Goal: Complete application form: Complete application form

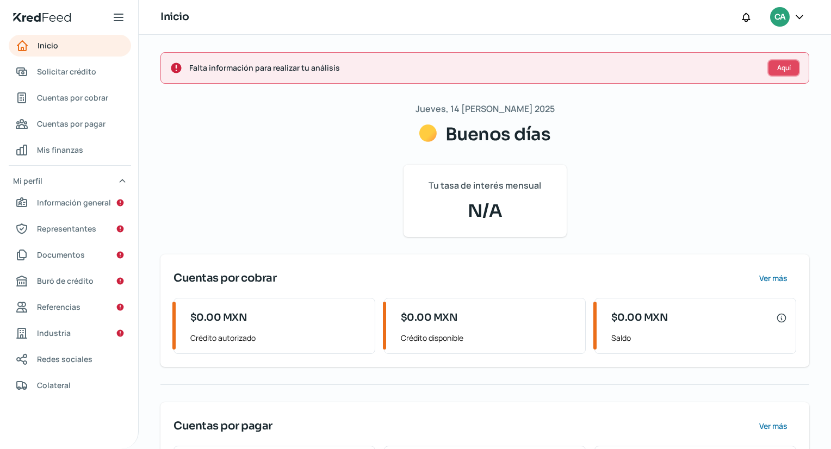
click at [789, 66] on span "Aquí" at bounding box center [784, 68] width 14 height 7
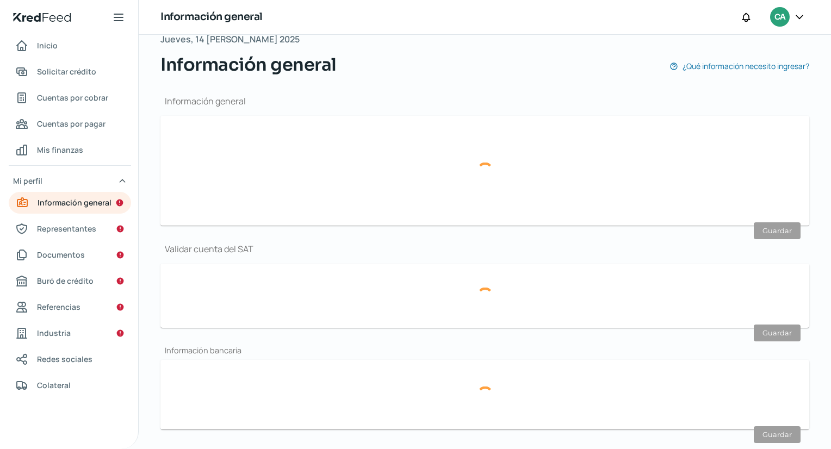
scroll to position [129, 0]
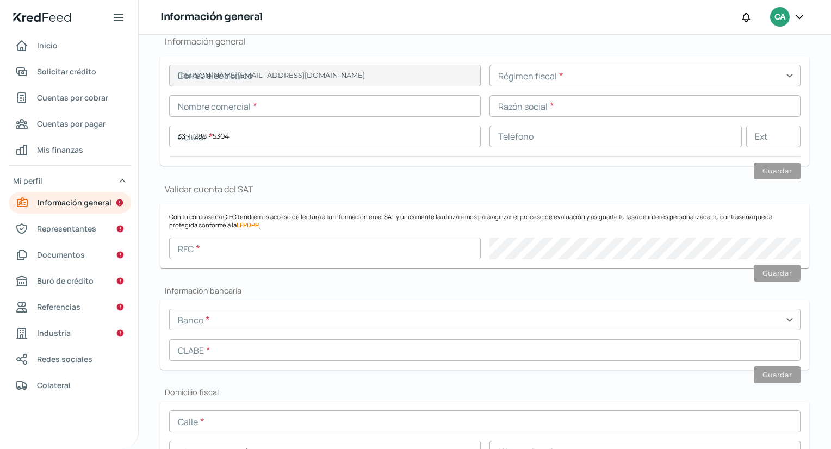
type input "[PERSON_NAME][EMAIL_ADDRESS][DOMAIN_NAME]"
type input "33 - 1288 - 5304"
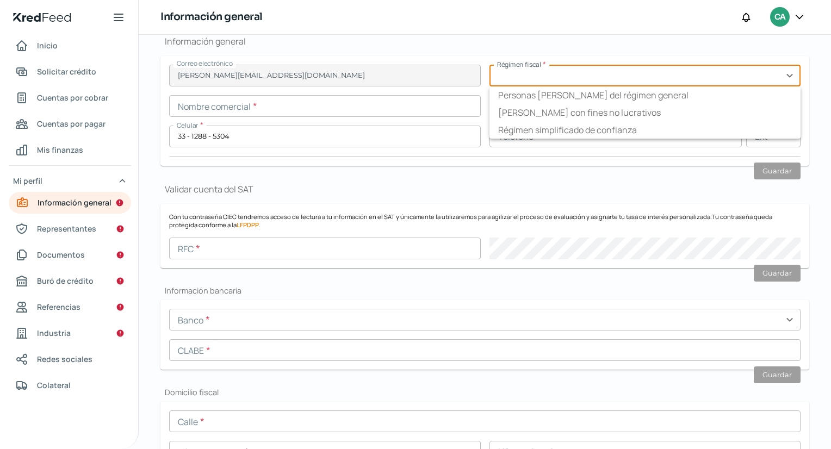
click at [783, 76] on input "text" at bounding box center [646, 76] width 312 height 22
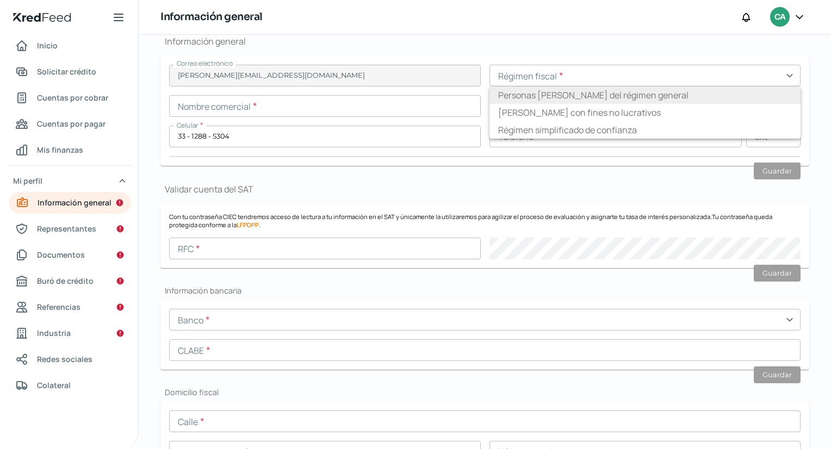
click at [715, 95] on li "Personas [PERSON_NAME] del régimen general" at bounding box center [646, 95] width 312 height 17
type input "Personas [PERSON_NAME] del régimen general"
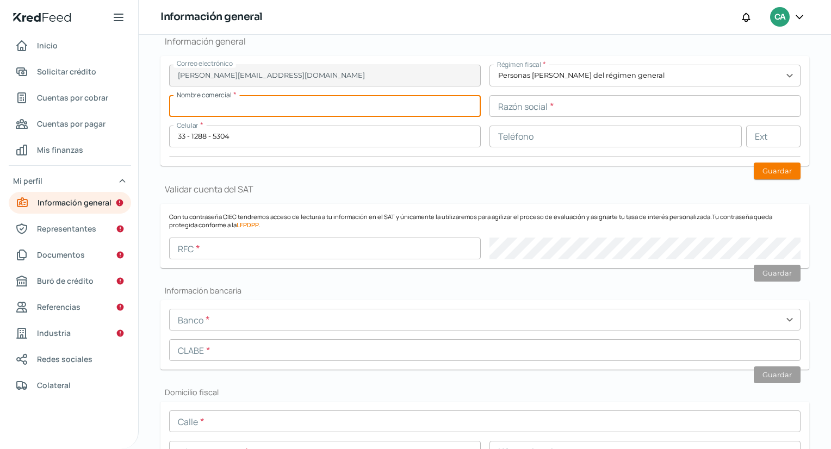
click at [437, 105] on input "text" at bounding box center [325, 106] width 312 height 22
type input "GRUPO CEBANDI"
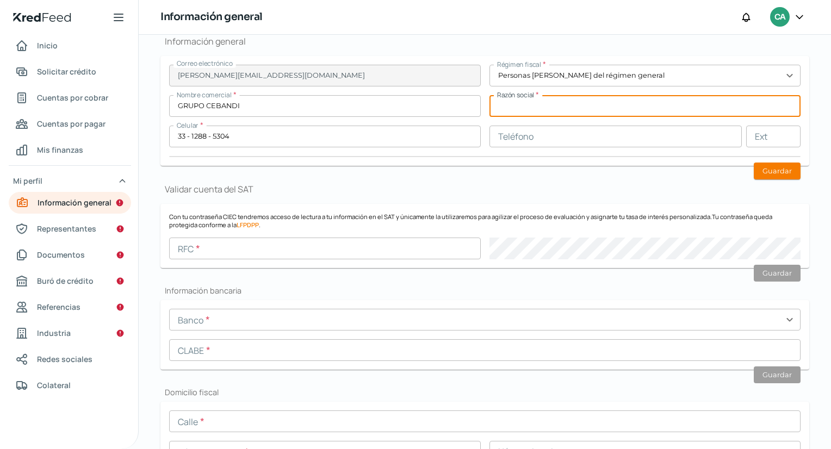
click at [638, 109] on input "text" at bounding box center [646, 106] width 312 height 22
type input "GRUPO CEBANDI"
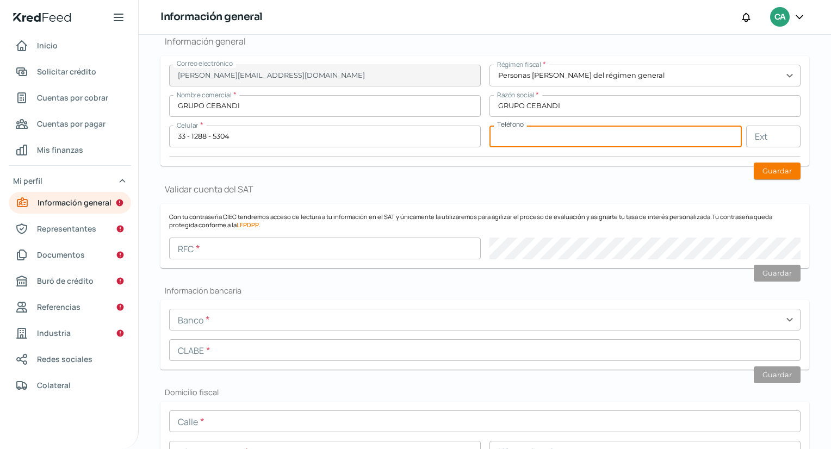
click at [541, 131] on input "text" at bounding box center [616, 137] width 253 height 22
type input "33 - 2975 - 3091"
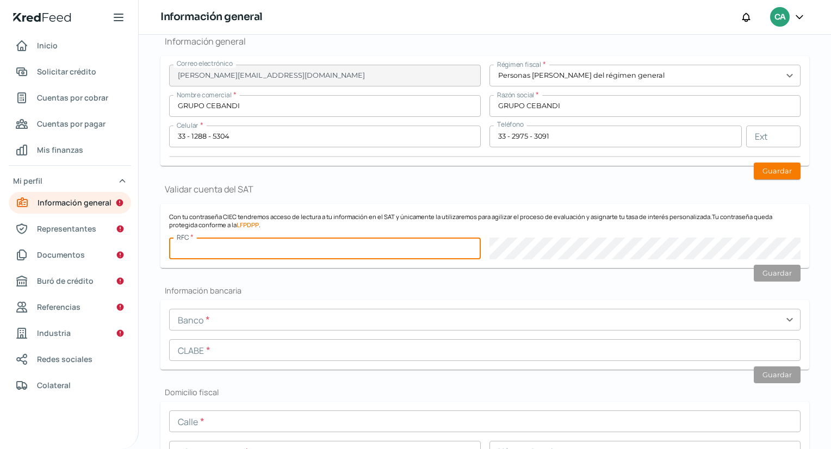
click at [323, 246] on input "text" at bounding box center [325, 249] width 312 height 22
type input "GCE2408167W7"
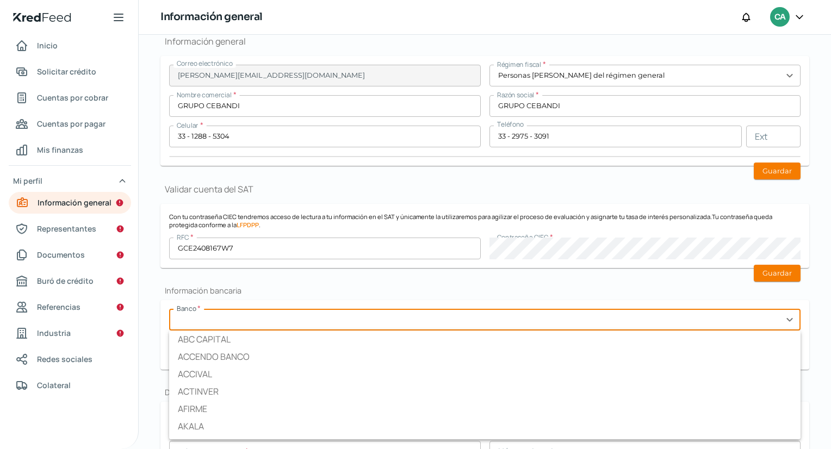
click at [343, 322] on input "text" at bounding box center [485, 320] width 632 height 22
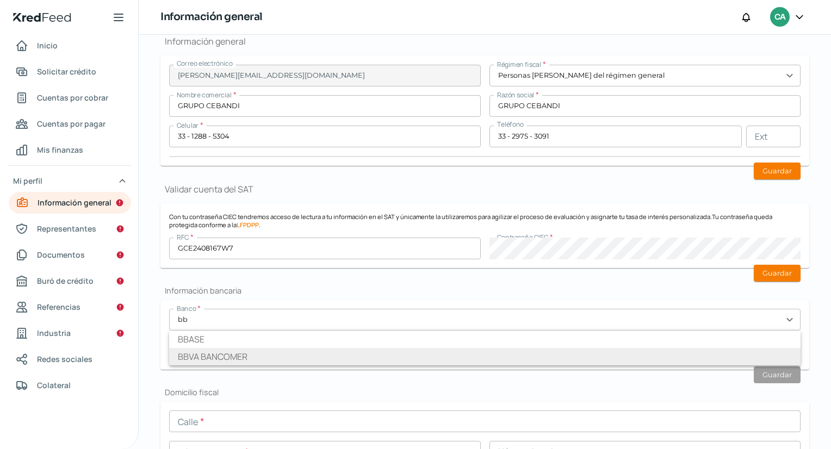
click at [287, 351] on li "BBVA BANCOMER" at bounding box center [485, 356] width 632 height 17
type input "BBVA BANCOMER"
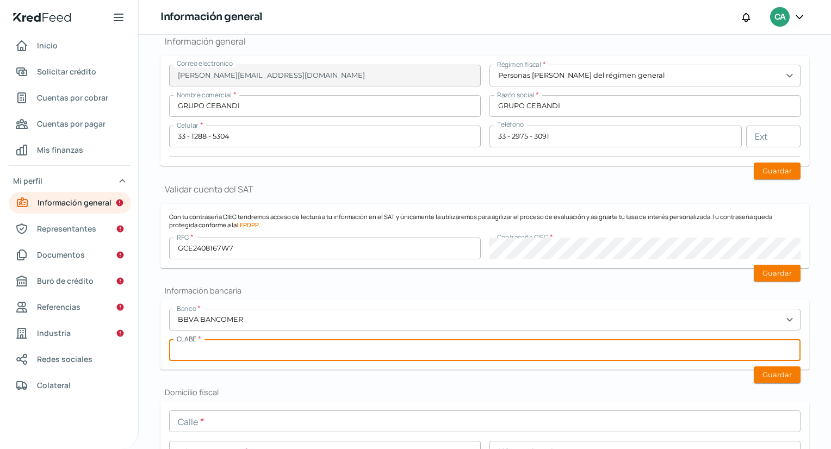
click at [287, 351] on input "text" at bounding box center [485, 350] width 632 height 22
type input "012320001242945137"
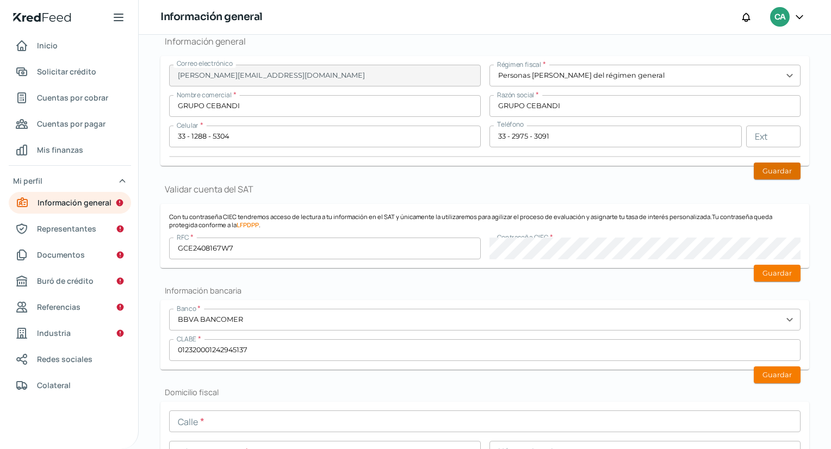
click at [764, 169] on button "Guardar" at bounding box center [777, 171] width 47 height 17
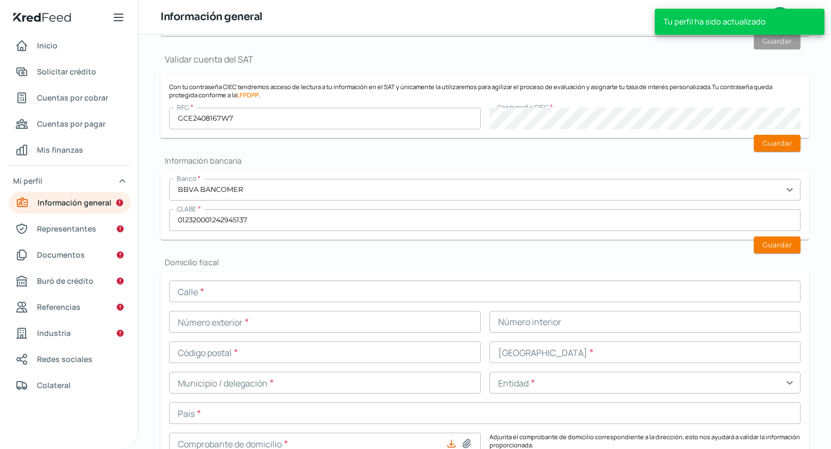
scroll to position [277, 0]
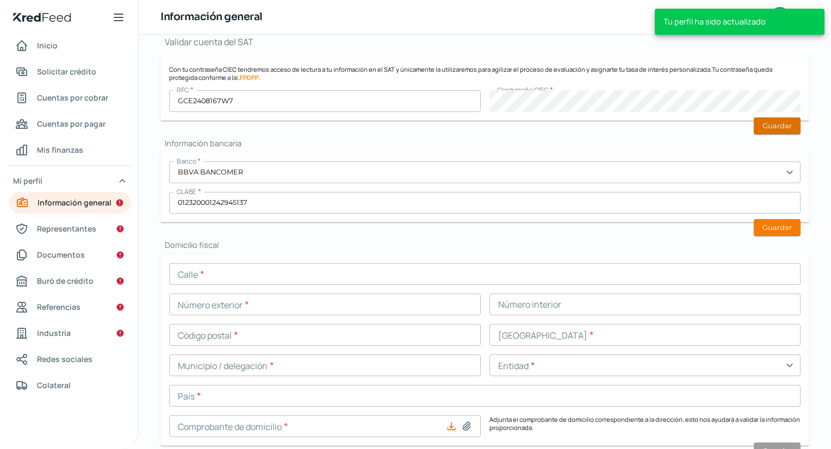
click at [783, 131] on button "Guardar" at bounding box center [777, 126] width 47 height 17
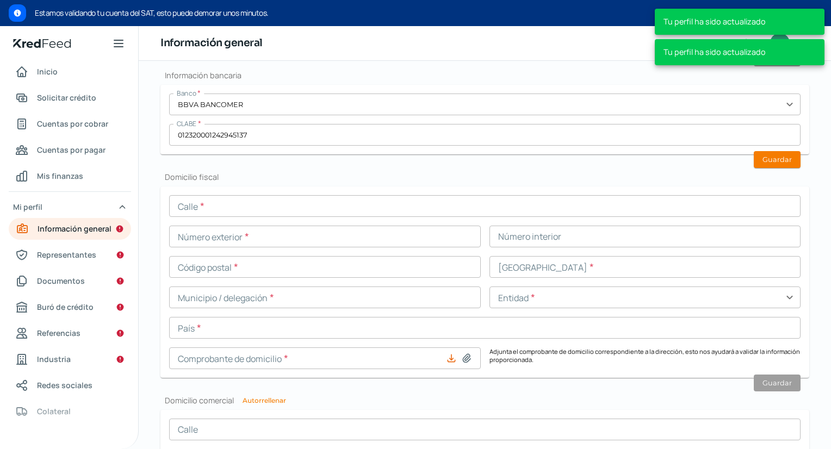
scroll to position [405, 0]
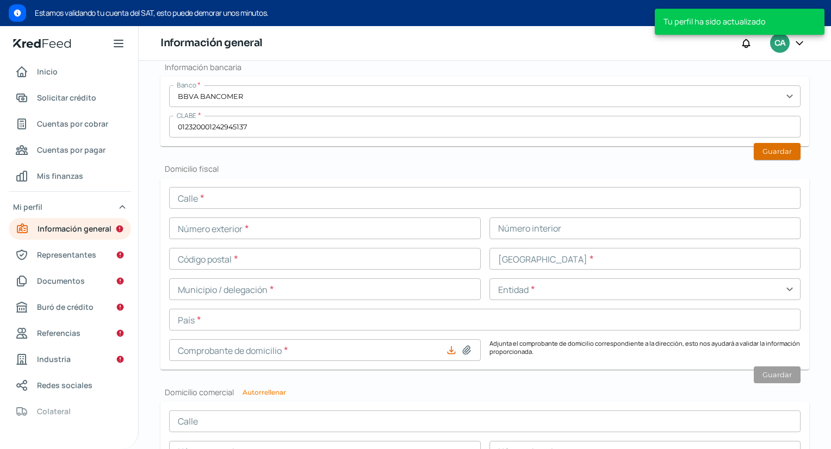
click at [780, 146] on button "Guardar" at bounding box center [777, 151] width 47 height 17
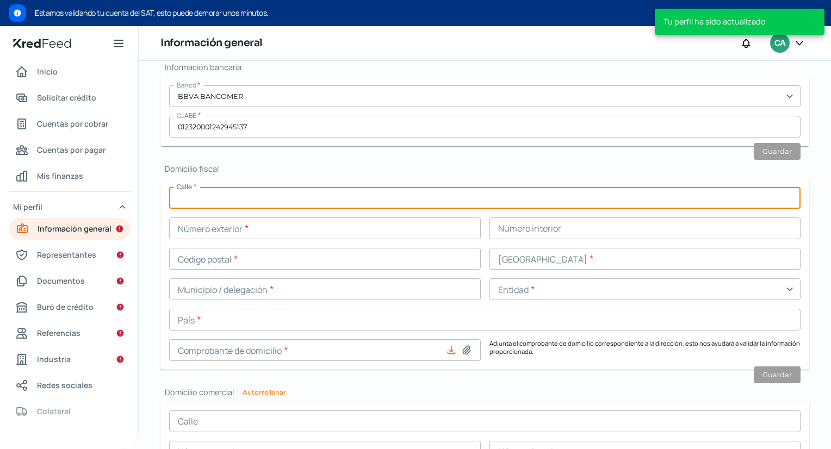
click at [329, 200] on input "text" at bounding box center [485, 198] width 632 height 22
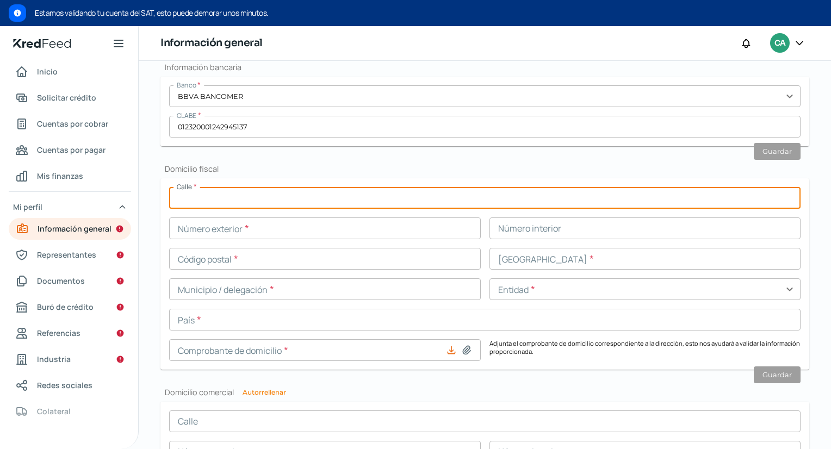
type input "d"
type input "s"
type input "SAN [PERSON_NAME]"
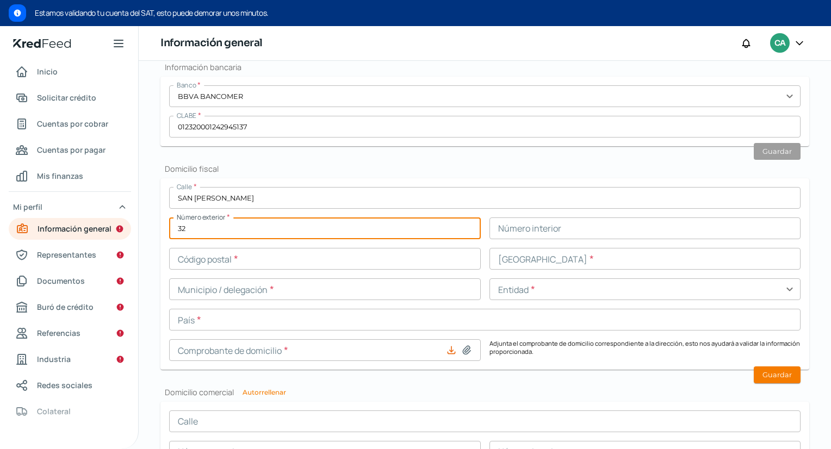
type input "32"
click at [277, 225] on input "32" at bounding box center [325, 229] width 312 height 22
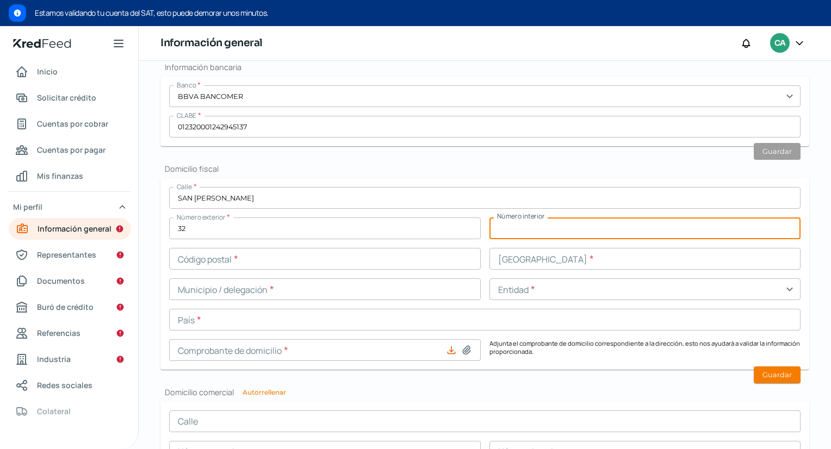
click at [511, 228] on input "text" at bounding box center [646, 229] width 312 height 22
type input "32"
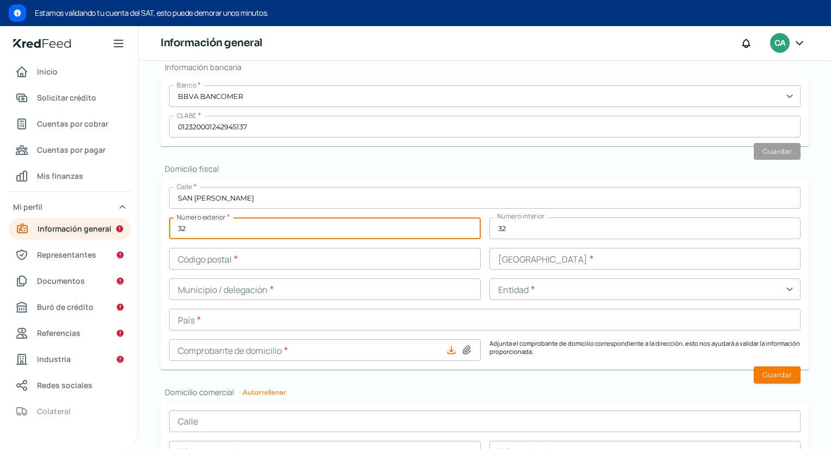
click at [385, 219] on input "32" at bounding box center [325, 229] width 312 height 22
type input "3"
type input "466"
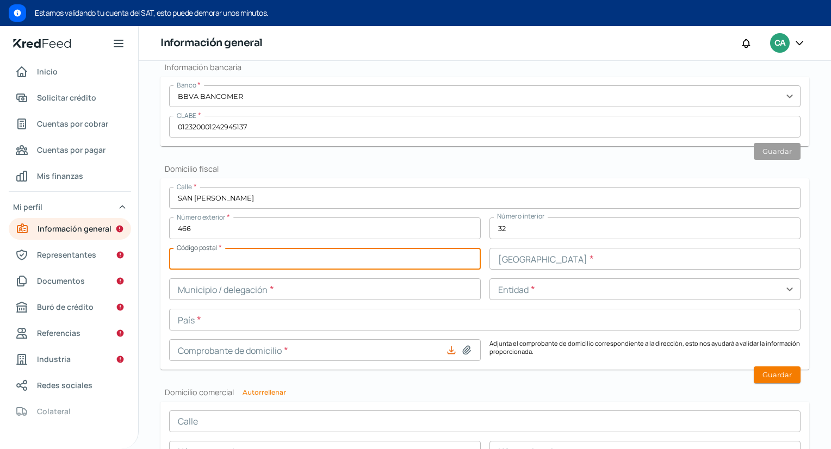
click at [374, 255] on input "text" at bounding box center [325, 259] width 312 height 22
type input "45200"
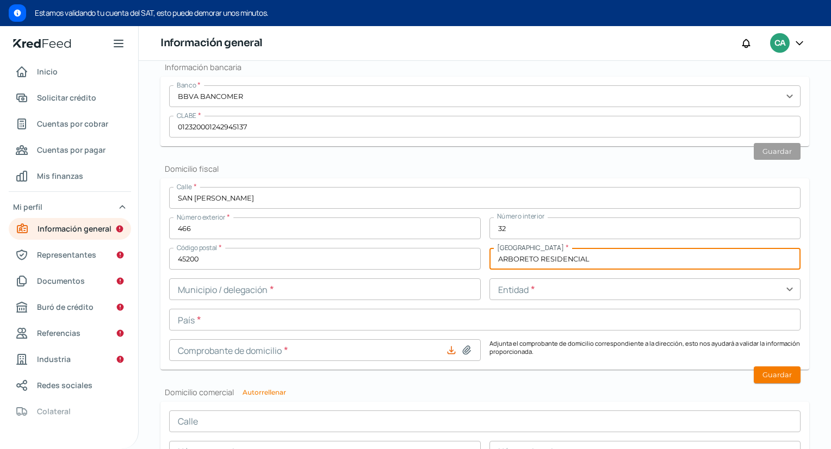
type input "ARBORETO RESIDENCIAL"
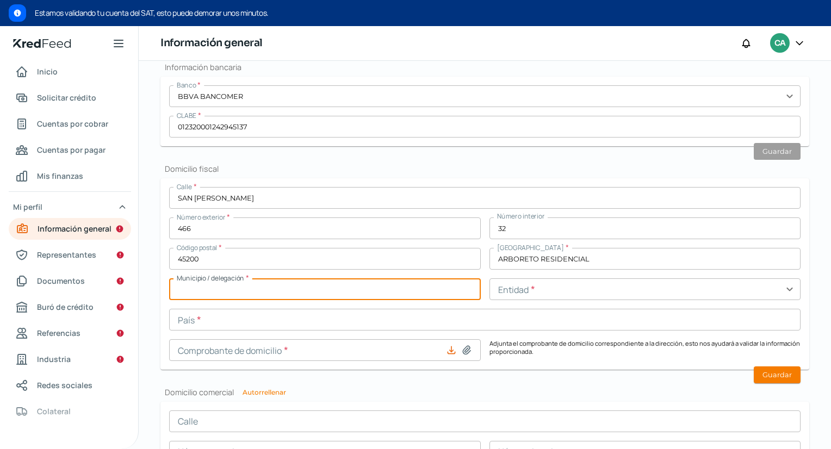
type input "G"
type input "ZAPOPAN"
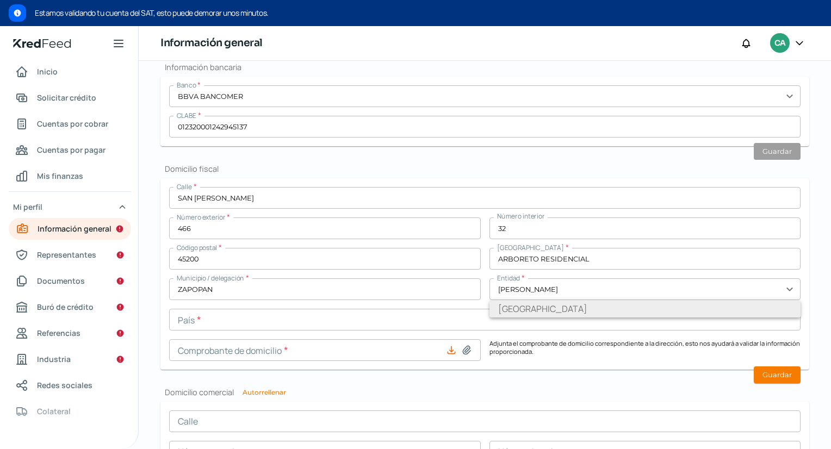
click at [523, 301] on li "[GEOGRAPHIC_DATA]" at bounding box center [646, 308] width 312 height 17
type input "[GEOGRAPHIC_DATA]"
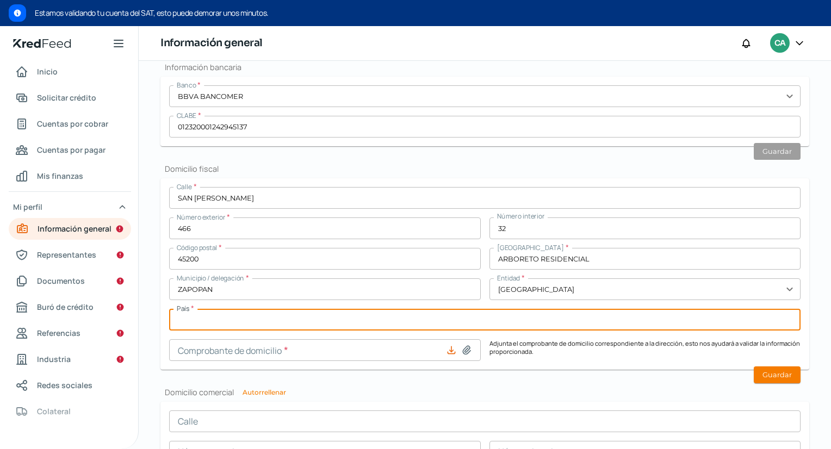
click at [440, 316] on input "text" at bounding box center [485, 320] width 632 height 22
type input "[GEOGRAPHIC_DATA]"
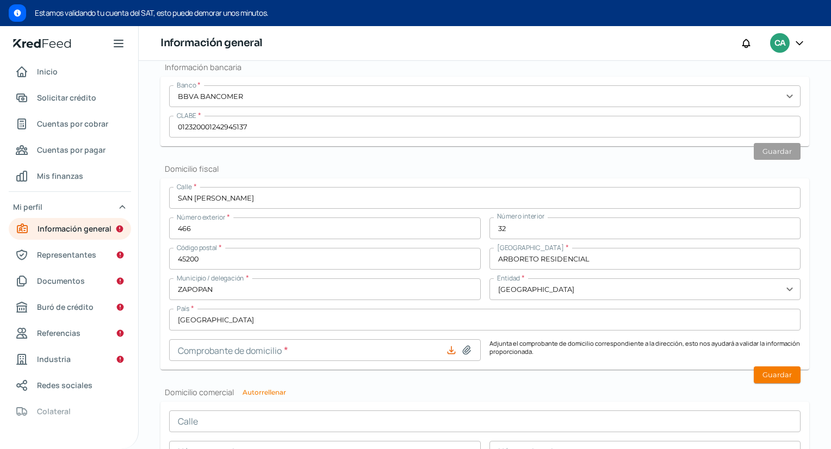
click at [466, 345] on icon at bounding box center [466, 350] width 11 height 11
type input "C:\fakepath\COMPROBANTE DOM GRUPO CEBANDI.pdf"
type input "COMPROBANTE DOM GRUPO CEBANDI.pdf"
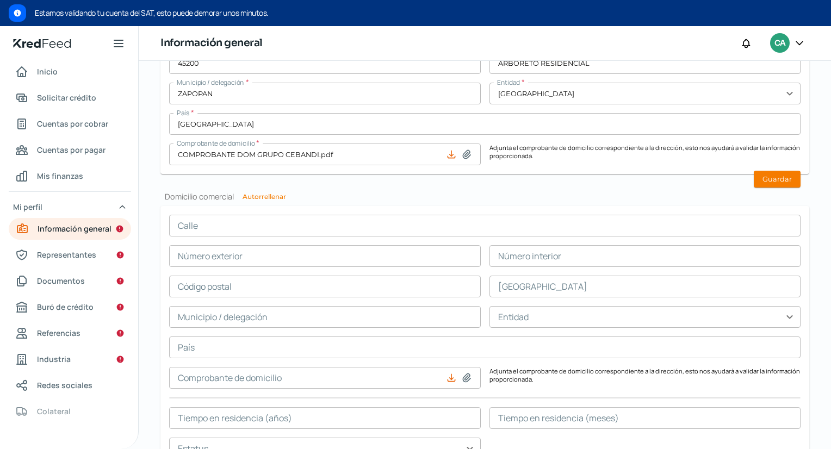
scroll to position [602, 0]
click at [776, 181] on button "Guardar" at bounding box center [777, 177] width 47 height 17
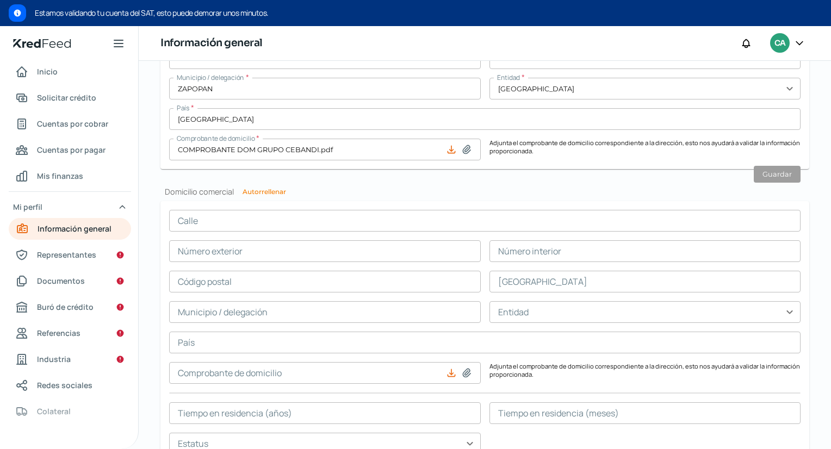
scroll to position [573, 0]
click at [274, 189] on button "Autorrellenar" at bounding box center [265, 192] width 44 height 7
type input "SAN [PERSON_NAME]"
type input "466"
type input "32"
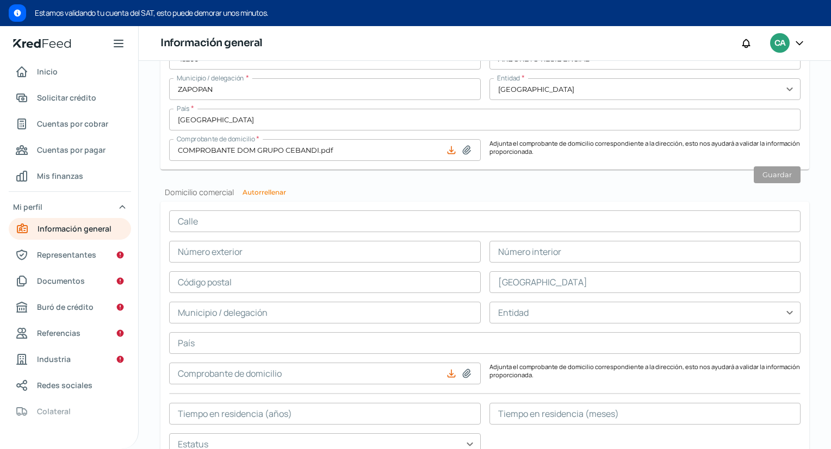
type input "45200"
type input "ARBORETO RESIDENCIAL"
type input "ZAPOPAN"
type input "[GEOGRAPHIC_DATA]"
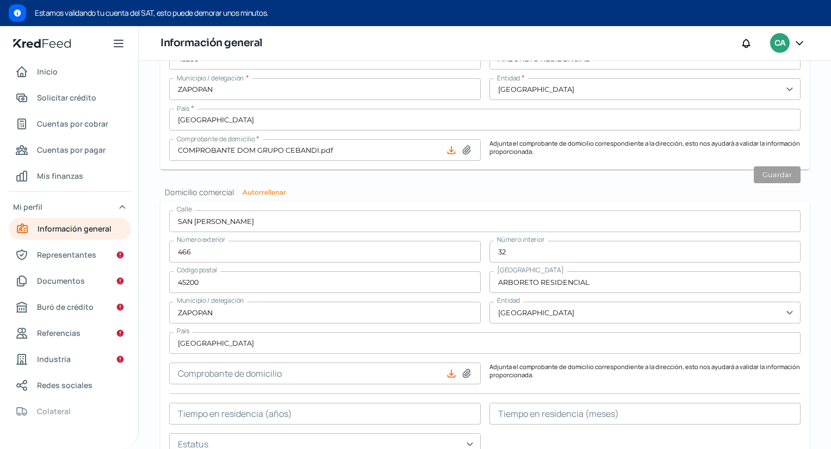
scroll to position [631, 0]
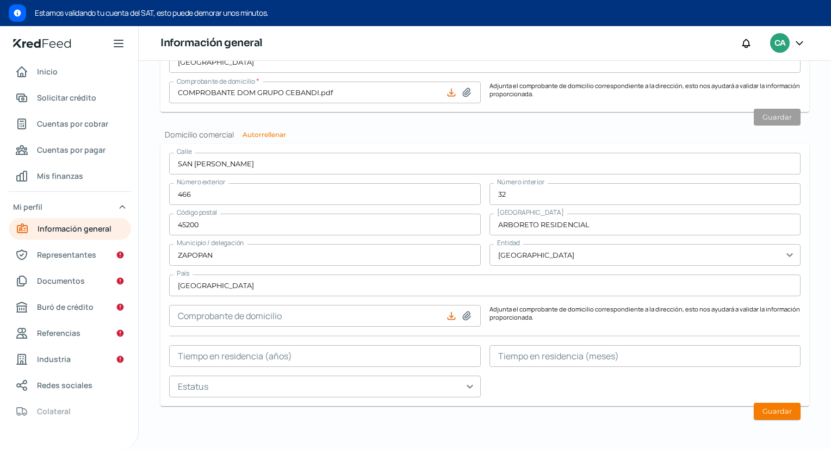
click at [463, 317] on icon at bounding box center [467, 316] width 8 height 8
type input "C:\fakepath\COMPROBANTE DOM GRUPO CEBANDI.pdf"
type input "COMPROBANTE DOM GRUPO CEBANDI.pdf"
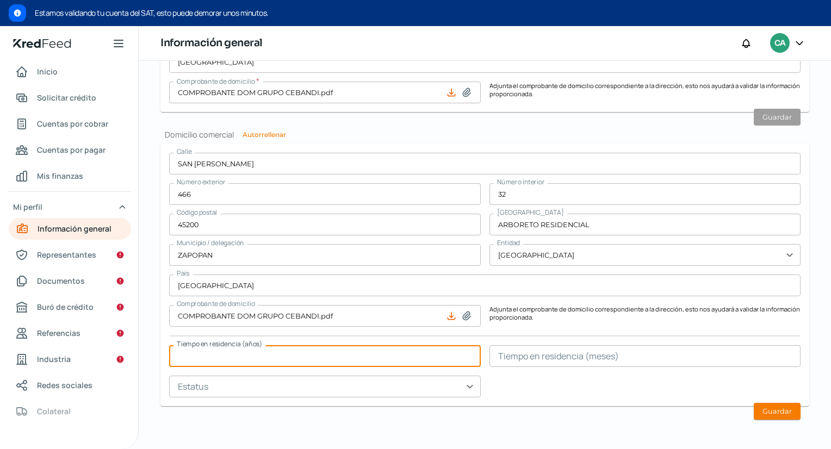
click at [402, 349] on input "text" at bounding box center [325, 356] width 312 height 22
type input "3"
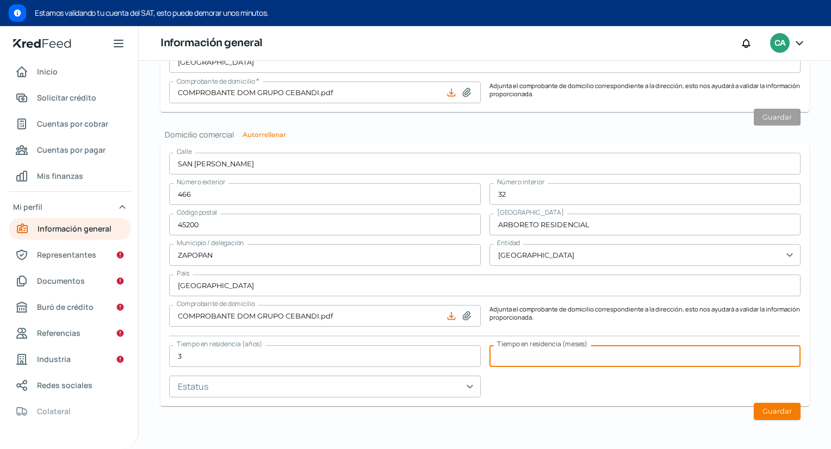
click at [546, 354] on input "text" at bounding box center [646, 356] width 312 height 22
type input "9"
type input "8"
type input "9"
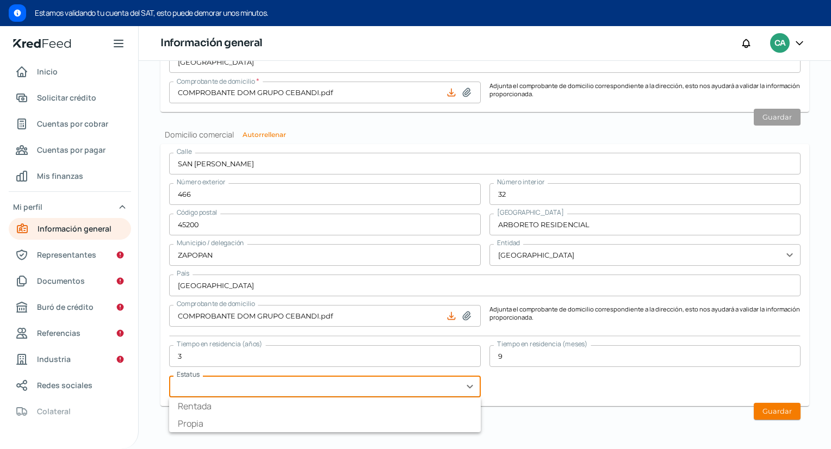
click at [435, 387] on input "text" at bounding box center [325, 387] width 312 height 22
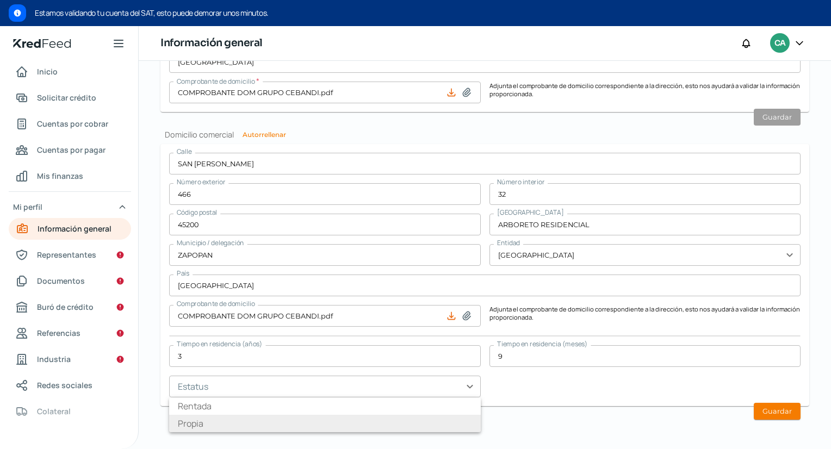
click at [290, 421] on li "Propia" at bounding box center [325, 423] width 312 height 17
type input "Propia"
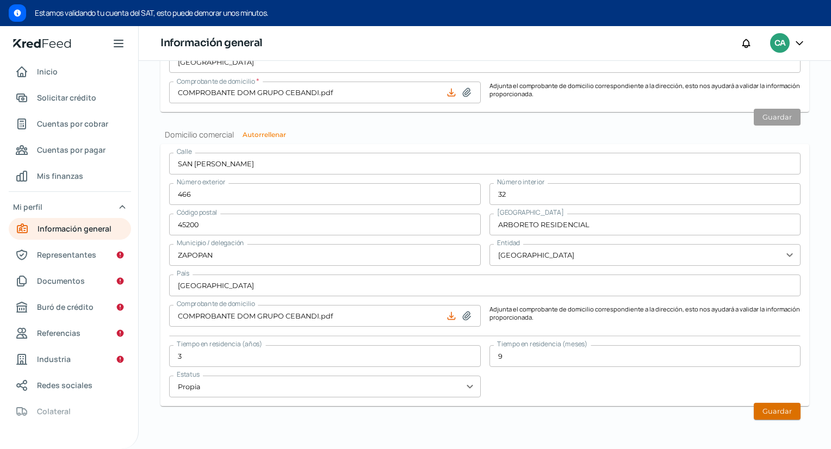
click at [759, 408] on button "Guardar" at bounding box center [777, 411] width 47 height 17
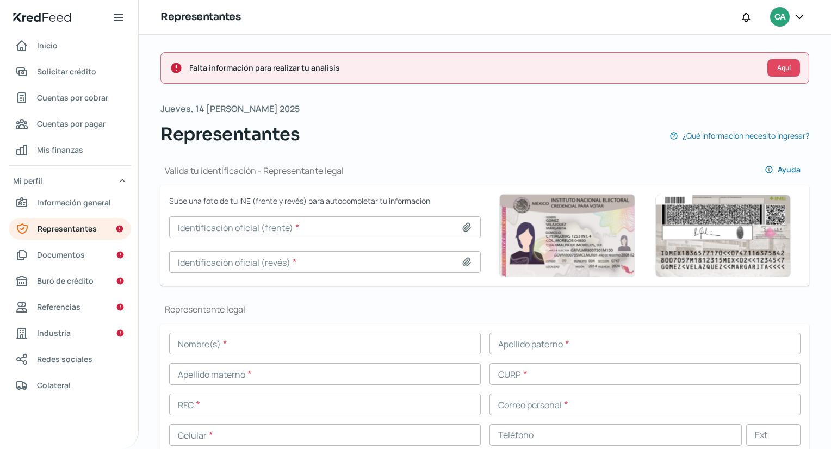
click at [463, 227] on icon at bounding box center [467, 228] width 8 height 8
click at [464, 224] on icon at bounding box center [466, 227] width 11 height 11
type input "C:\fakepath\INE REP CEBANDI FRONTAL.png"
type input "INE REP CEBANDI FRONTAL.png"
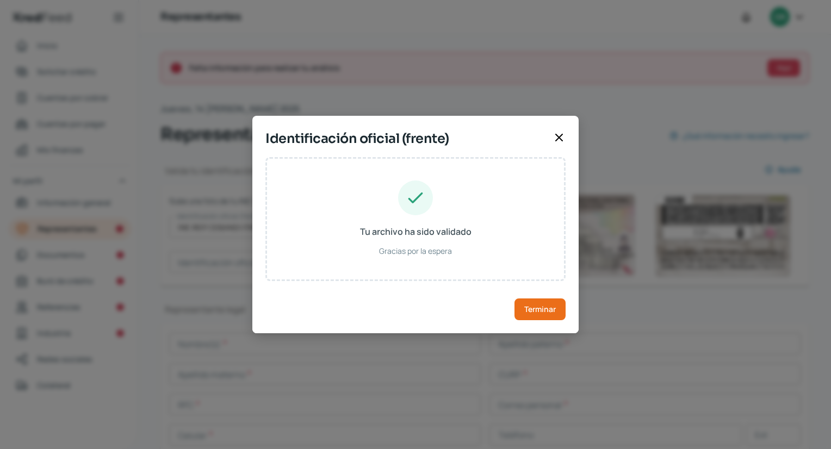
type input "[PERSON_NAME]"
type input "CENC840512HJCBVR03"
type input "CBNVCR84051214H100"
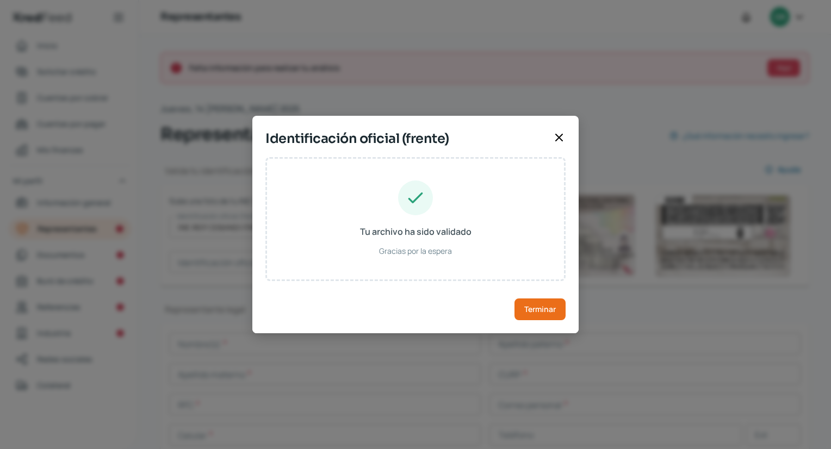
type input "[DATE]"
type input "Hombre"
click at [538, 319] on button "Terminar" at bounding box center [540, 310] width 51 height 22
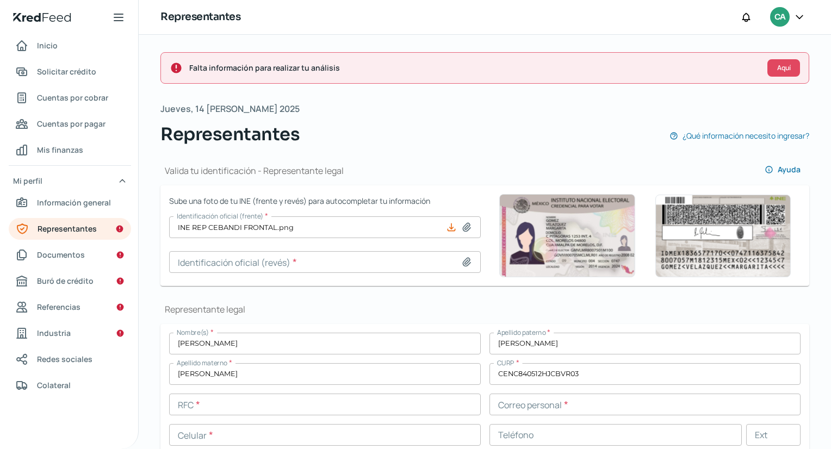
click at [463, 261] on icon at bounding box center [467, 262] width 8 height 8
type input "C:\fakepath\INE REP CEBANDI POSTERIOR.png"
type input "INE REP CEBANDI POSTERIOR.png"
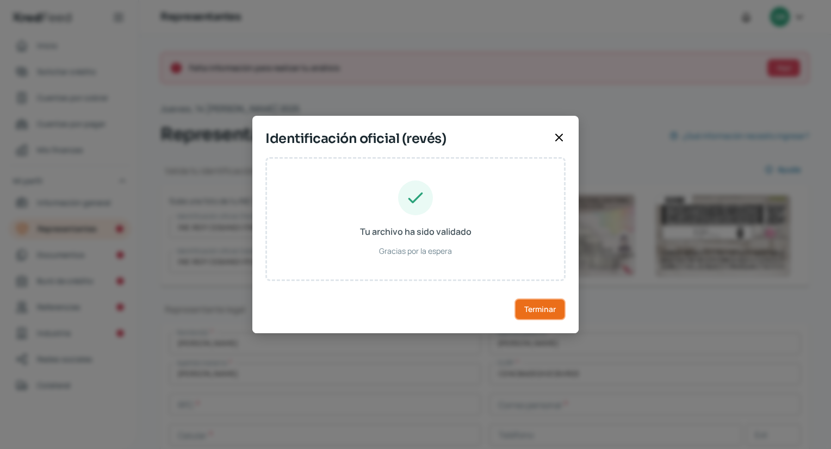
click at [546, 306] on span "Terminar" at bounding box center [540, 310] width 32 height 8
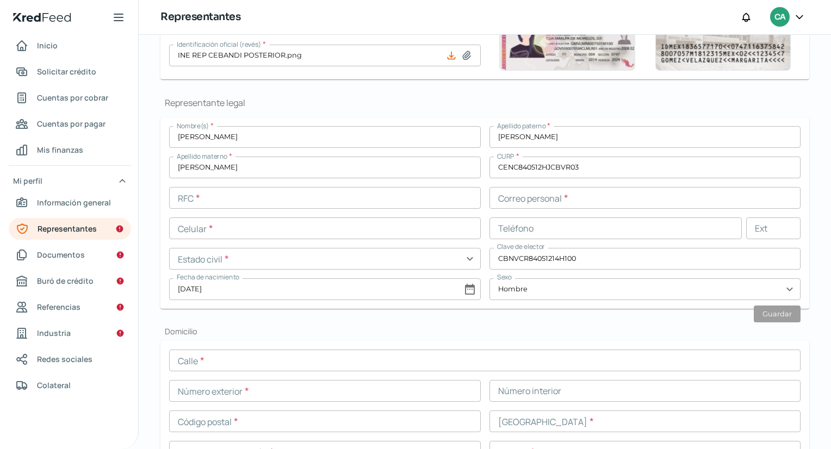
scroll to position [203, 0]
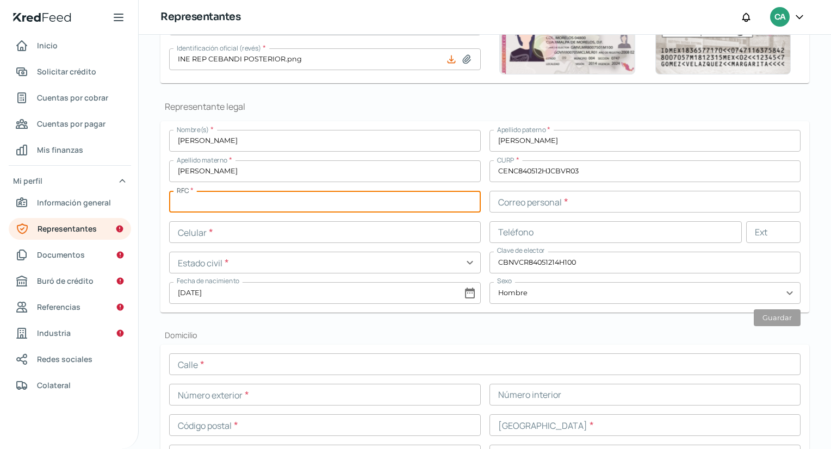
click at [317, 199] on input "text" at bounding box center [325, 202] width 312 height 22
click at [509, 194] on input "text" at bounding box center [646, 202] width 312 height 22
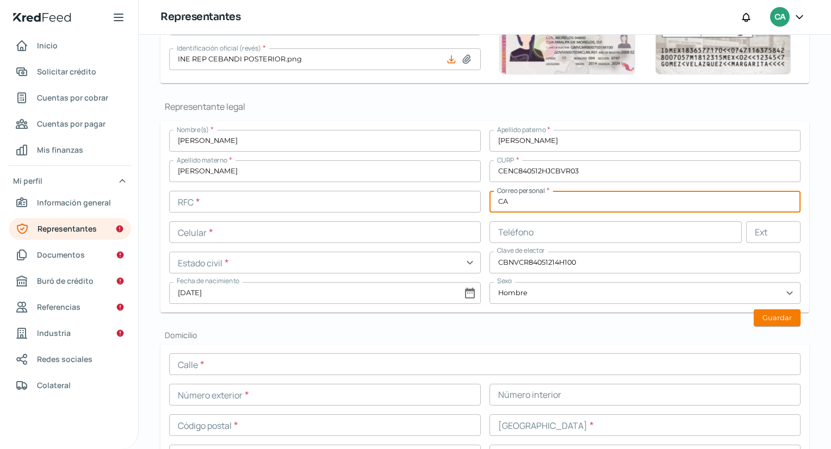
type input "C"
type input "[PERSON_NAME][EMAIL_ADDRESS][DOMAIN_NAME]"
click at [551, 240] on input "text" at bounding box center [616, 232] width 253 height 22
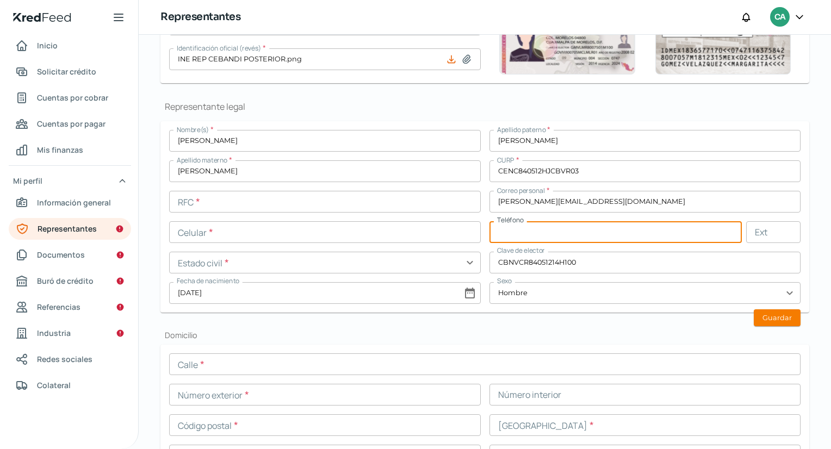
click at [443, 231] on input "text" at bounding box center [325, 232] width 312 height 22
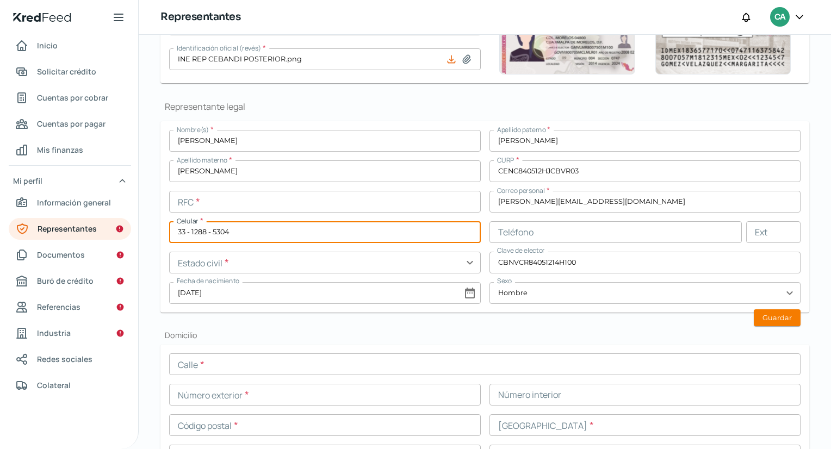
type input "33 - 1288 - 5304"
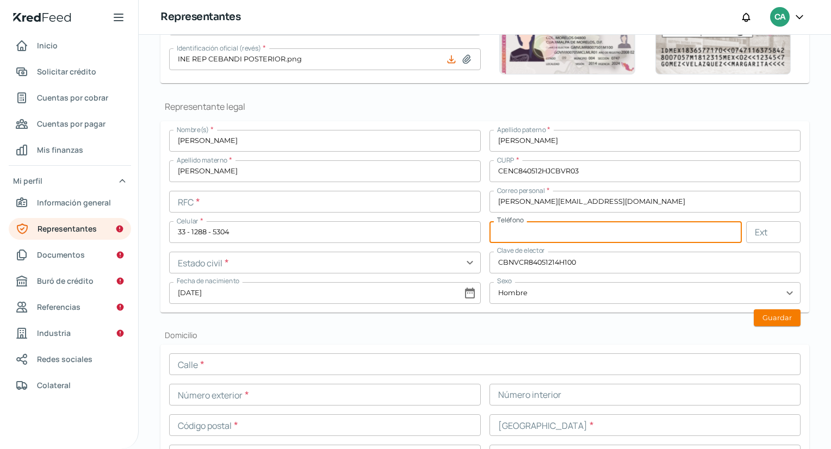
click at [618, 238] on input "text" at bounding box center [616, 232] width 253 height 22
type input "33 - 1288 - 5304"
click at [429, 267] on input "text" at bounding box center [325, 263] width 312 height 22
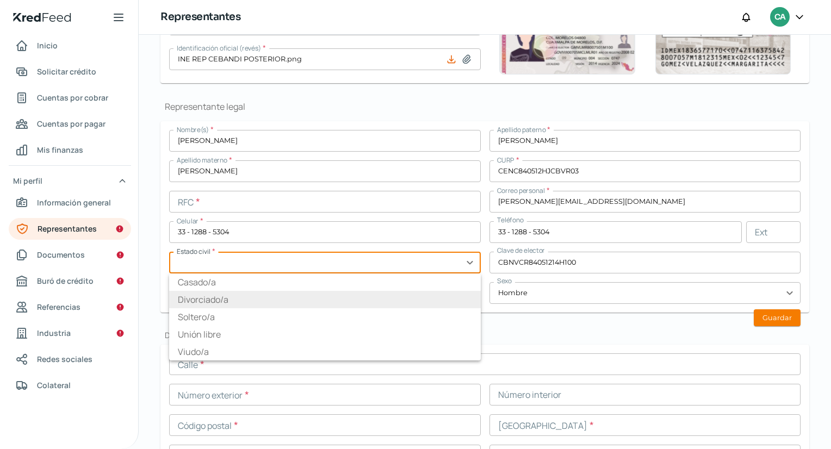
click at [196, 305] on li "Divorciado/a" at bounding box center [325, 299] width 312 height 17
type input "Divorciado/a"
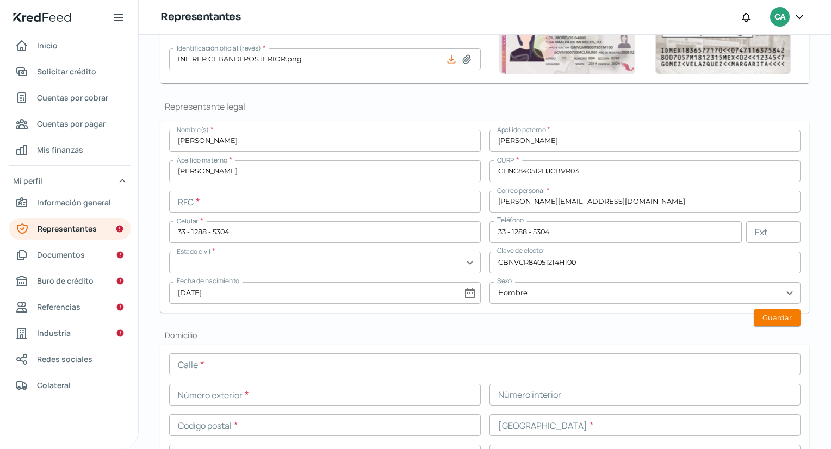
click at [382, 269] on input "text" at bounding box center [325, 263] width 312 height 22
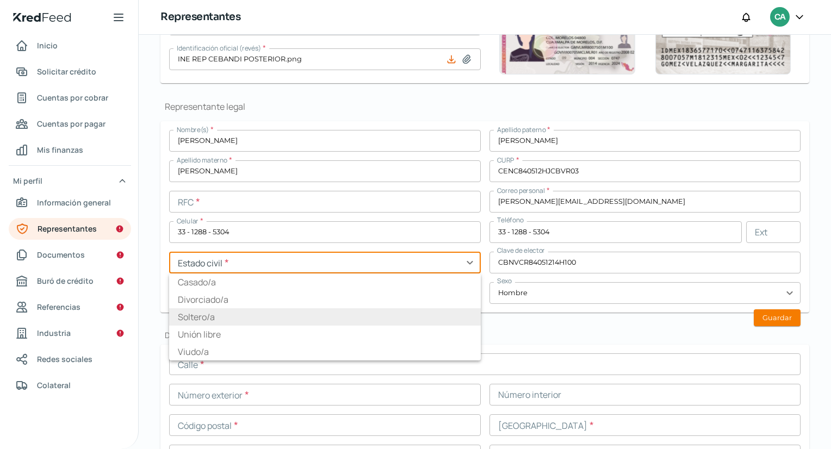
click at [192, 319] on li "Soltero/a" at bounding box center [325, 316] width 312 height 17
type input "Soltero/a"
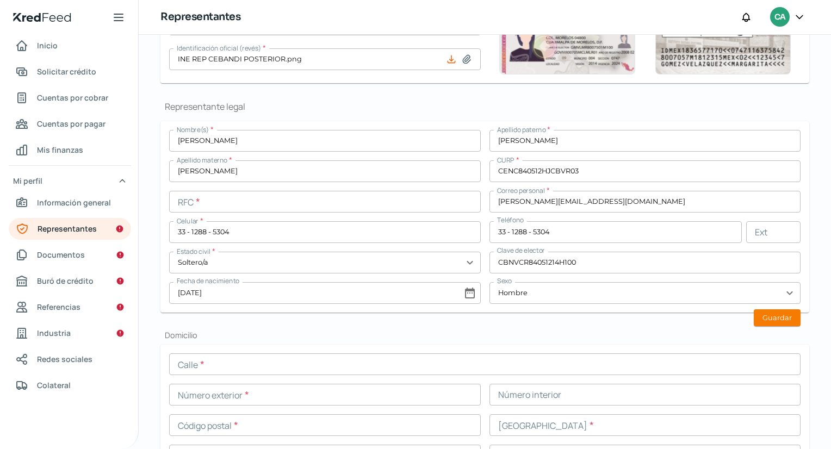
drag, startPoint x: 523, startPoint y: 341, endPoint x: 485, endPoint y: 257, distance: 91.8
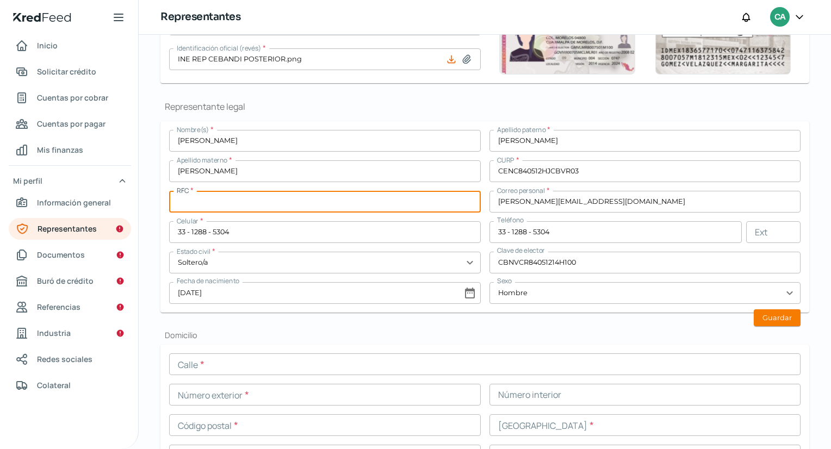
click at [387, 208] on input "text" at bounding box center [325, 202] width 312 height 22
type input "CENC840512PK6"
click at [780, 319] on button "Guardar" at bounding box center [777, 318] width 47 height 17
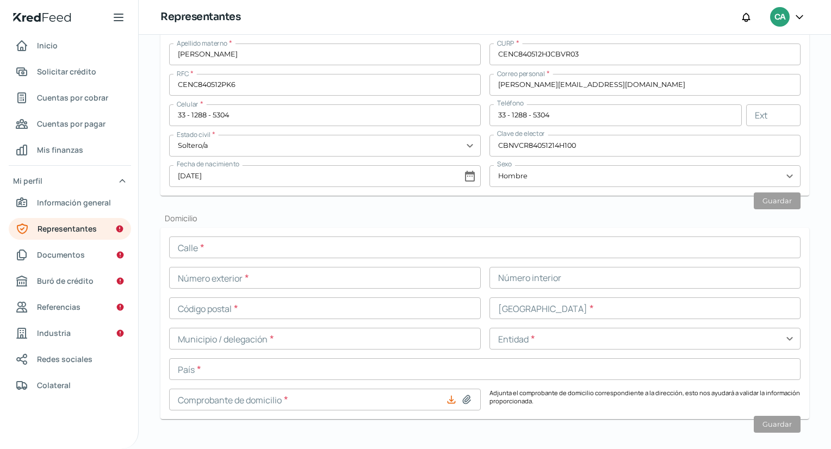
scroll to position [372, 0]
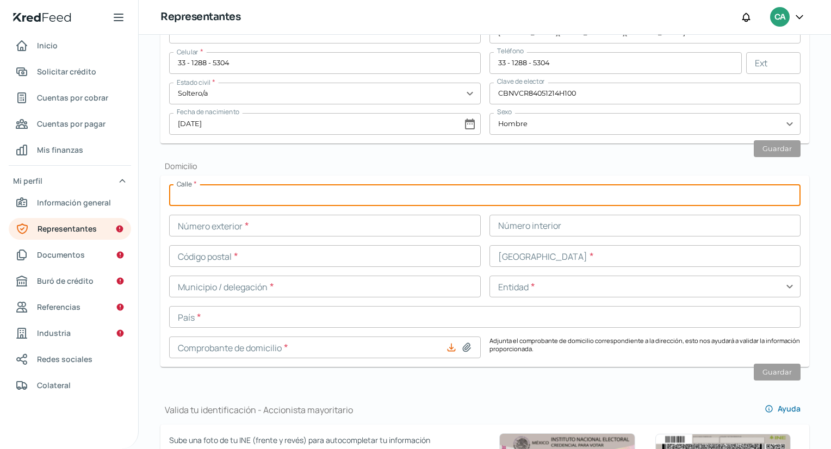
click at [431, 192] on input "text" at bounding box center [485, 195] width 632 height 22
type input "t"
type input "TEPEYAC"
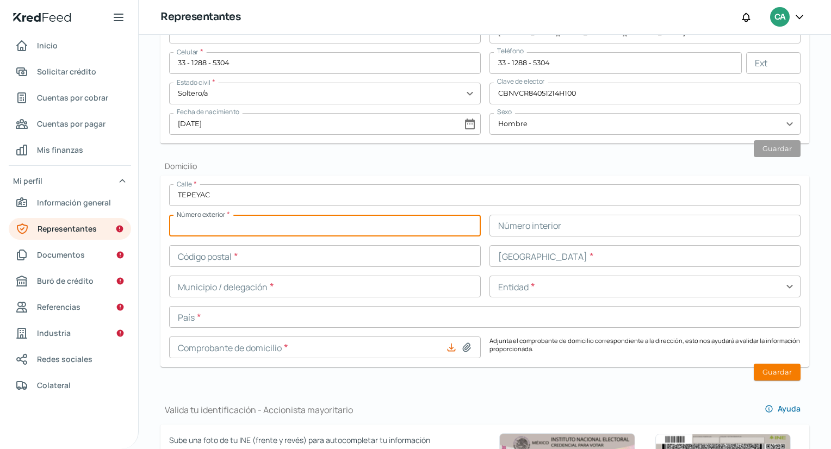
click at [345, 218] on input "text" at bounding box center [325, 226] width 312 height 22
click at [461, 342] on button at bounding box center [466, 347] width 11 height 11
click at [280, 217] on input "5591 / 39-" at bounding box center [325, 226] width 312 height 22
click at [526, 227] on input "text" at bounding box center [646, 226] width 312 height 22
click at [222, 221] on input "5591 / 39-3" at bounding box center [325, 226] width 312 height 22
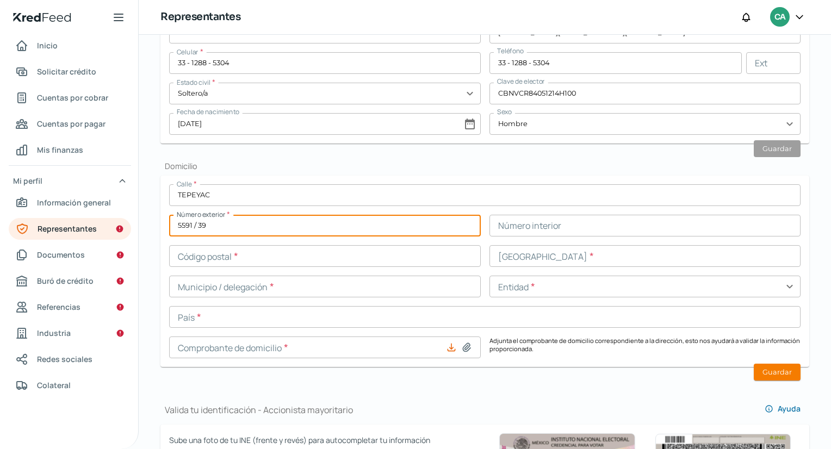
type input "5591 / 39"
click at [533, 216] on input "text" at bounding box center [646, 226] width 312 height 22
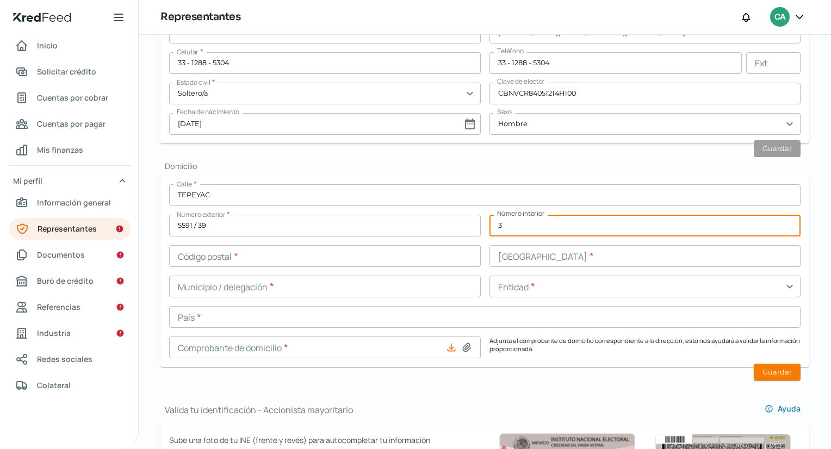
type input "3"
click at [310, 250] on input "text" at bounding box center [325, 256] width 312 height 22
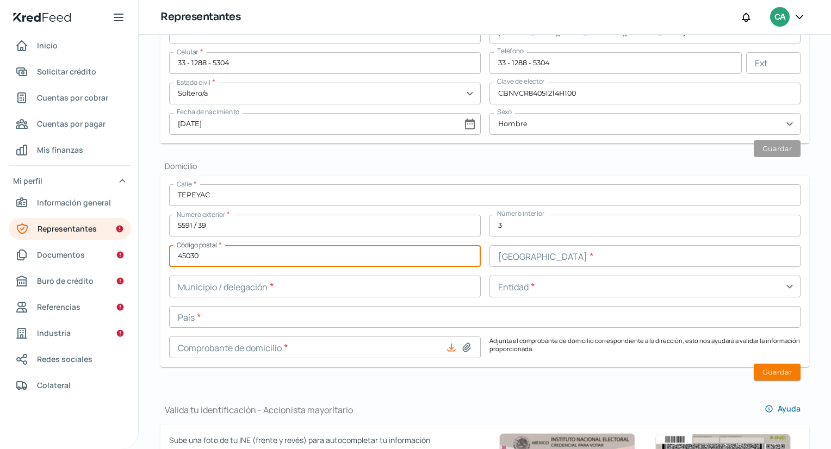
type input "45030"
click at [551, 263] on input "text" at bounding box center [646, 256] width 312 height 22
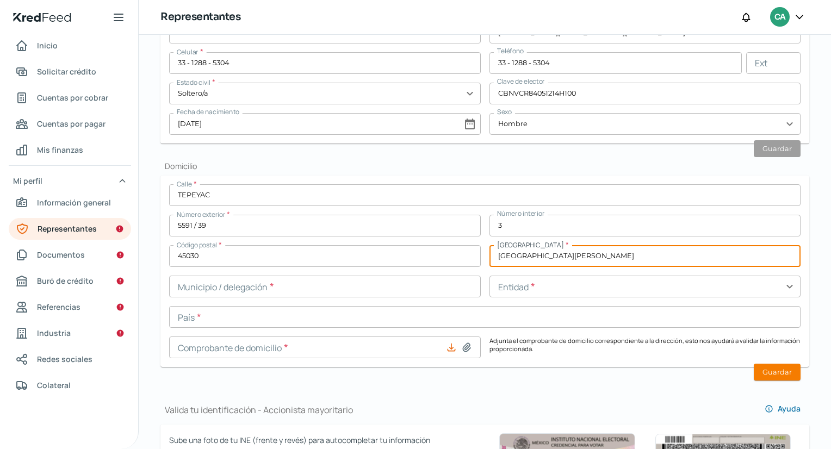
type input "[GEOGRAPHIC_DATA][PERSON_NAME]"
click at [428, 276] on input "text" at bounding box center [325, 287] width 312 height 22
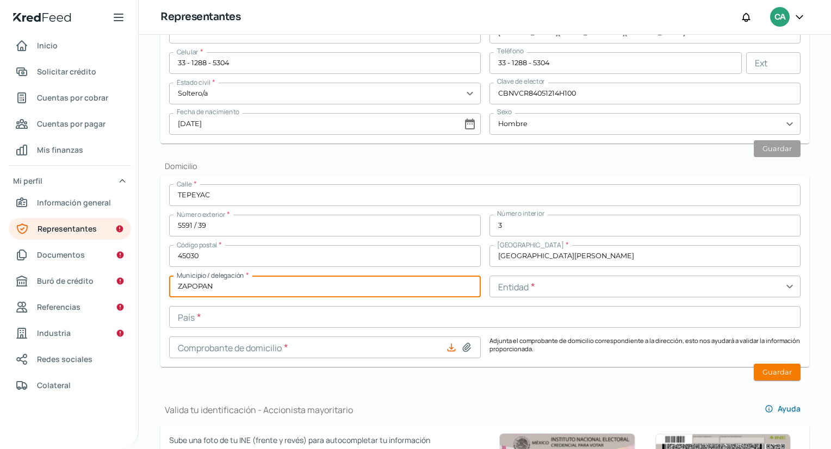
type input "ZAPOPAN"
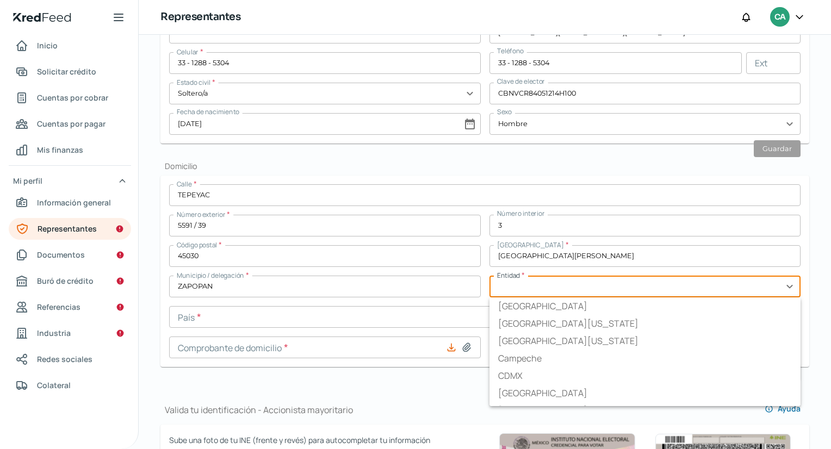
click at [514, 288] on input "text" at bounding box center [646, 287] width 312 height 22
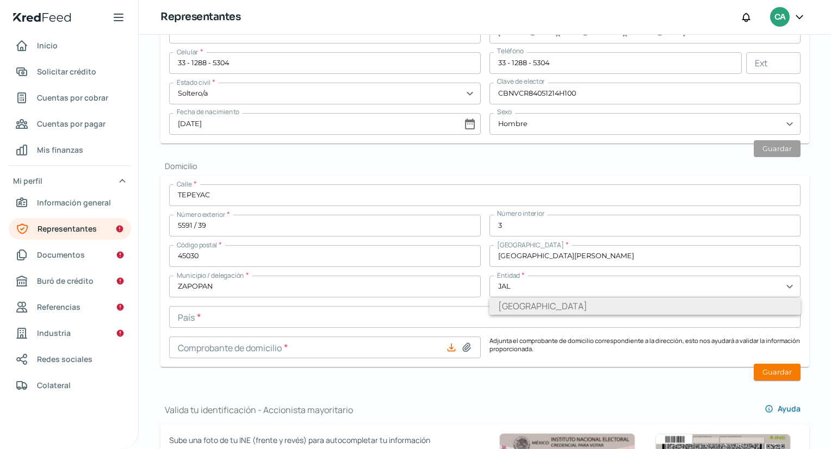
click at [505, 310] on li "[GEOGRAPHIC_DATA]" at bounding box center [646, 306] width 312 height 17
type input "[GEOGRAPHIC_DATA]"
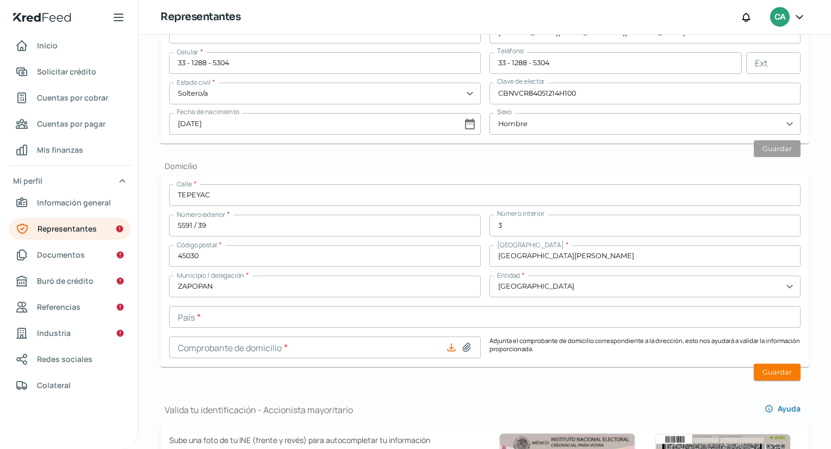
click at [363, 316] on input "text" at bounding box center [485, 317] width 632 height 22
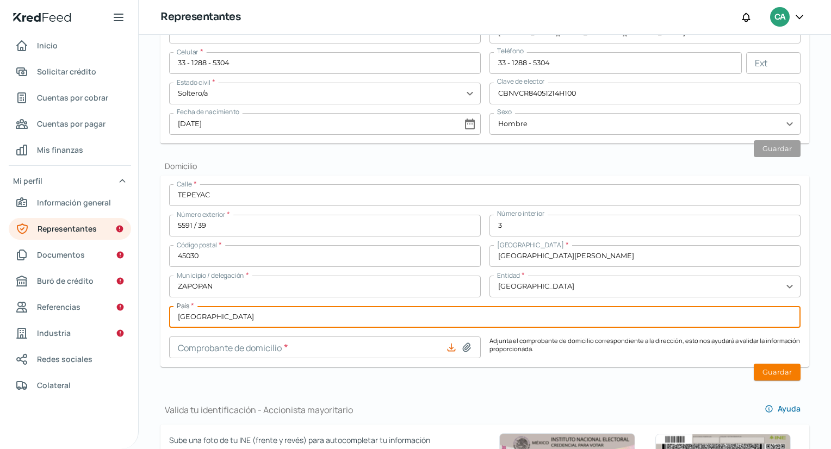
type input "[GEOGRAPHIC_DATA]"
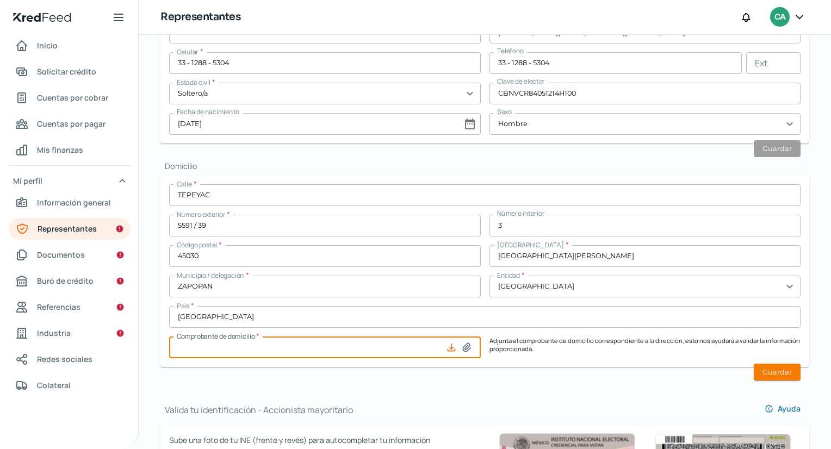
click at [348, 347] on input at bounding box center [325, 348] width 312 height 22
click at [463, 344] on icon at bounding box center [467, 347] width 8 height 8
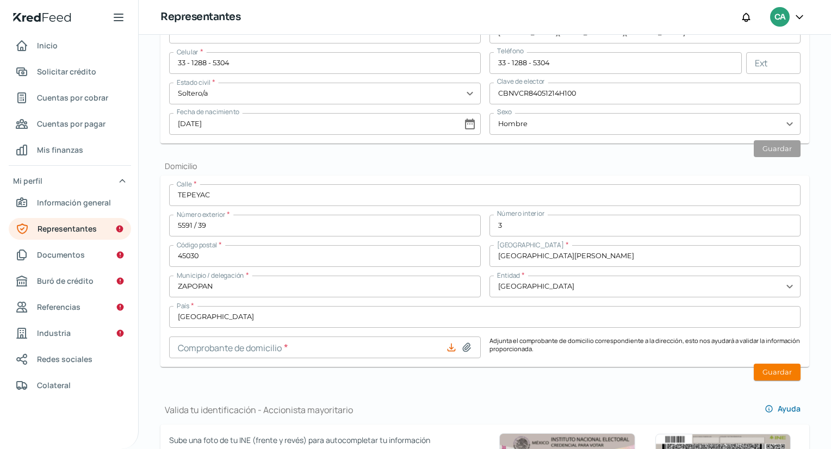
type input "C:\fakepath\C [PERSON_NAME].pdf"
type input "C [PERSON_NAME].pdf"
click at [760, 365] on button "Guardar" at bounding box center [777, 372] width 47 height 17
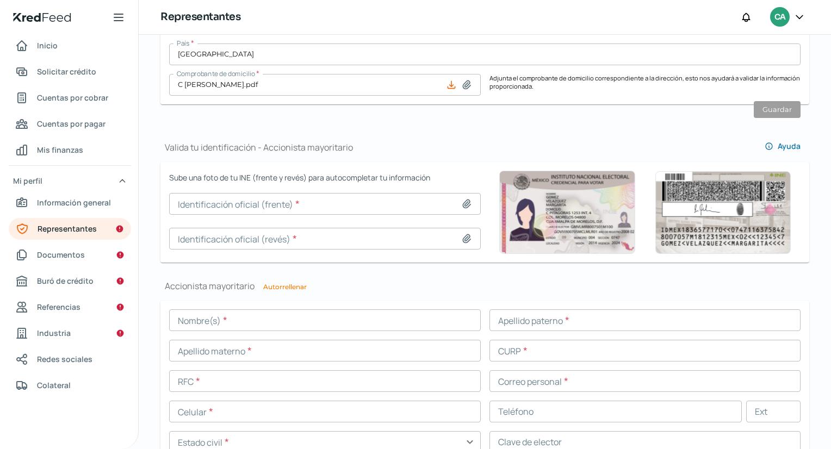
scroll to position [634, 0]
click at [461, 201] on icon at bounding box center [466, 205] width 11 height 11
type input "C:\fakepath\INE REP CEBANDI FRONTAL.png"
type input "INE REP CEBANDI FRONTAL.png"
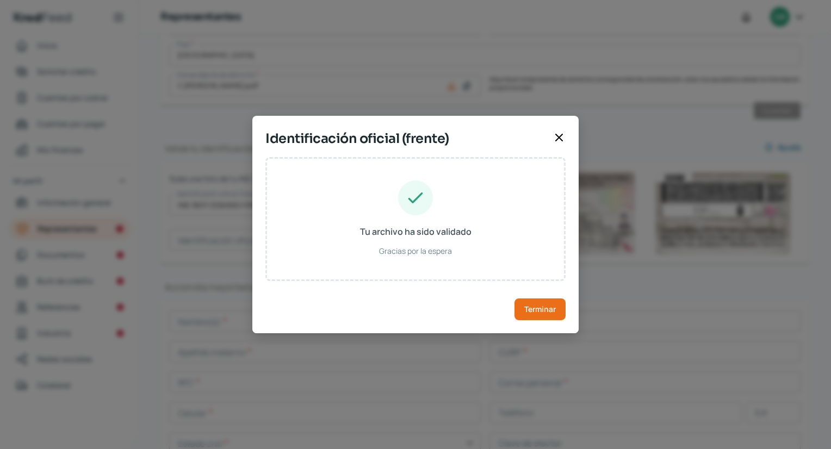
type input "[PERSON_NAME]"
type input "CENC840512HJCBVR03"
type input "CBNVCR84051214H100"
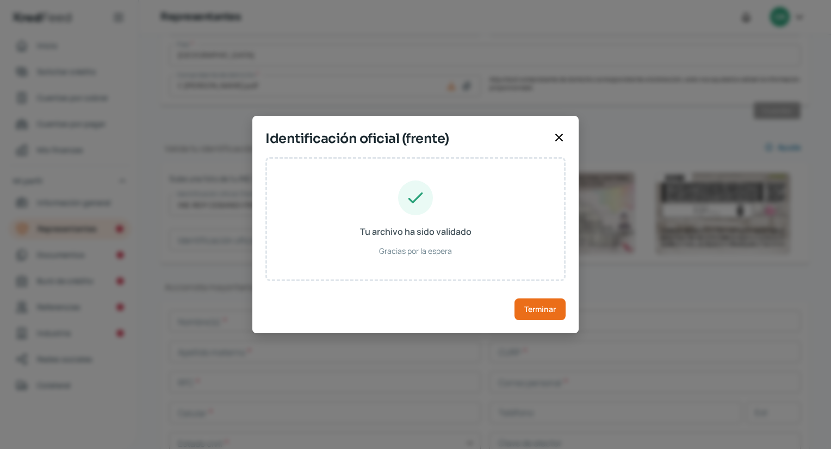
type input "[DATE]"
type input "Hombre"
click at [538, 302] on button "Terminar" at bounding box center [540, 310] width 51 height 22
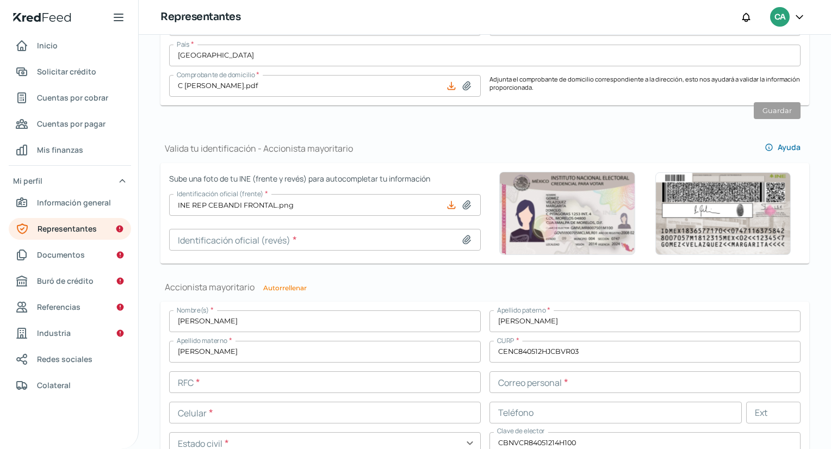
click at [464, 236] on icon at bounding box center [467, 240] width 8 height 8
type input "C:\fakepath\INE REP CEBANDI POSTERIOR.png"
type input "INE REP CEBANDI POSTERIOR.png"
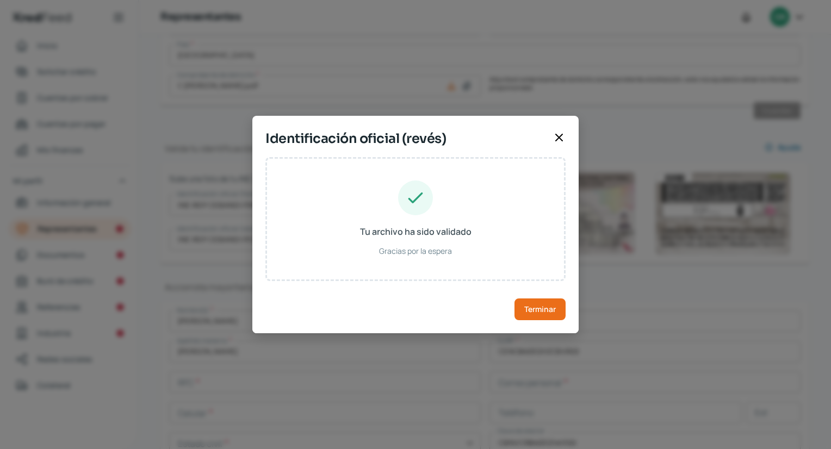
click at [545, 297] on div "Terminar" at bounding box center [416, 300] width 300 height 39
click at [542, 311] on span "Terminar" at bounding box center [540, 310] width 32 height 8
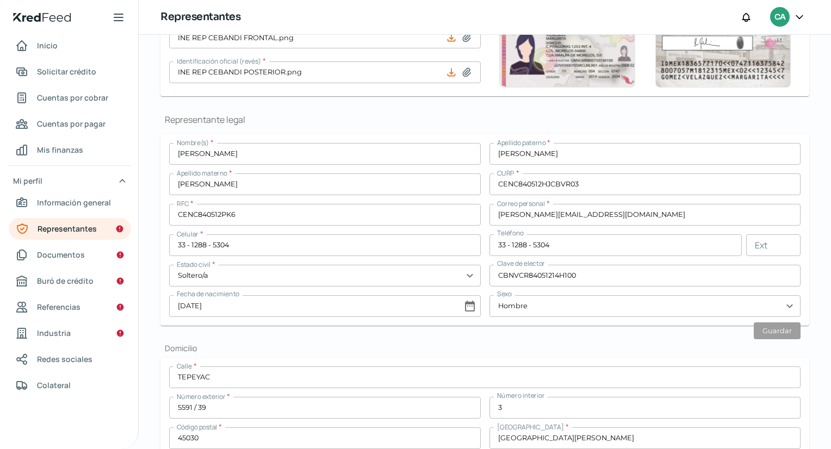
scroll to position [220, 0]
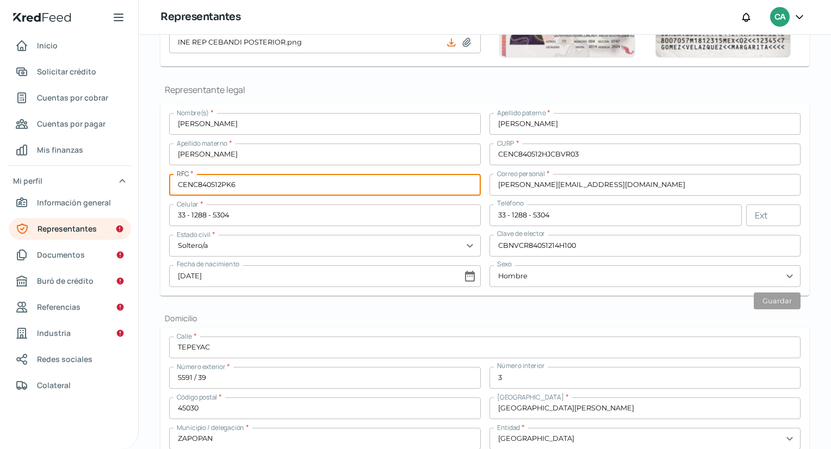
drag, startPoint x: 176, startPoint y: 183, endPoint x: 207, endPoint y: 184, distance: 30.5
click at [207, 184] on input "CENC840512PK6" at bounding box center [325, 185] width 312 height 22
drag, startPoint x: 252, startPoint y: 189, endPoint x: 172, endPoint y: 184, distance: 79.6
click at [172, 184] on input "CENC840512PK6" at bounding box center [325, 185] width 312 height 22
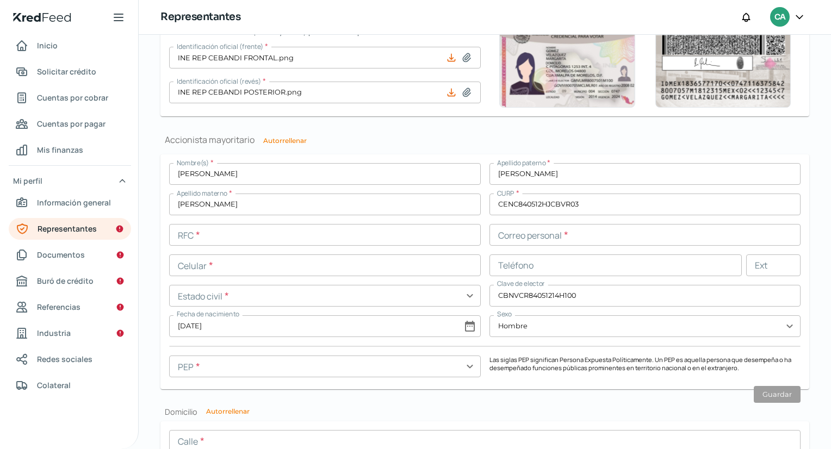
scroll to position [827, 0]
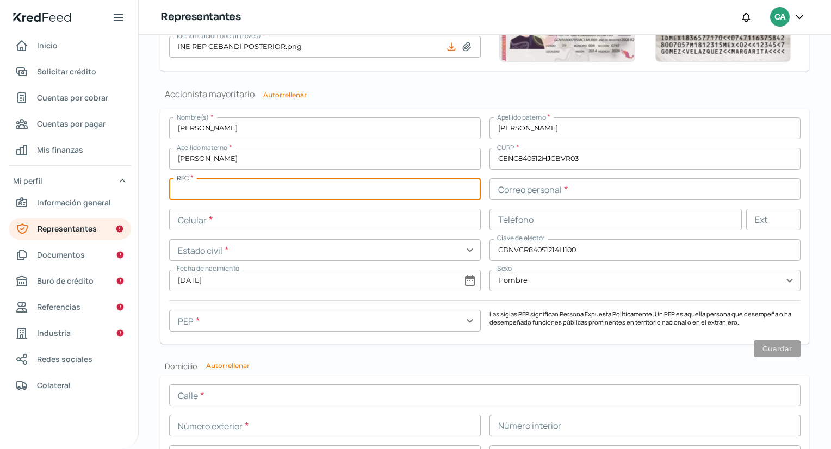
click at [195, 186] on input "text" at bounding box center [325, 189] width 312 height 22
paste input "CENC840512PK6"
type input "CENC840512PK6"
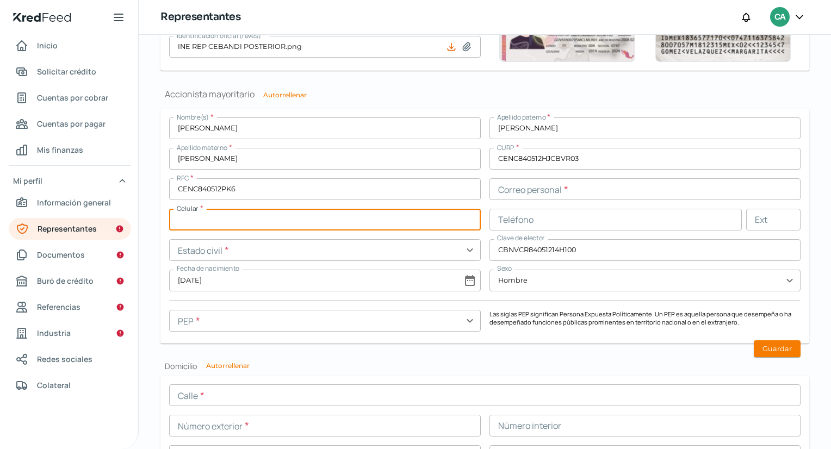
click at [205, 213] on input "text" at bounding box center [325, 220] width 312 height 22
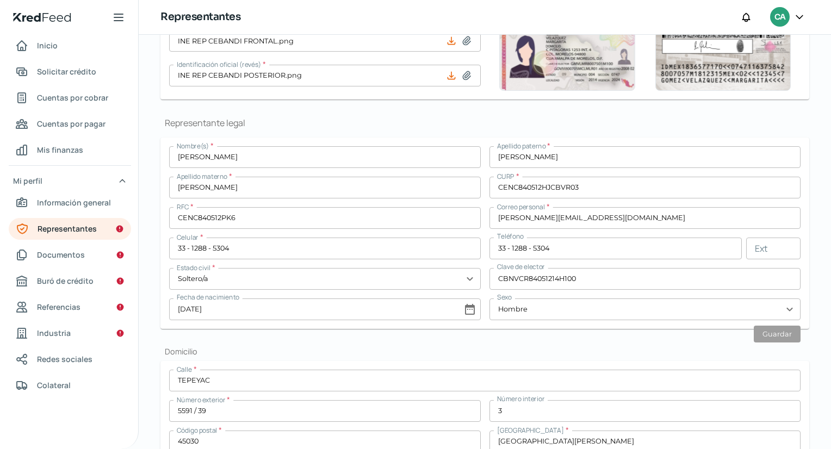
scroll to position [183, 0]
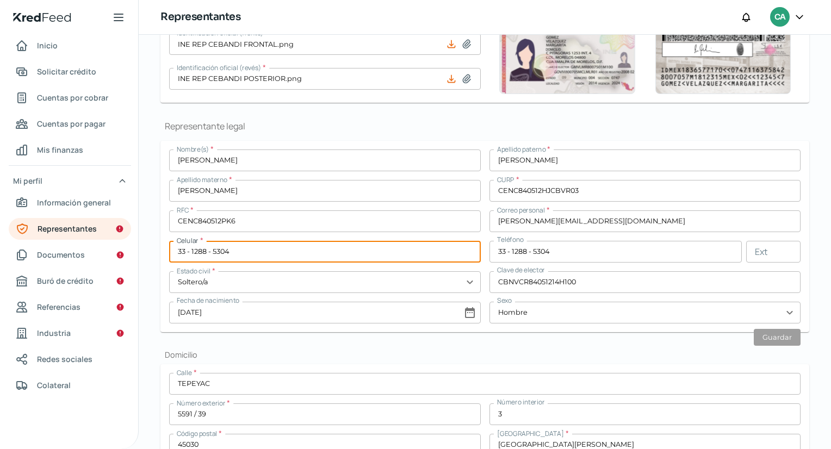
drag, startPoint x: 238, startPoint y: 245, endPoint x: 174, endPoint y: 251, distance: 63.9
click at [174, 251] on input "33 - 1288 - 5304" at bounding box center [325, 252] width 312 height 22
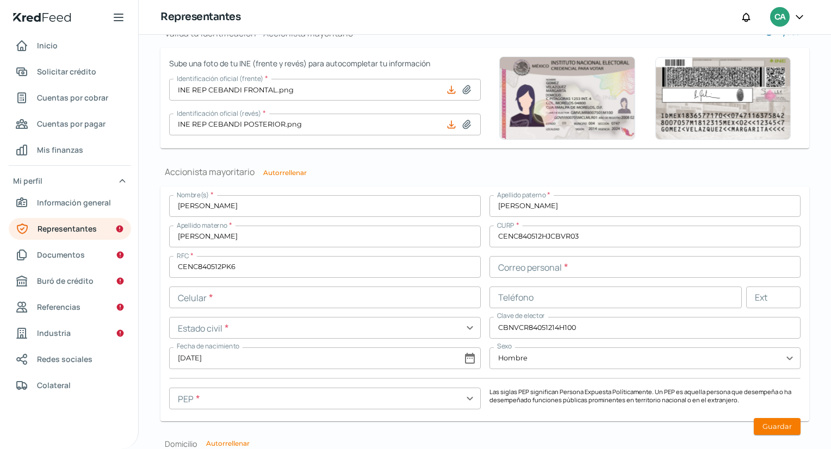
scroll to position [750, 0]
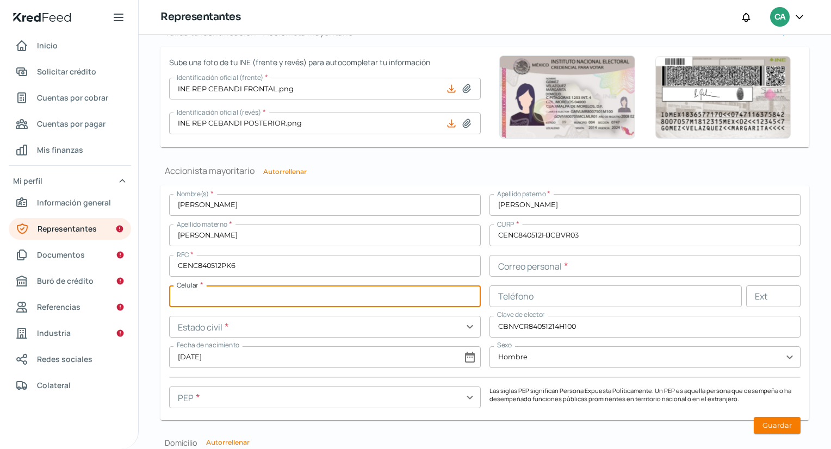
click at [189, 298] on input "text" at bounding box center [325, 297] width 312 height 22
paste input "33 - 1288 - 5304"
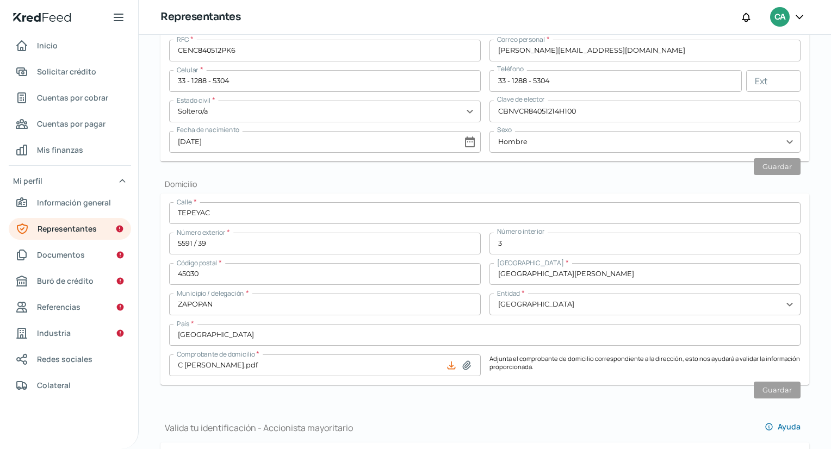
scroll to position [276, 0]
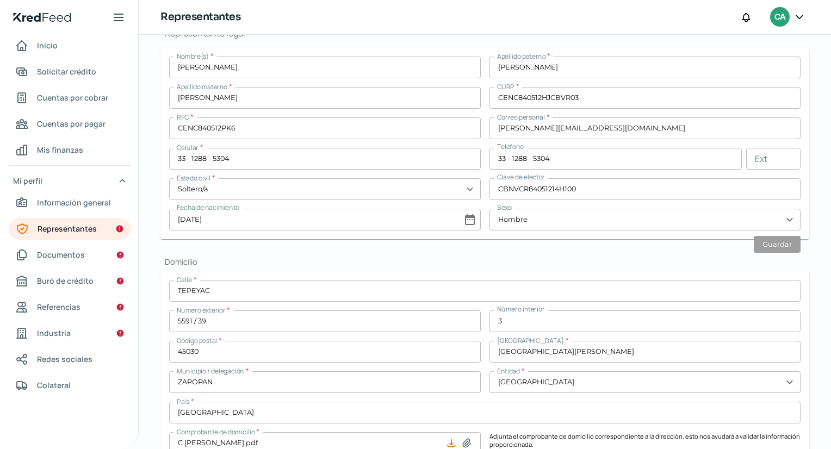
type input "33 - 1288 - 5304"
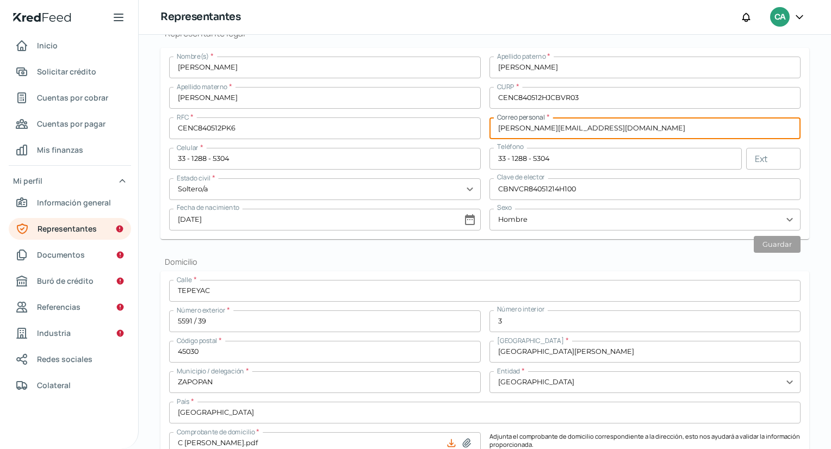
drag, startPoint x: 597, startPoint y: 126, endPoint x: 494, endPoint y: 135, distance: 103.8
click at [494, 135] on input "[PERSON_NAME][EMAIL_ADDRESS][DOMAIN_NAME]" at bounding box center [646, 129] width 312 height 22
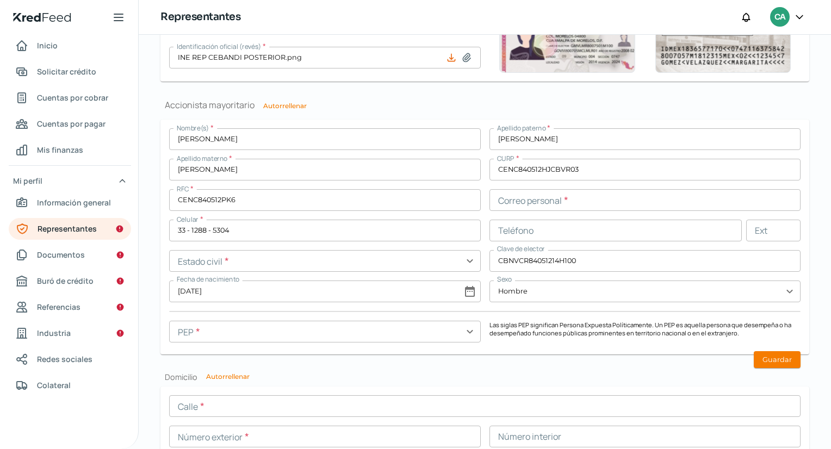
scroll to position [816, 0]
click at [543, 196] on input "text" at bounding box center [646, 200] width 312 height 22
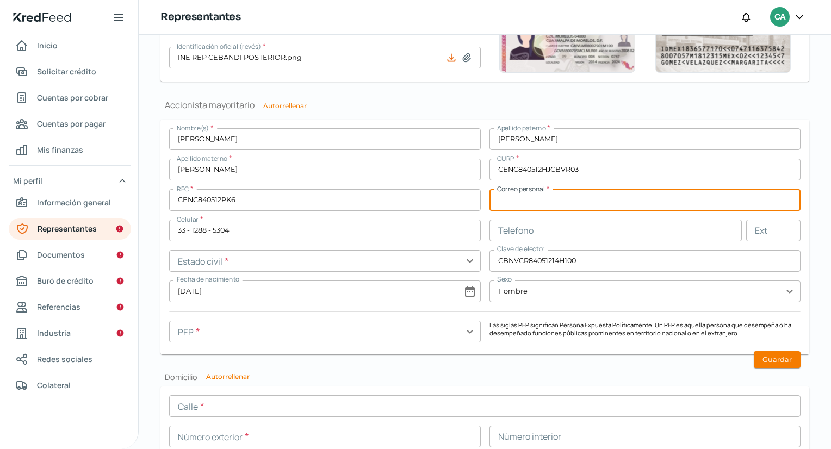
paste input "[PERSON_NAME][EMAIL_ADDRESS][DOMAIN_NAME]"
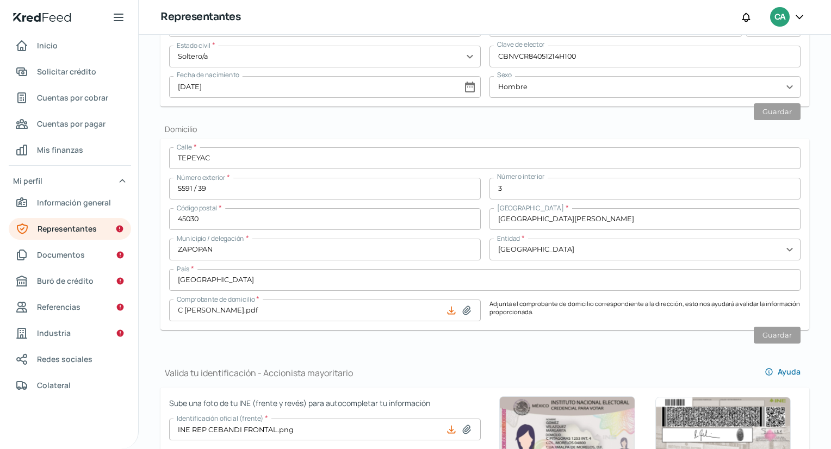
scroll to position [306, 0]
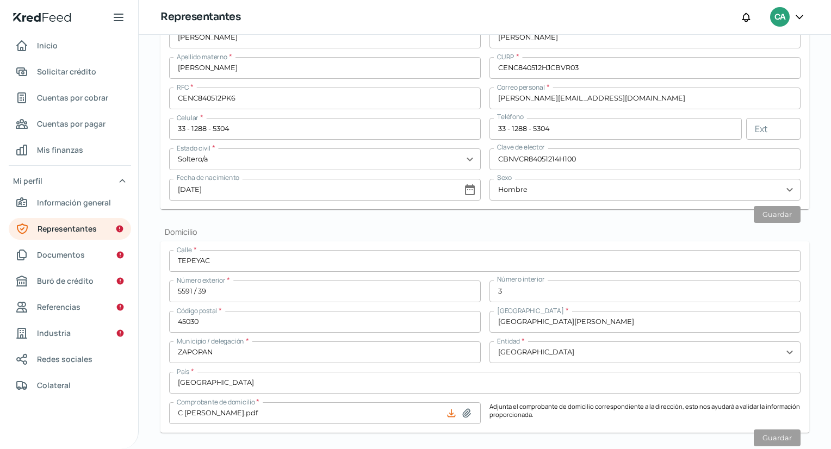
type input "[PERSON_NAME][EMAIL_ADDRESS][DOMAIN_NAME]"
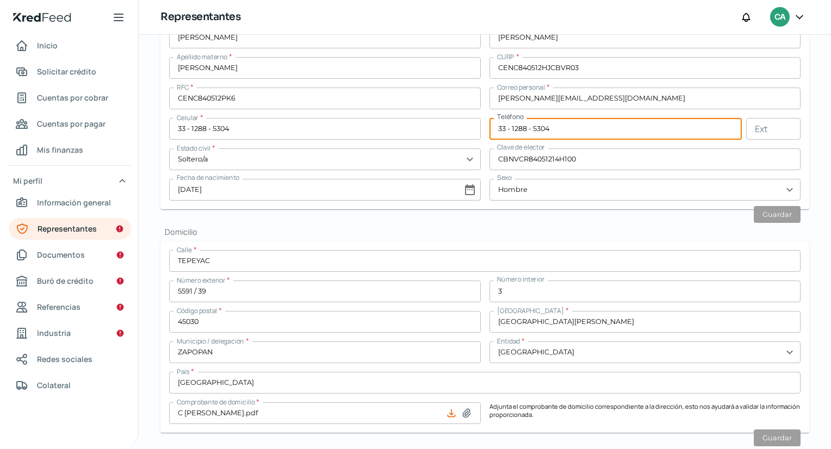
drag, startPoint x: 553, startPoint y: 124, endPoint x: 490, endPoint y: 128, distance: 62.7
click at [490, 128] on input "33 - 1288 - 5304" at bounding box center [616, 129] width 253 height 22
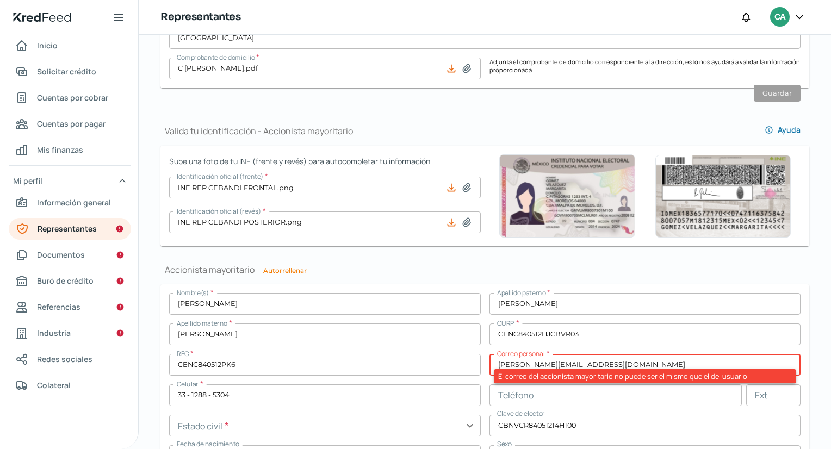
scroll to position [775, 0]
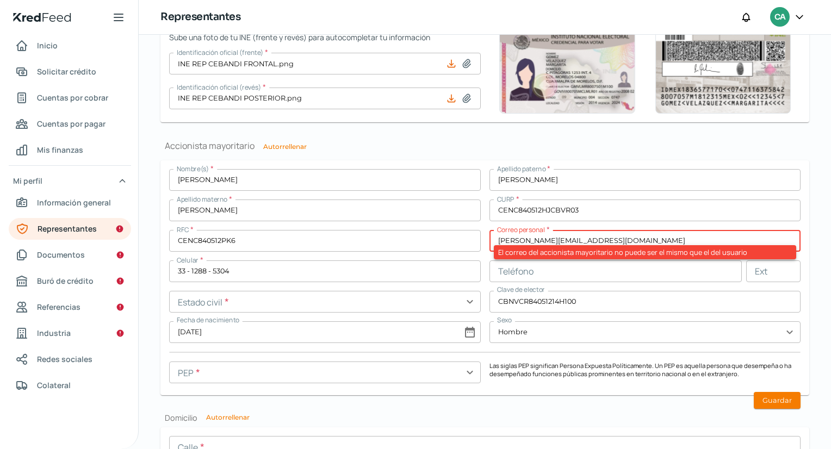
click at [525, 263] on input "text" at bounding box center [616, 272] width 253 height 22
paste input "33 - 1288 - 5304"
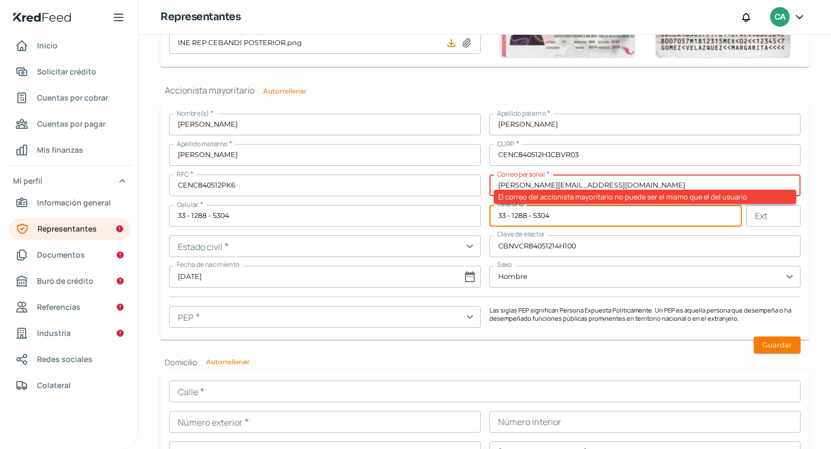
scroll to position [830, 0]
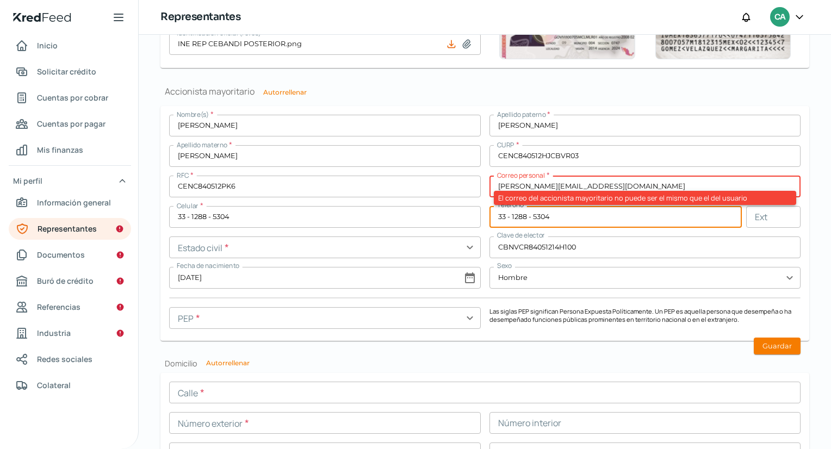
type input "33 - 1288 - 5304"
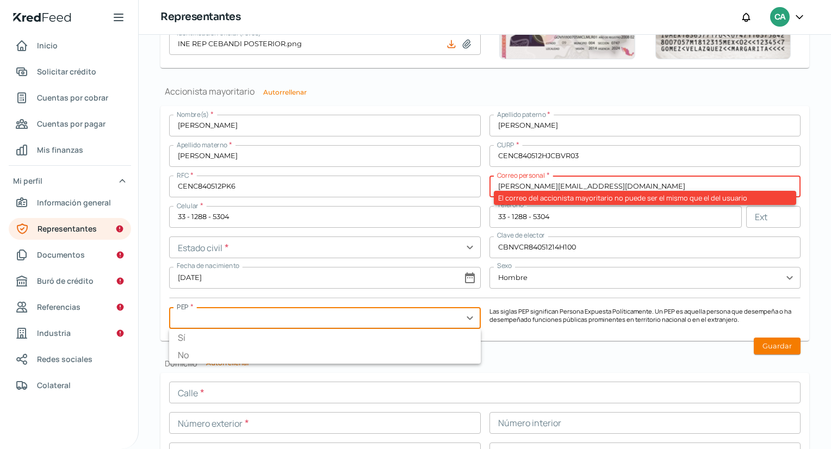
click at [271, 315] on input "text" at bounding box center [325, 318] width 312 height 22
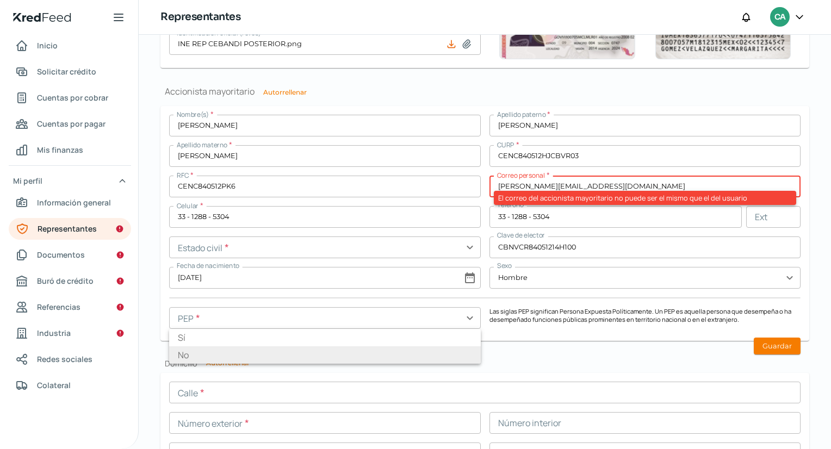
click at [218, 353] on li "No" at bounding box center [325, 355] width 312 height 17
type input "No"
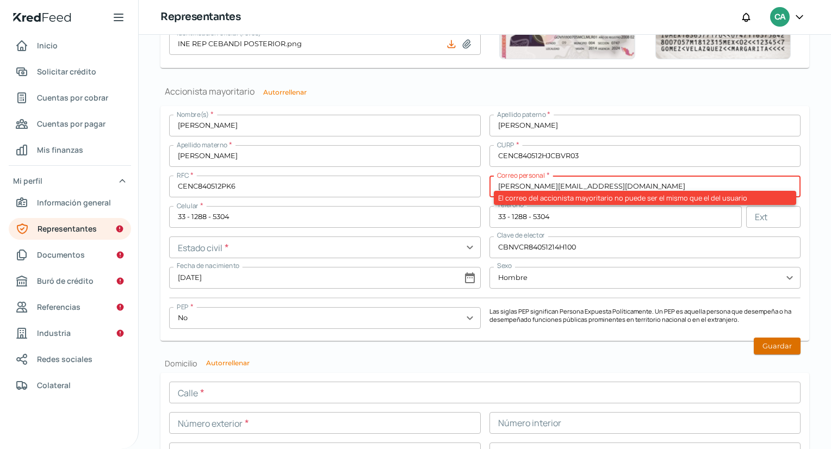
click at [785, 346] on button "Guardar" at bounding box center [777, 346] width 47 height 17
click at [619, 365] on h2 "Domicilio Autorrellenar" at bounding box center [484, 364] width 649 height 10
click at [600, 184] on input "[PERSON_NAME][EMAIL_ADDRESS][DOMAIN_NAME]" at bounding box center [646, 187] width 312 height 22
type input "c"
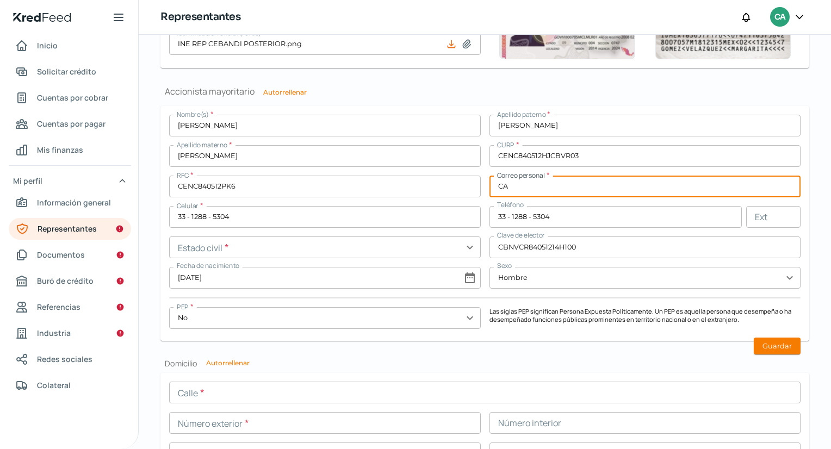
type input "C"
type input "[EMAIL_ADDRESS][DOMAIN_NAME]"
click at [769, 338] on button "Guardar" at bounding box center [777, 346] width 47 height 17
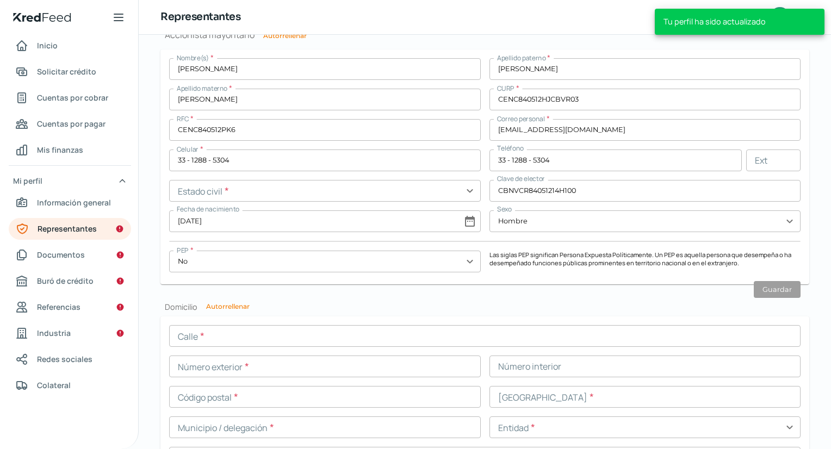
scroll to position [987, 0]
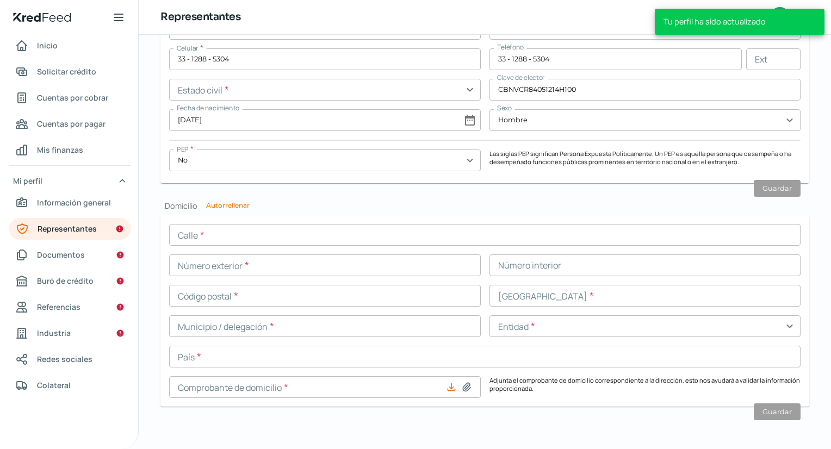
click at [222, 208] on button "Autorrellenar" at bounding box center [228, 205] width 44 height 7
type input "TEPEYAC"
type input "5591 / 39"
type input "3"
type input "45030"
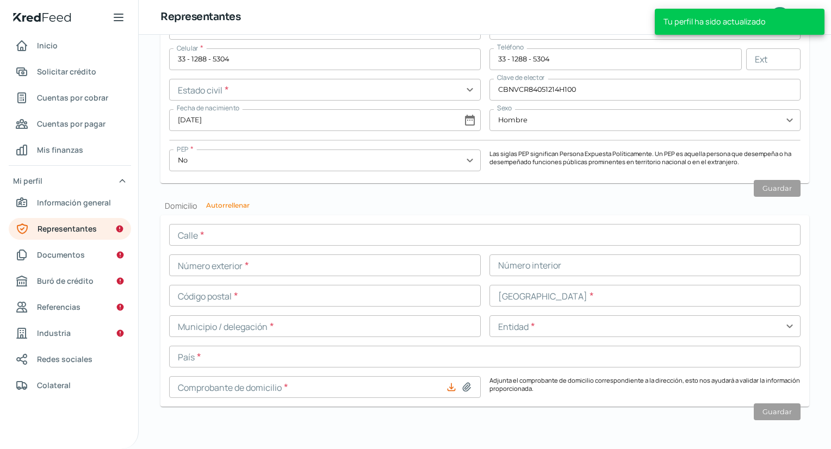
type input "[GEOGRAPHIC_DATA][PERSON_NAME]"
type input "ZAPOPAN"
type input "[GEOGRAPHIC_DATA]"
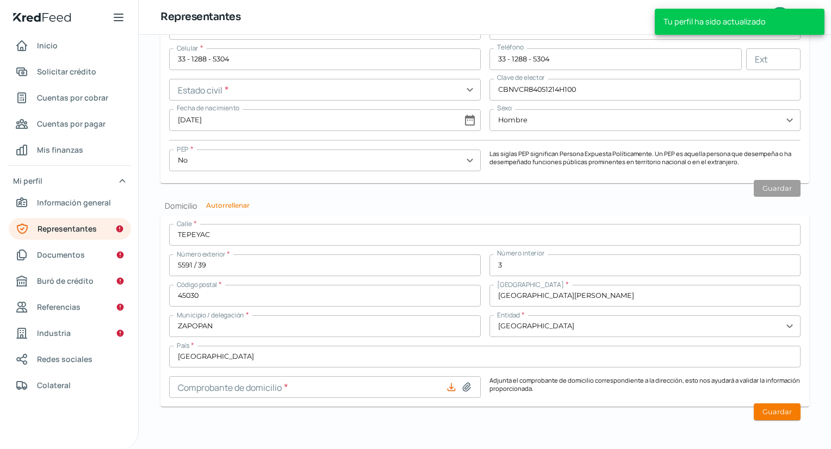
click at [448, 387] on icon at bounding box center [451, 387] width 11 height 11
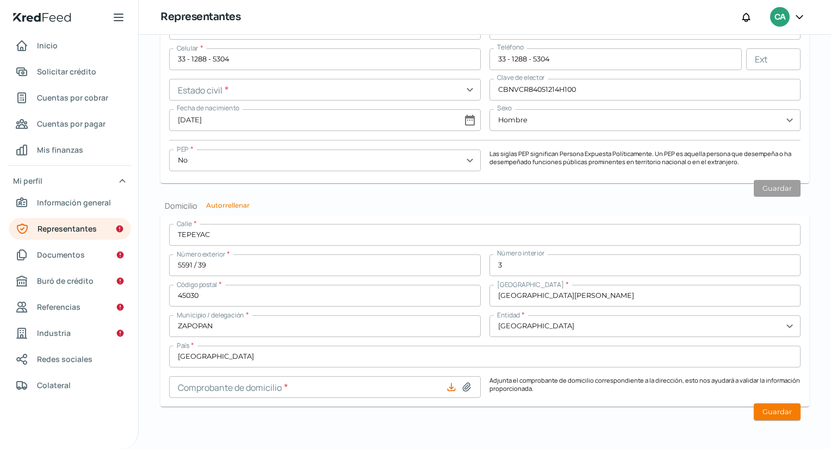
click at [461, 385] on icon at bounding box center [466, 387] width 11 height 11
type input "C:\fakepath\C [PERSON_NAME].pdf"
type input "C [PERSON_NAME].pdf"
click at [775, 413] on button "Guardar" at bounding box center [777, 412] width 47 height 17
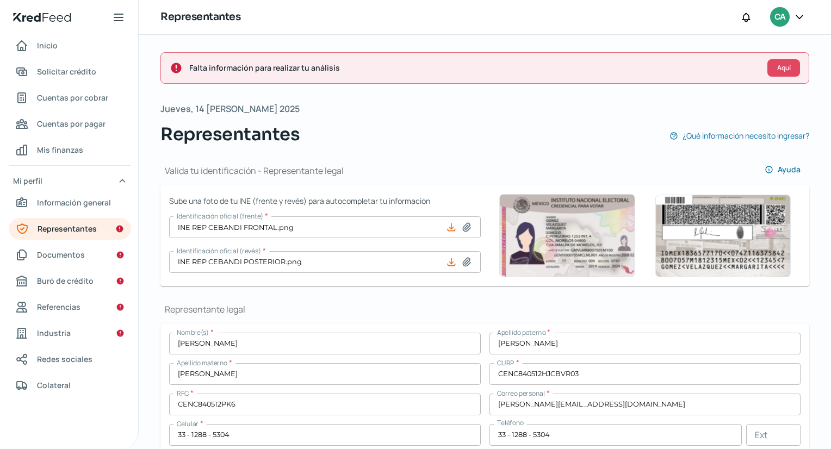
scroll to position [0, 4]
click at [777, 68] on span "Aquí" at bounding box center [784, 68] width 14 height 7
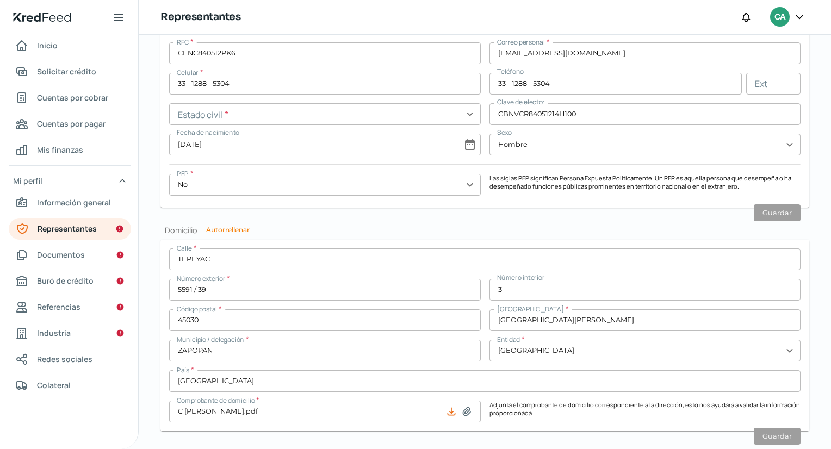
scroll to position [964, 0]
click at [223, 226] on button "Autorrellenar" at bounding box center [228, 229] width 44 height 7
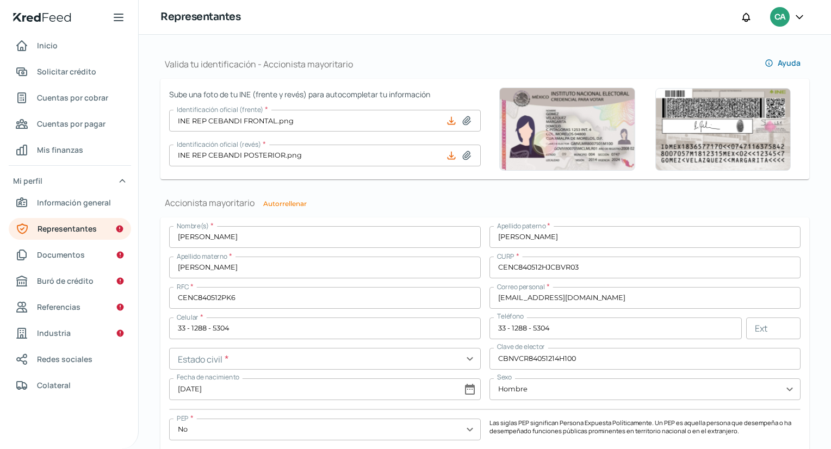
scroll to position [717, 0]
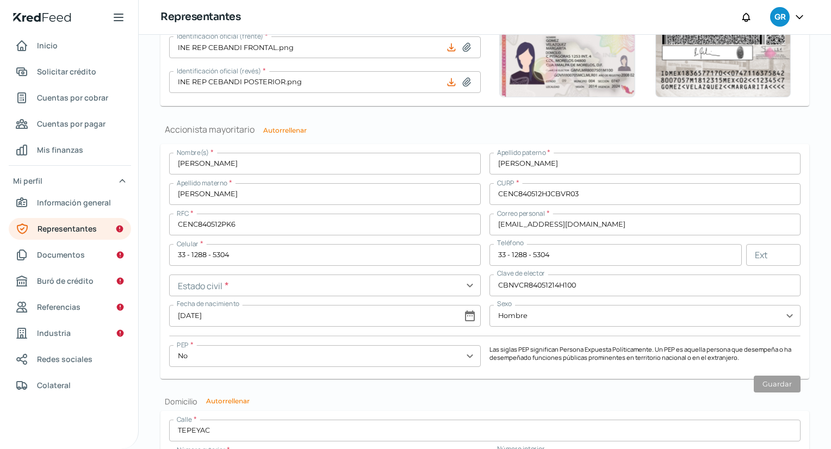
scroll to position [792, 0]
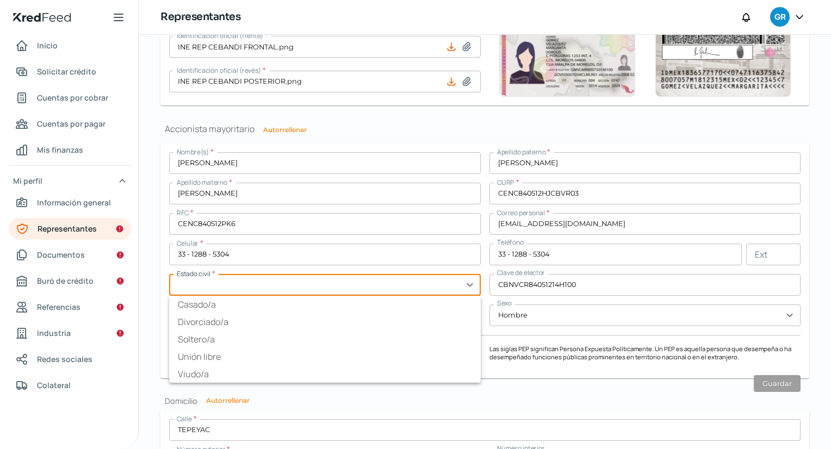
click at [435, 281] on input "text" at bounding box center [325, 285] width 312 height 22
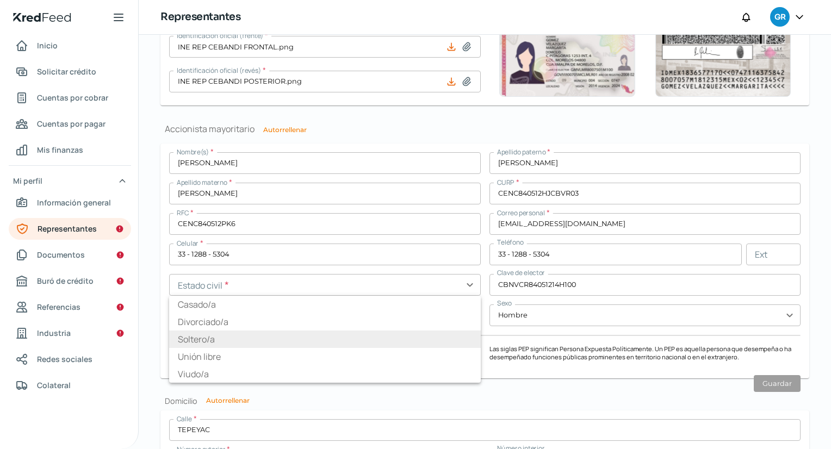
click at [198, 334] on li "Soltero/a" at bounding box center [325, 339] width 312 height 17
type input "Soltero/a"
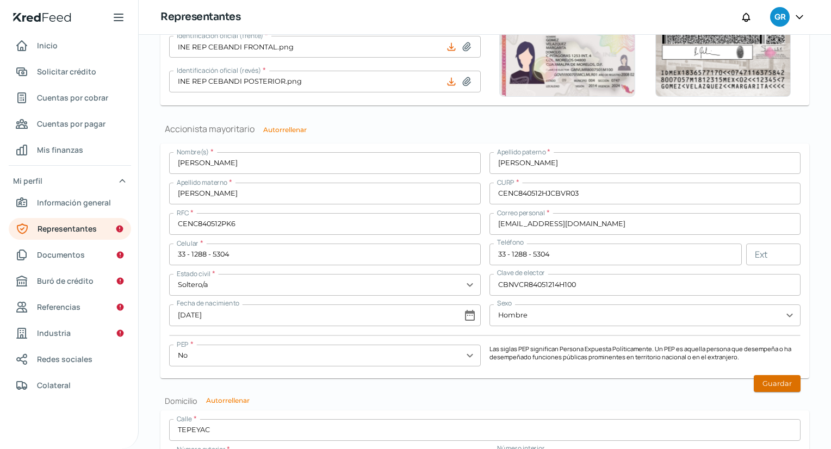
click at [777, 384] on button "Guardar" at bounding box center [777, 383] width 47 height 17
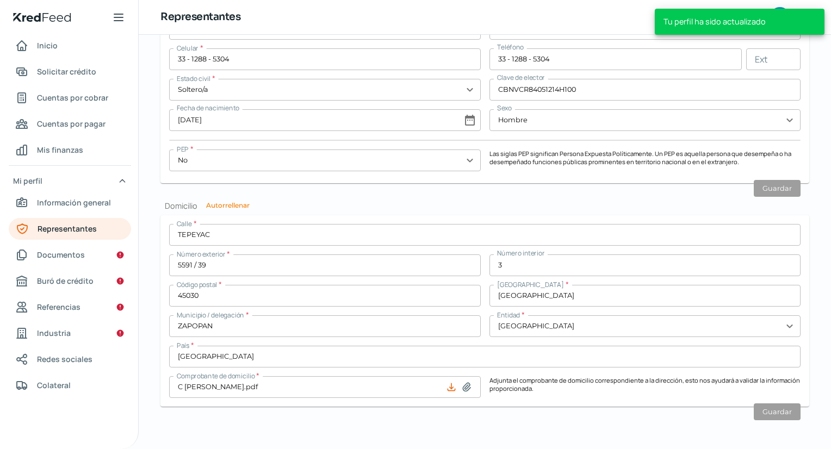
scroll to position [0, 0]
click at [58, 257] on span "Documentos" at bounding box center [61, 255] width 48 height 14
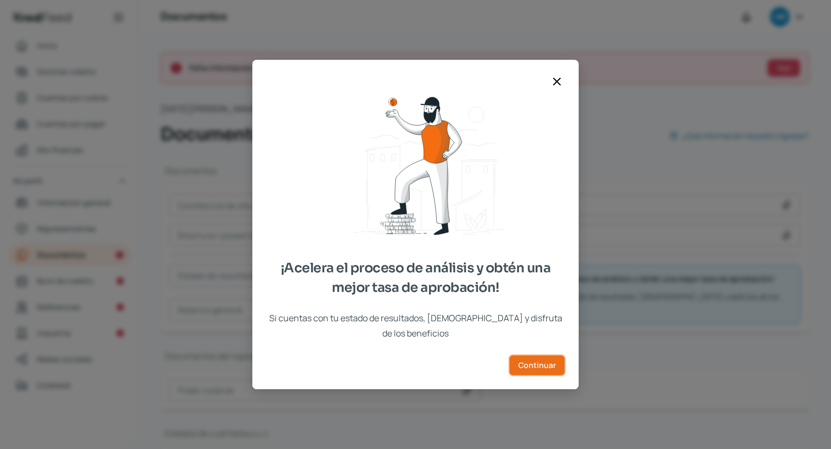
click at [550, 362] on span "Continuar" at bounding box center [537, 366] width 38 height 8
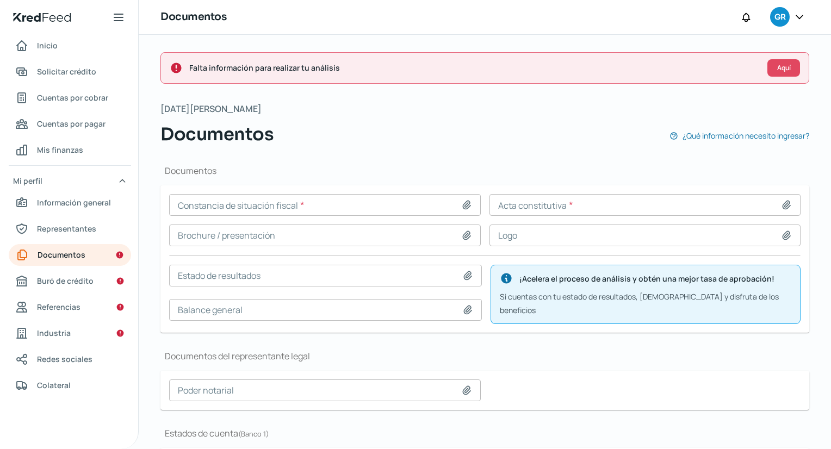
click at [472, 203] on div at bounding box center [468, 205] width 15 height 11
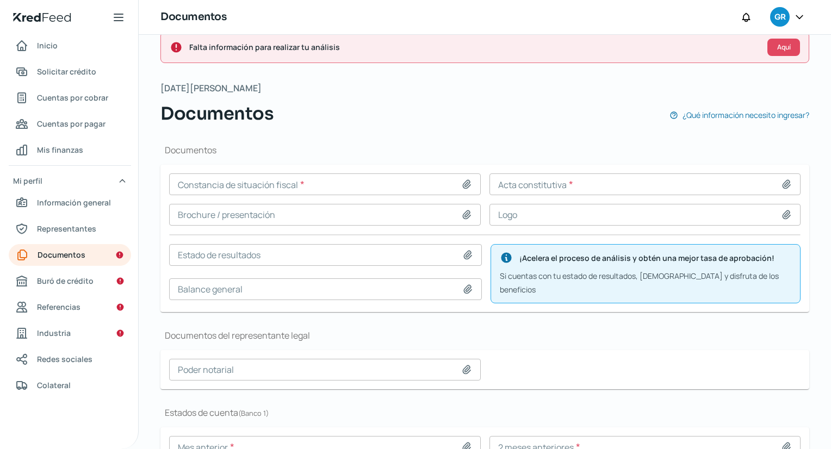
click at [463, 184] on icon at bounding box center [467, 184] width 8 height 8
type input "C:\fakepath\IdcGeneraConstancia GCE.pdf"
type input "IdcGeneraConstancia GCE.pdf"
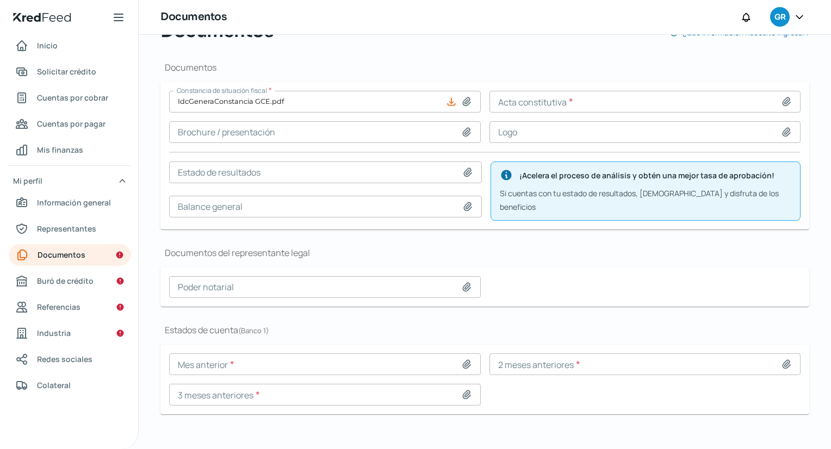
click at [783, 104] on icon at bounding box center [787, 101] width 8 height 8
type input "C:\fakepath\ACTA Y PODER GRUPO CEBANDI_compressed.pdf"
type input "ACTA Y PODER GRUPO CEBANDI_compressed.pdf"
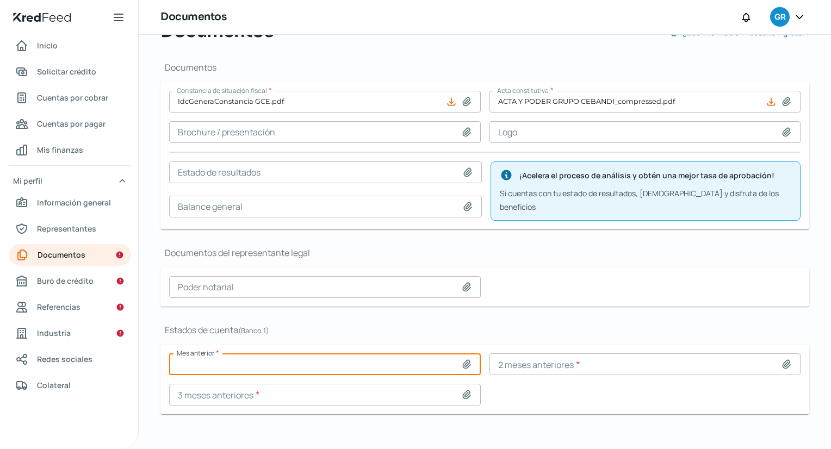
click at [453, 360] on input at bounding box center [325, 365] width 312 height 22
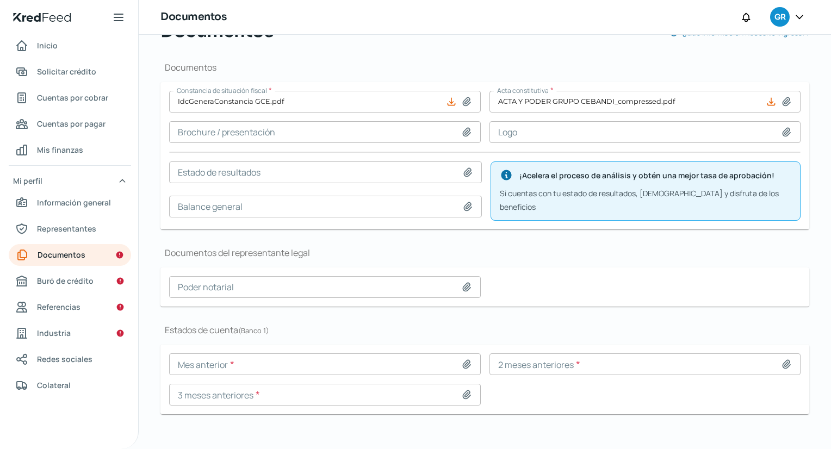
click at [464, 359] on icon at bounding box center [466, 364] width 11 height 11
type input "C:\fakepath\1ABA5E6C-D6C1-41BC-8999-4E37C5B66948-gema.pdf"
type input "1ABA5E6C-D6C1-41BC-8999-4E37C5B66948-gema.pdf"
click at [789, 359] on div at bounding box center [788, 364] width 15 height 11
click at [783, 361] on icon at bounding box center [787, 365] width 8 height 8
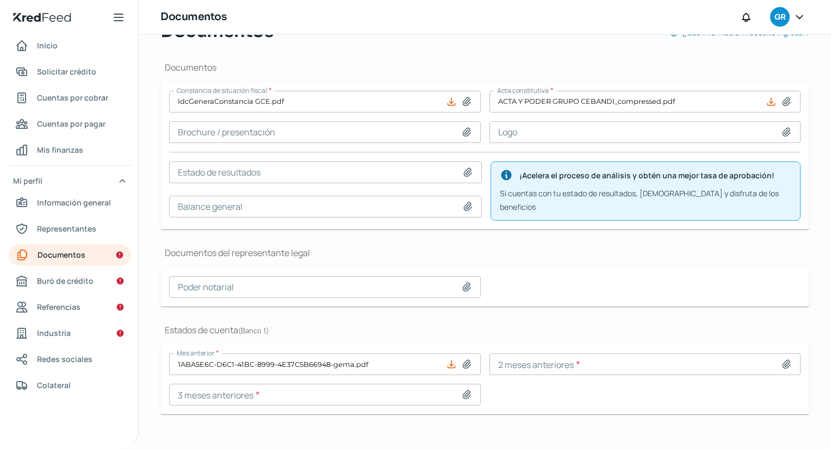
type input "C:\fakepath\009093F5-BA93-4333-87A1-6DCA13530802-gema.pdf"
type input "009093F5-BA93-4333-87A1-6DCA13530802-gema.pdf"
click at [463, 391] on icon at bounding box center [467, 395] width 8 height 8
type input "C:\fakepath\0EDB1DDF-DFB2-4C9F-AA39-44C6882B932E-gema (1).pdf"
type input "0EDB1DDF-DFB2-4C9F-AA39-44C6882B932E-gema (1).pdf"
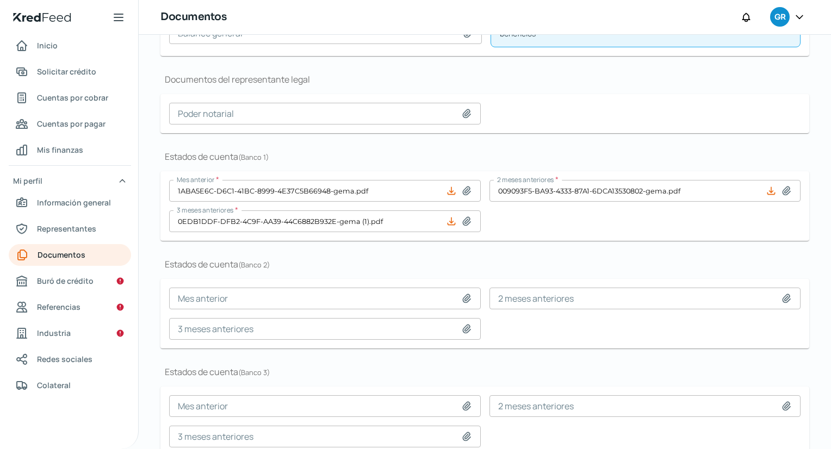
scroll to position [287, 0]
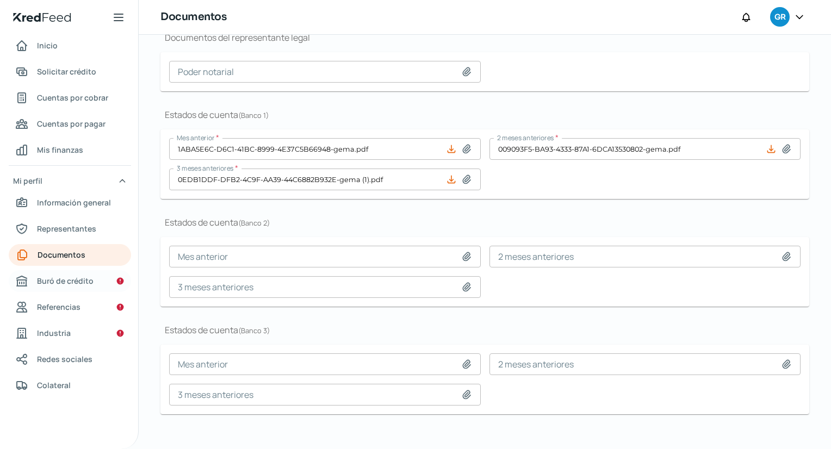
click at [91, 282] on link "Buró de crédito" at bounding box center [70, 281] width 122 height 22
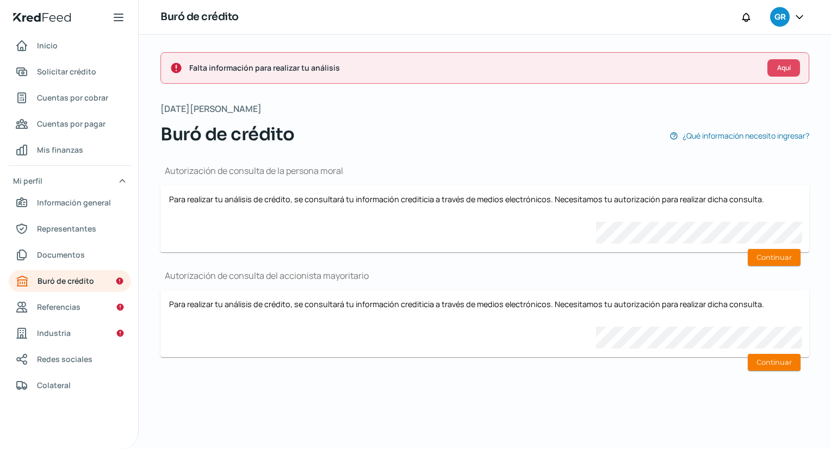
click at [707, 231] on div "Autorización de consulta de la persona moral Para realizar tu análisis de crédi…" at bounding box center [484, 265] width 649 height 236
click at [616, 261] on div "Autorización de consulta de la persona moral Para realizar tu análisis de crédi…" at bounding box center [484, 265] width 649 height 236
click at [756, 249] on button "Continuar" at bounding box center [774, 257] width 53 height 17
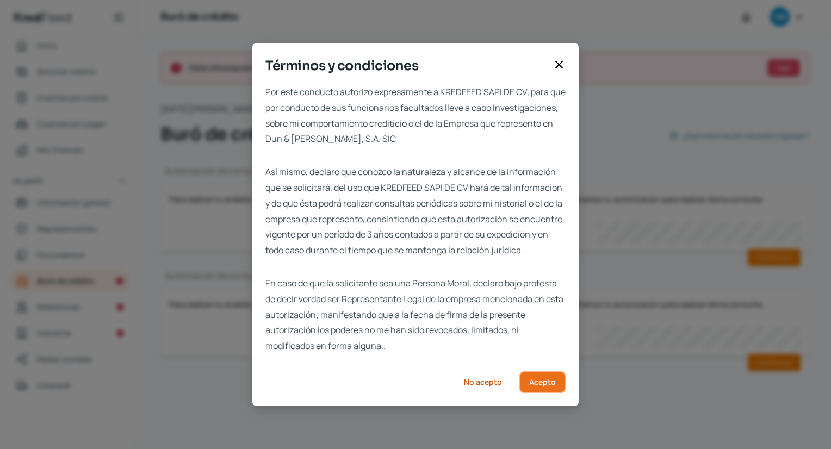
click at [544, 386] on span "Acepto" at bounding box center [542, 383] width 27 height 8
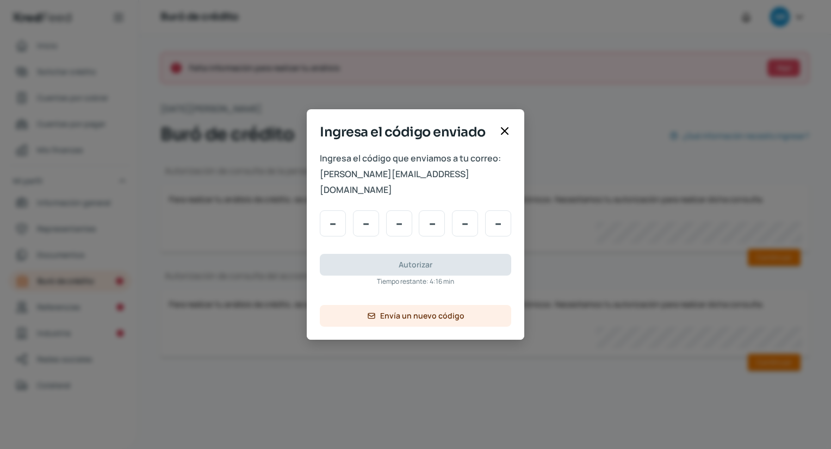
type input "6"
type input "9"
type input "3"
type input "0"
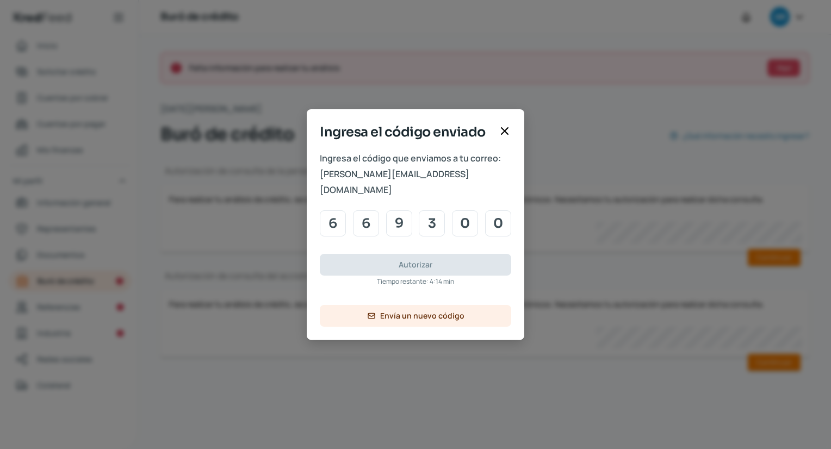
type input "0"
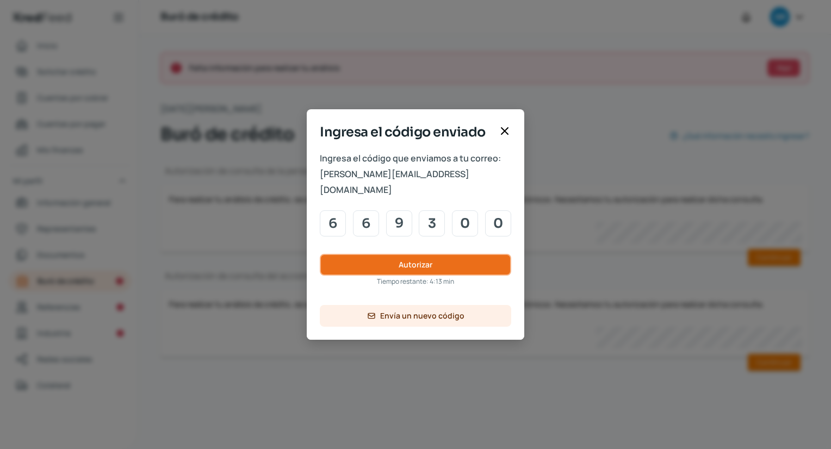
click at [452, 258] on button "Autorizar" at bounding box center [416, 265] width 192 height 22
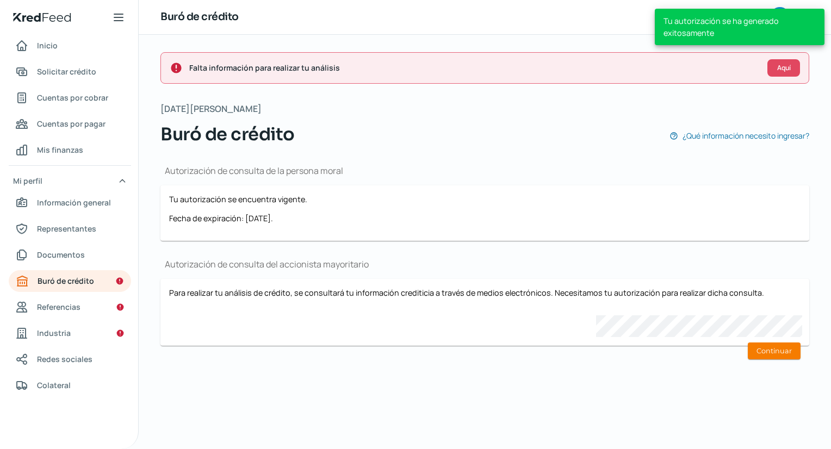
scroll to position [0, 4]
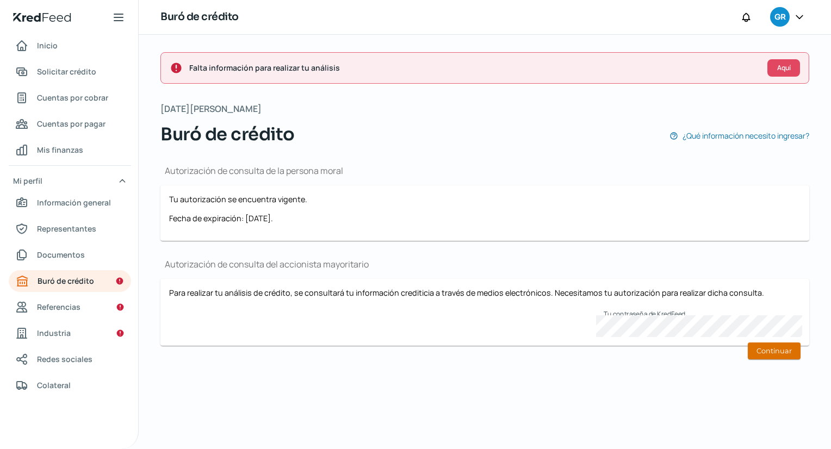
click at [767, 351] on button "Continuar" at bounding box center [774, 351] width 53 height 17
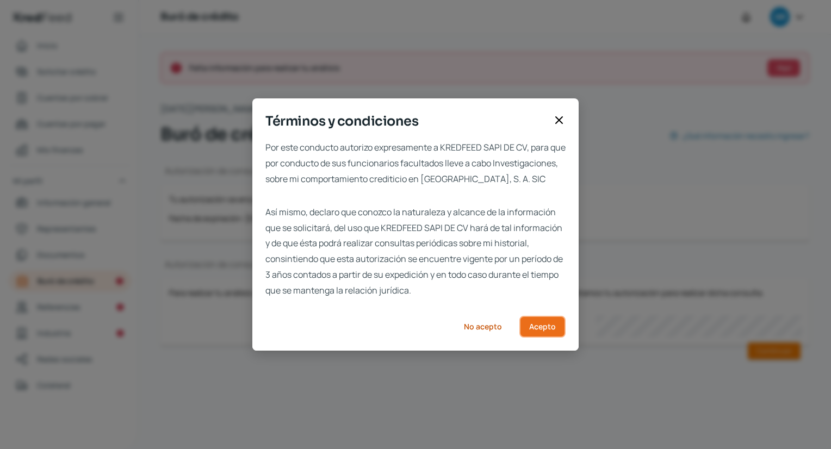
click at [557, 338] on button "Acepto" at bounding box center [543, 327] width 46 height 22
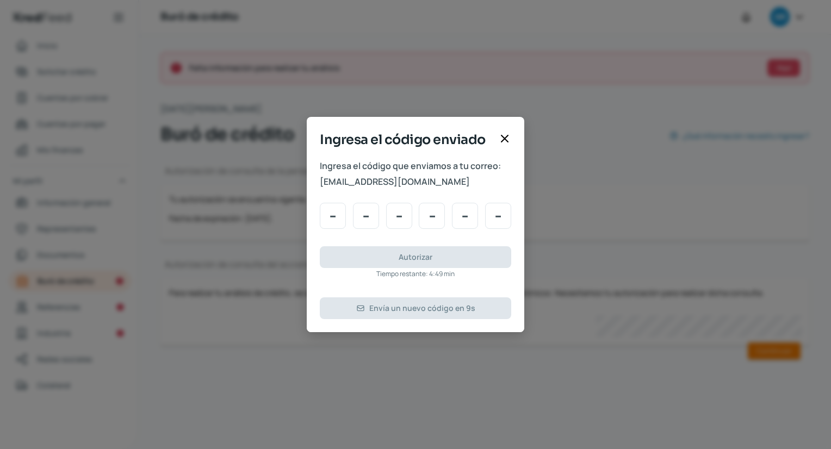
type input "5"
type input "7"
type input "8"
type input "5"
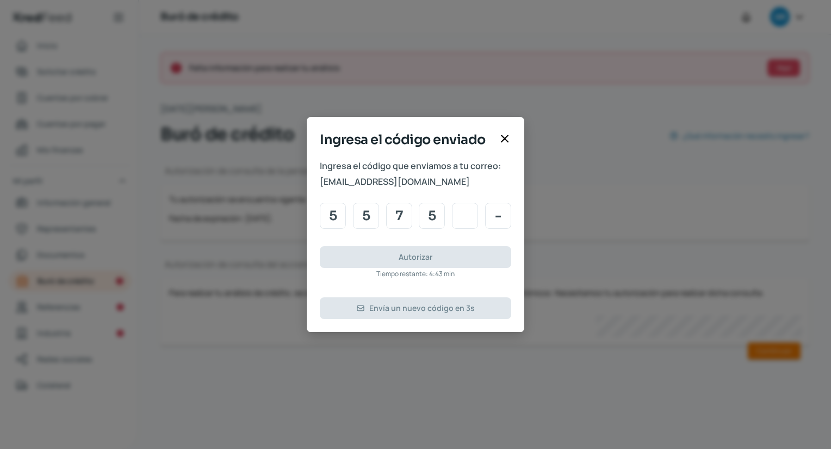
type input "5"
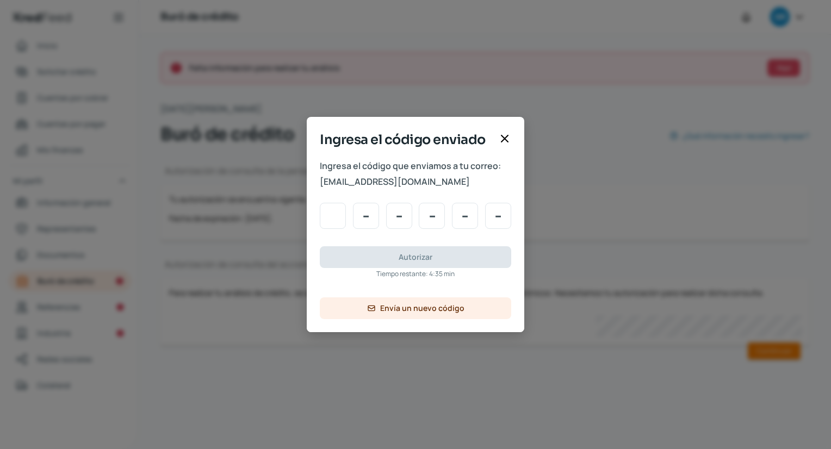
type input "5"
type input "7"
type input "5"
type input "7"
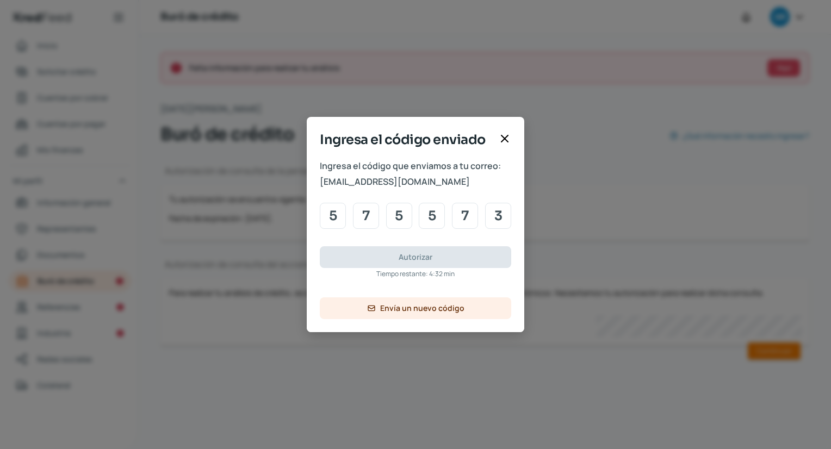
type input "3"
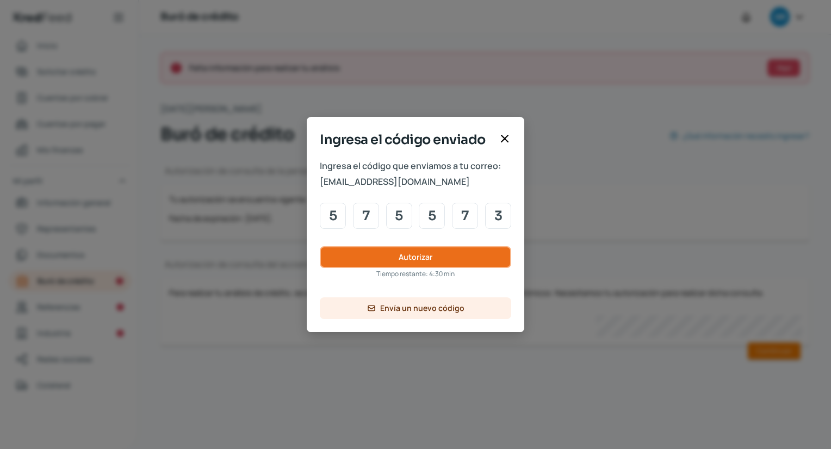
click at [441, 251] on button "Autorizar" at bounding box center [416, 257] width 192 height 22
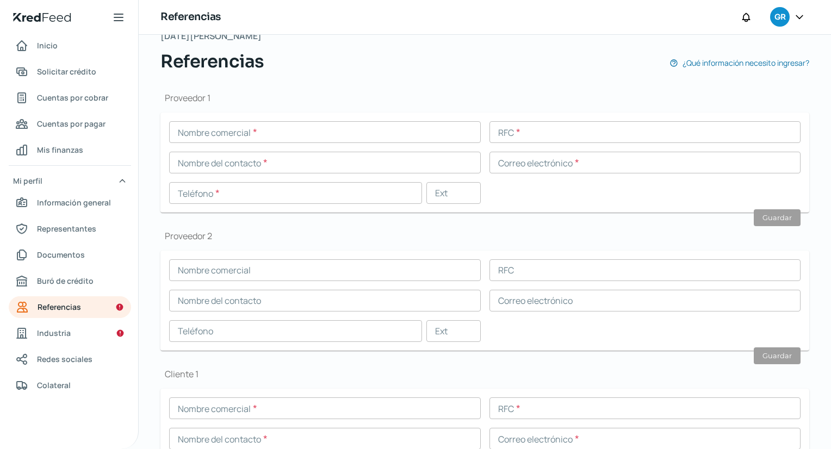
scroll to position [74, 0]
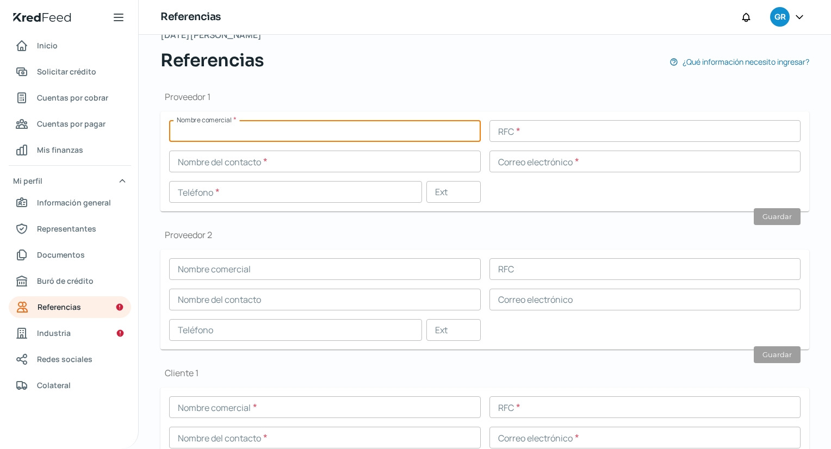
click at [399, 134] on input "text" at bounding box center [325, 131] width 312 height 22
type input "p"
type input "ROKARTON"
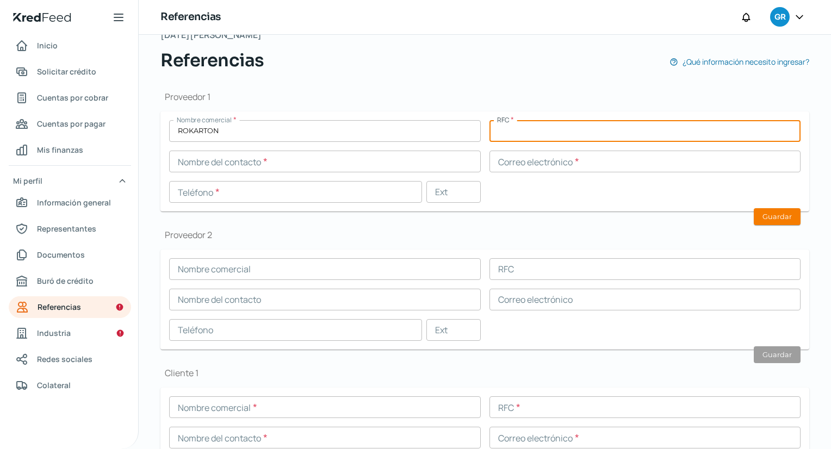
click at [510, 129] on input "text" at bounding box center [646, 131] width 312 height 22
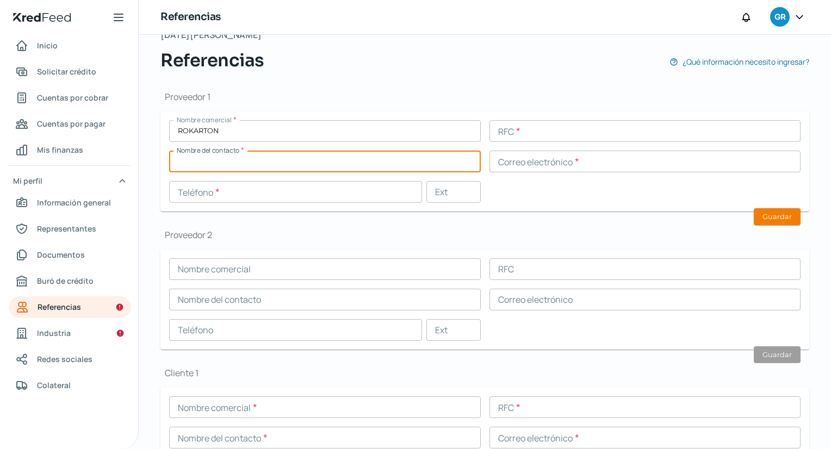
click at [356, 164] on input "text" at bounding box center [325, 162] width 312 height 22
type input "SANTIAGO CARDENAS"
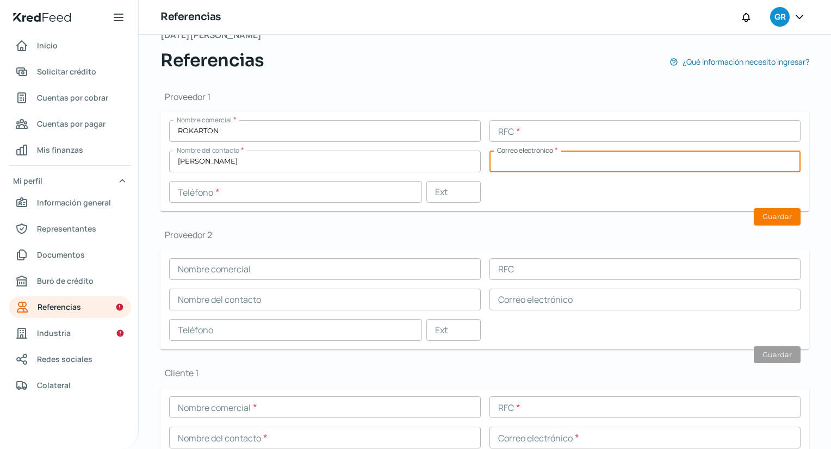
click at [495, 165] on input "text" at bounding box center [646, 162] width 312 height 22
type input "S"
type input "s.cardenas@rokarton.com"
click at [350, 189] on input "text" at bounding box center [295, 192] width 253 height 22
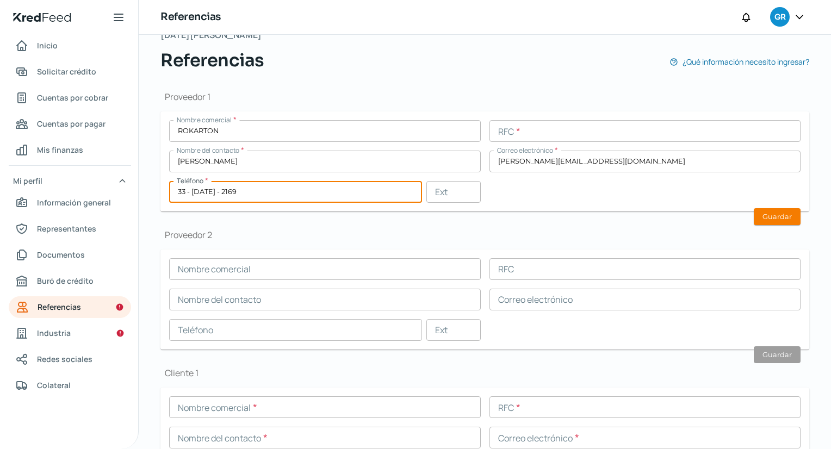
type input "33 - 1485 - 2169"
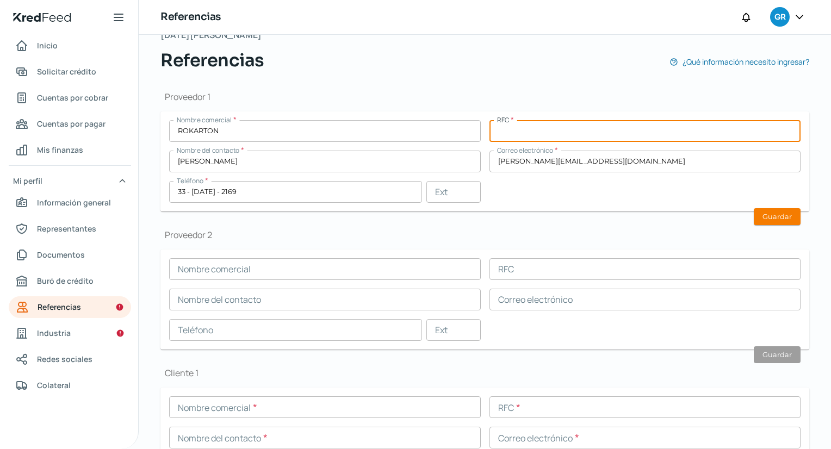
click at [524, 132] on input "text" at bounding box center [646, 131] width 312 height 22
click at [524, 132] on input "R" at bounding box center [646, 131] width 312 height 22
type input "RET230125KN8"
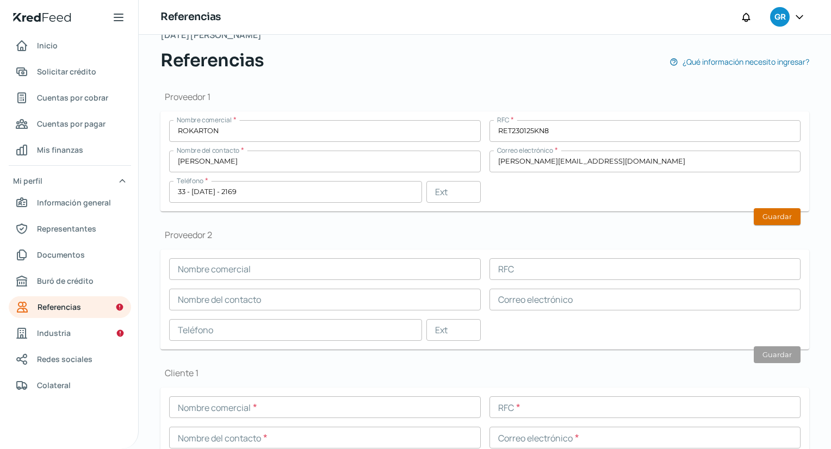
click at [763, 221] on button "Guardar" at bounding box center [777, 216] width 47 height 17
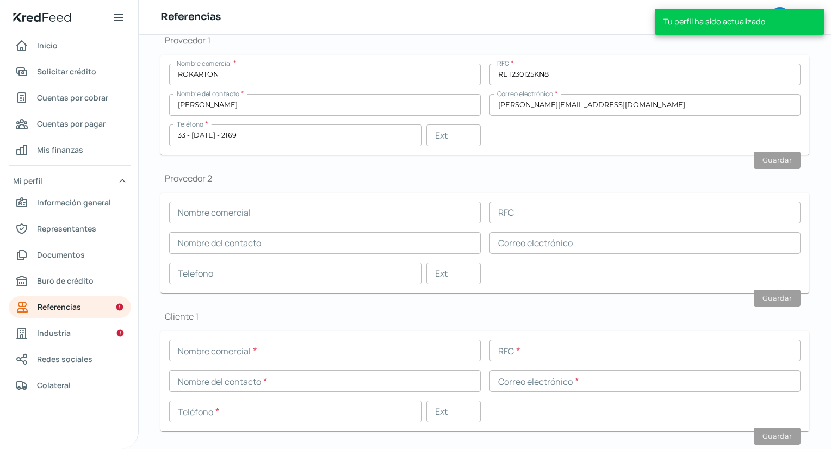
scroll to position [132, 0]
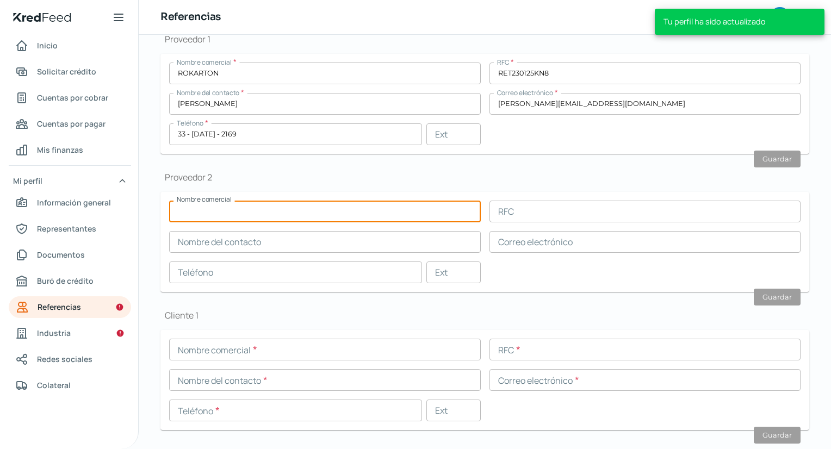
click at [309, 201] on input "text" at bounding box center [325, 212] width 312 height 22
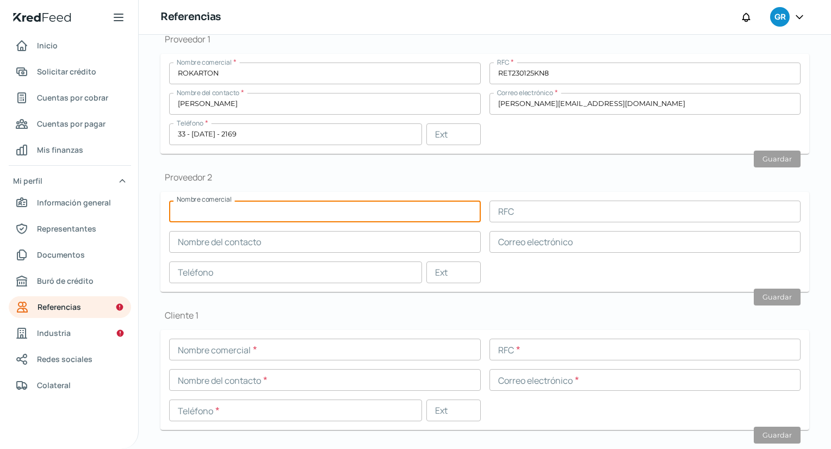
click at [210, 207] on input "text" at bounding box center [325, 212] width 312 height 22
type input "b"
type input "BOLSAS Y EMPAQUES GUADALAJARA"
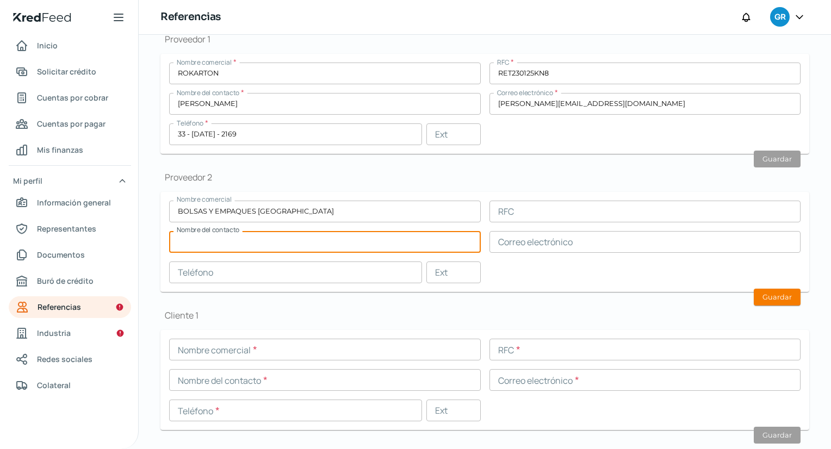
click at [193, 240] on input "text" at bounding box center [325, 242] width 312 height 22
type input "LUIS ANGEL MARISCAL BAYARDO"
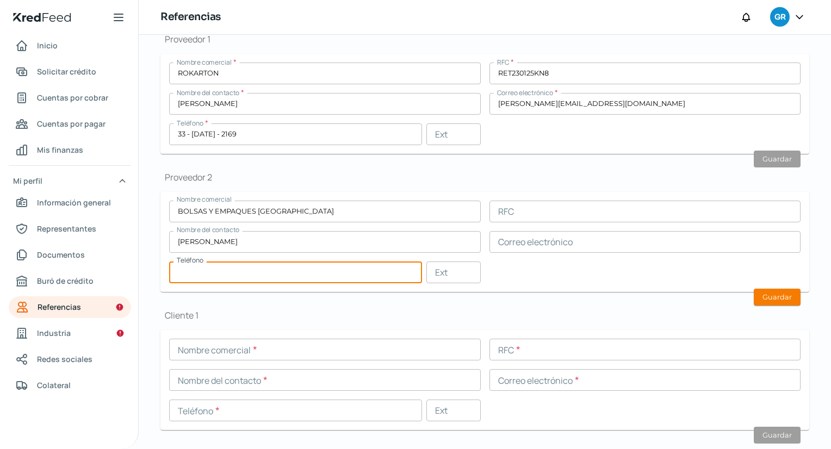
click at [248, 272] on input "text" at bounding box center [295, 273] width 253 height 22
type input "33 - 3115 - 6215"
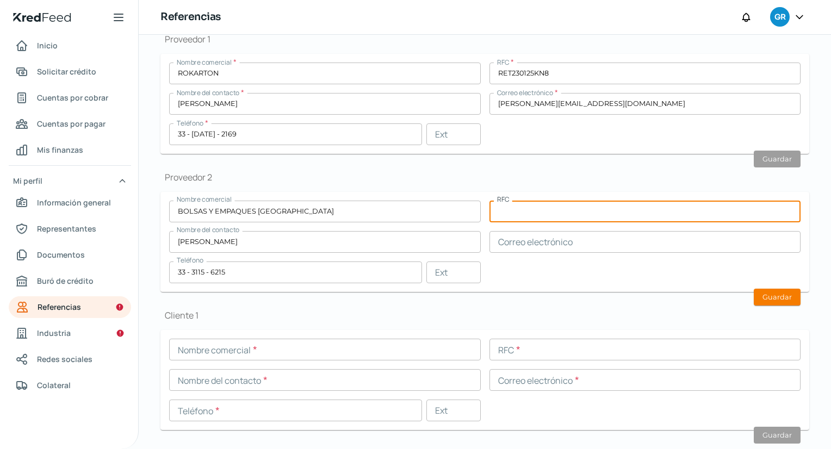
click at [555, 214] on input "text" at bounding box center [646, 212] width 312 height 22
type input "MABL741118SWA"
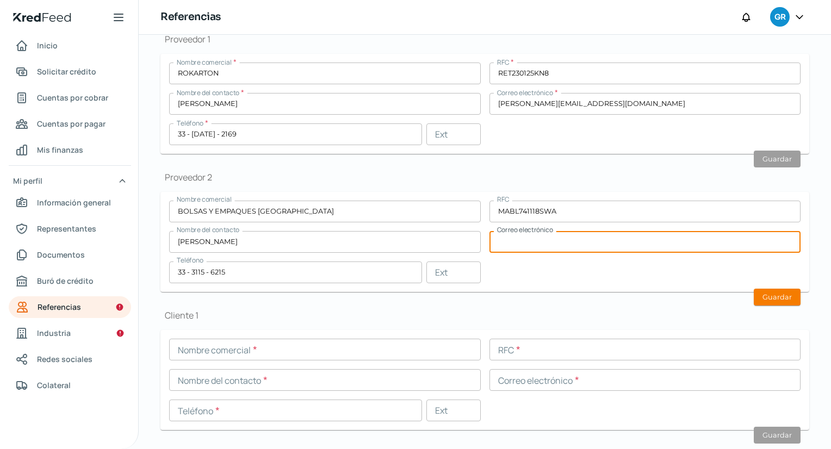
click at [498, 234] on input "text" at bounding box center [646, 242] width 312 height 22
type input "B"
type input "bolsasyempaquesguadalajara2@gmail.com"
click at [607, 266] on div "Nombre comercial BOLSAS Y EMPAQUES GUADALAJARA RFC MABL741118SWA Nombre del con…" at bounding box center [485, 242] width 632 height 83
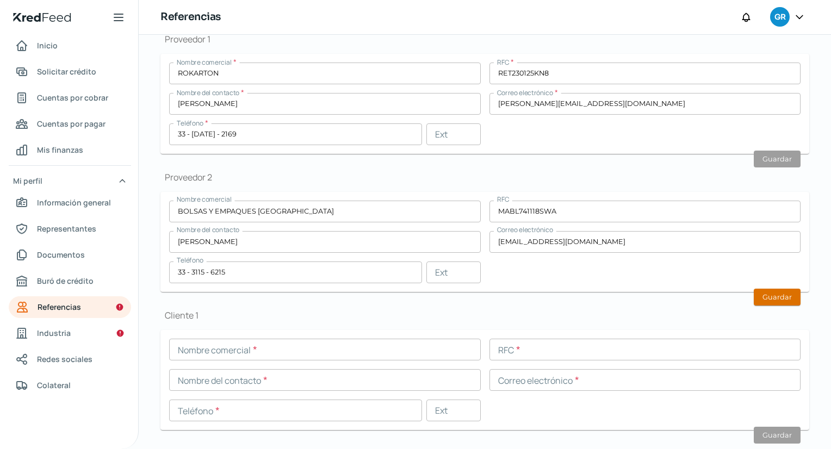
click at [781, 297] on button "Guardar" at bounding box center [777, 297] width 47 height 17
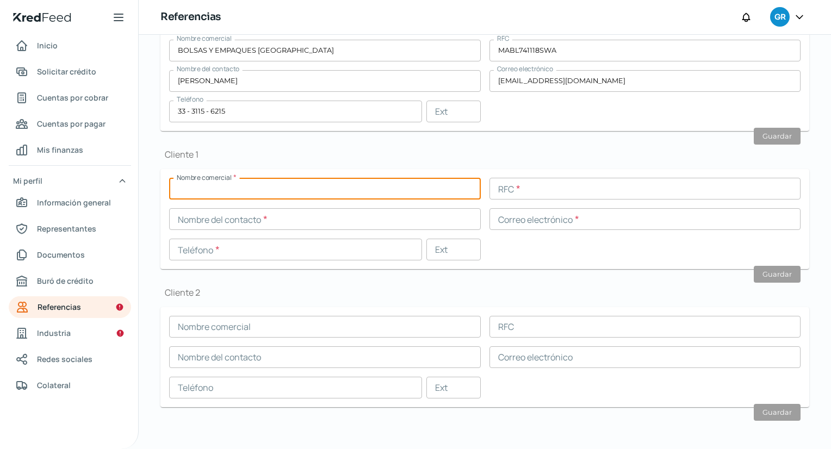
click at [381, 186] on input "text" at bounding box center [325, 189] width 312 height 22
type input "c"
type input "CAJAS DE CARTON SULTANA"
click at [654, 194] on input "text" at bounding box center [646, 189] width 312 height 22
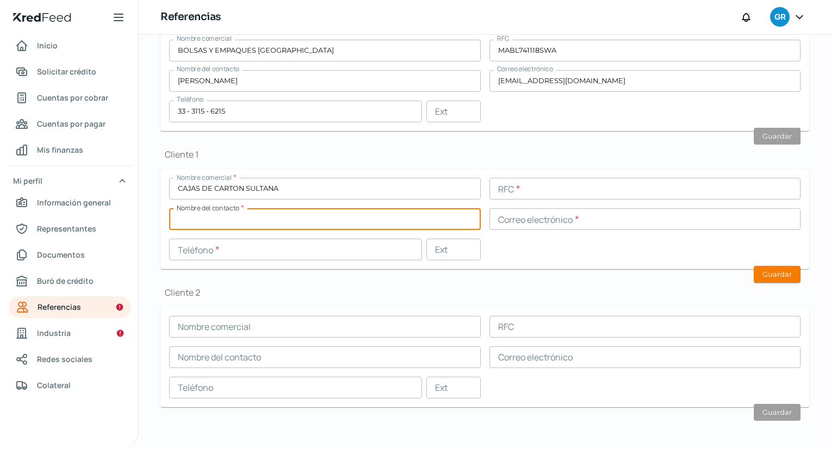
click at [381, 223] on input "text" at bounding box center [325, 219] width 312 height 22
type input "JOSE ISRAEL ESPIN ARELLANO"
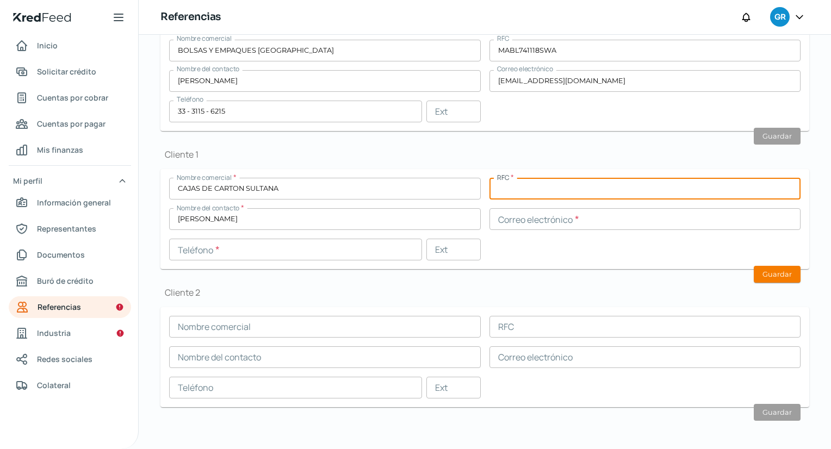
click at [592, 184] on input "text" at bounding box center [646, 189] width 312 height 22
type input "CCS8512024CA"
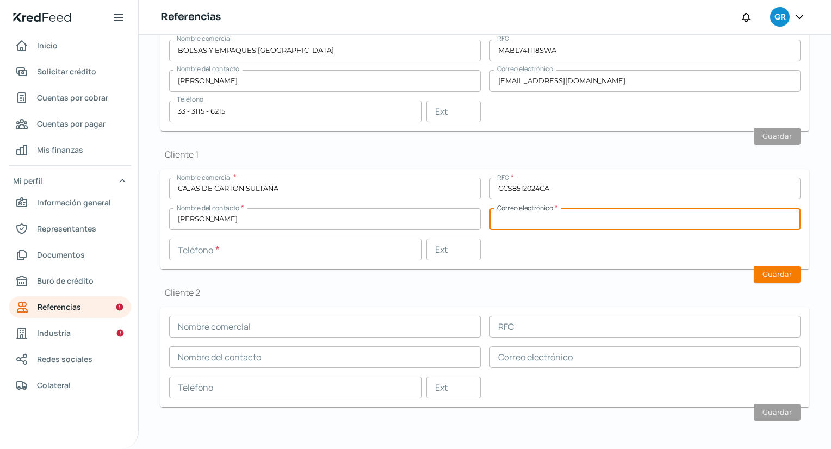
click at [548, 223] on input "text" at bounding box center [646, 219] width 312 height 22
type input "I"
type input "iespin@cartonsultana.com.mx"
click at [363, 240] on input "text" at bounding box center [295, 250] width 253 height 22
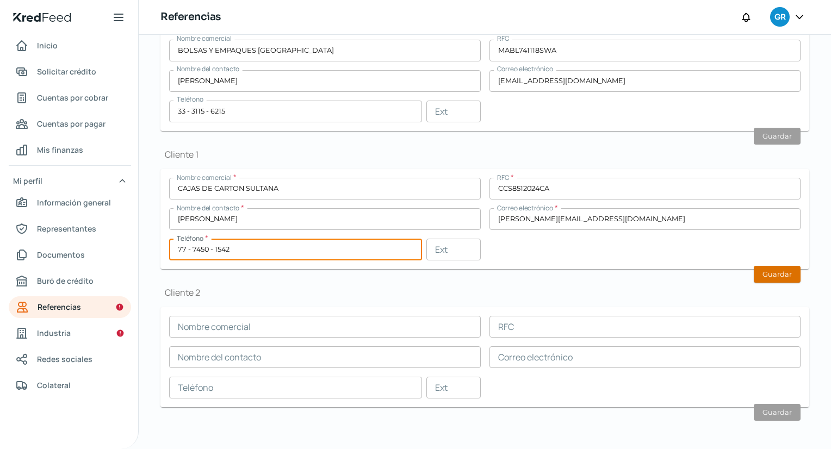
type input "77 - 7450 - 1542"
click at [782, 268] on button "Guardar" at bounding box center [777, 274] width 47 height 17
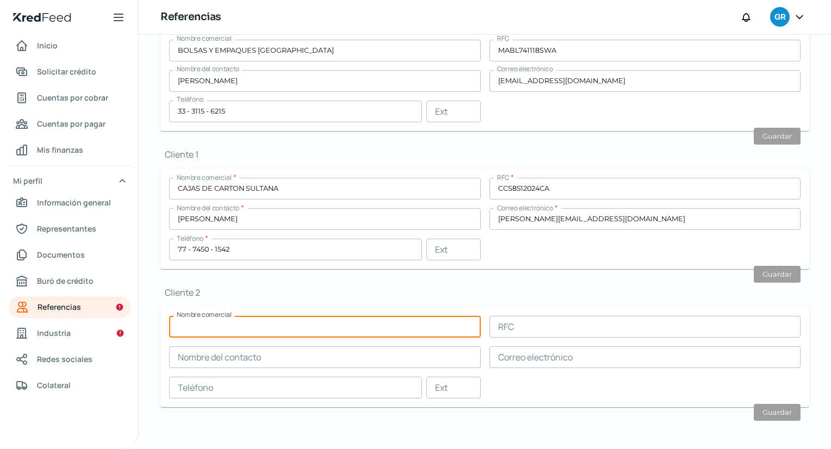
click at [388, 326] on input "text" at bounding box center [325, 327] width 312 height 22
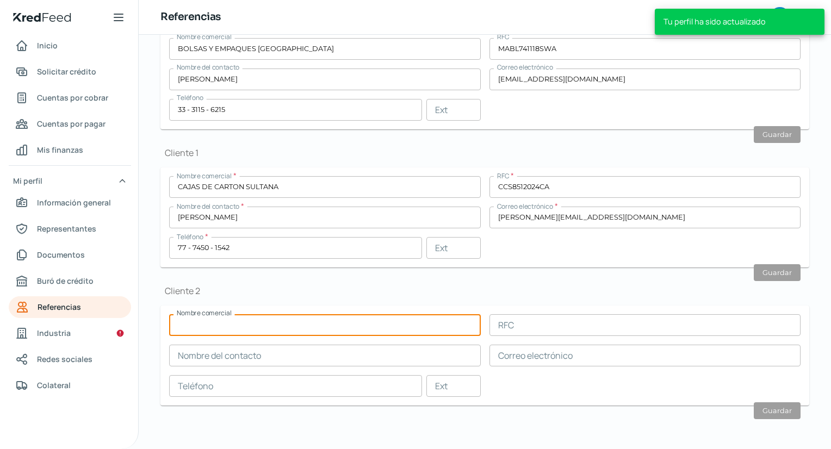
scroll to position [261, 0]
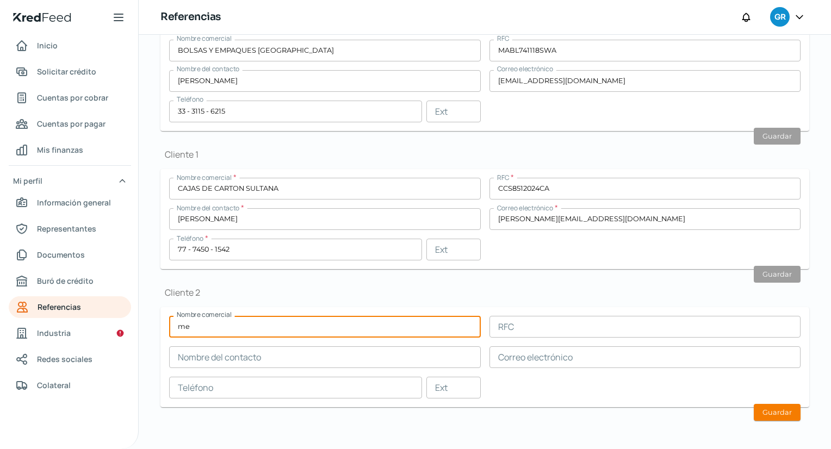
type input "m"
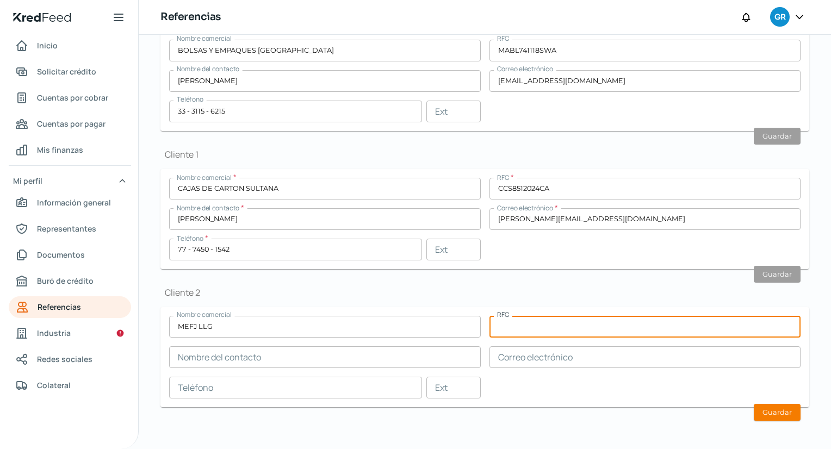
click at [548, 331] on input "text" at bounding box center [646, 327] width 312 height 22
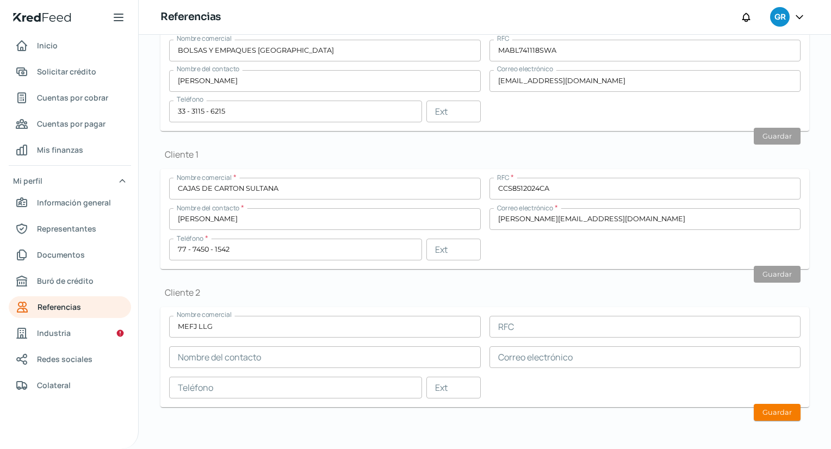
click at [559, 384] on div "Nombre comercial MEFJ LLG RFC Nombre del contacto Correo electrónico Teléfono E…" at bounding box center [485, 357] width 632 height 83
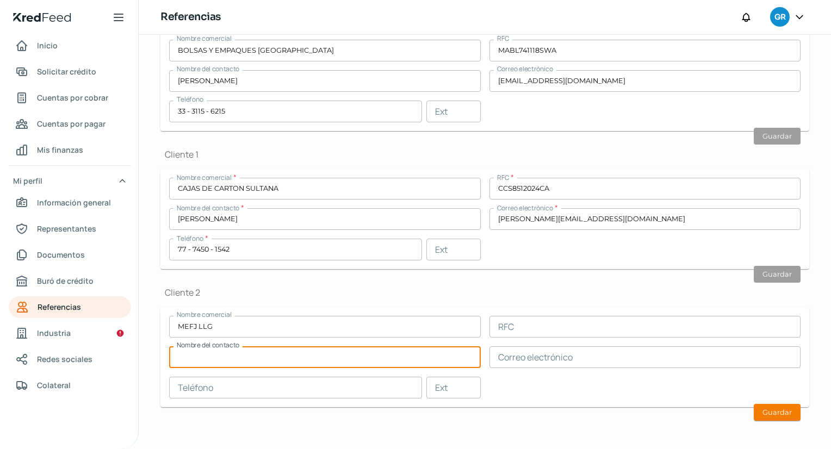
click at [372, 363] on input "text" at bounding box center [325, 358] width 312 height 22
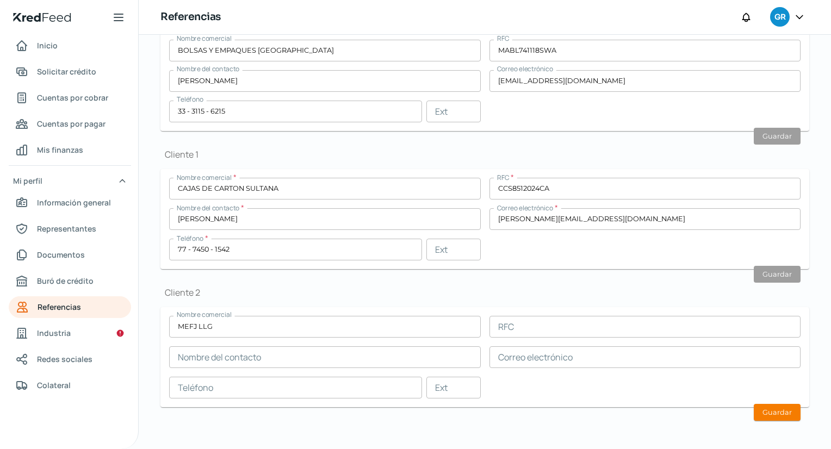
click at [392, 344] on div "Nombre comercial MEFJ LLG RFC Nombre del contacto Correo electrónico Teléfono E…" at bounding box center [485, 357] width 632 height 83
click at [386, 336] on div "Nombre comercial MEFJ LLG RFC Nombre del contacto Correo electrónico Teléfono E…" at bounding box center [485, 357] width 632 height 83
click at [379, 334] on input "MEFJ LLG" at bounding box center [325, 327] width 312 height 22
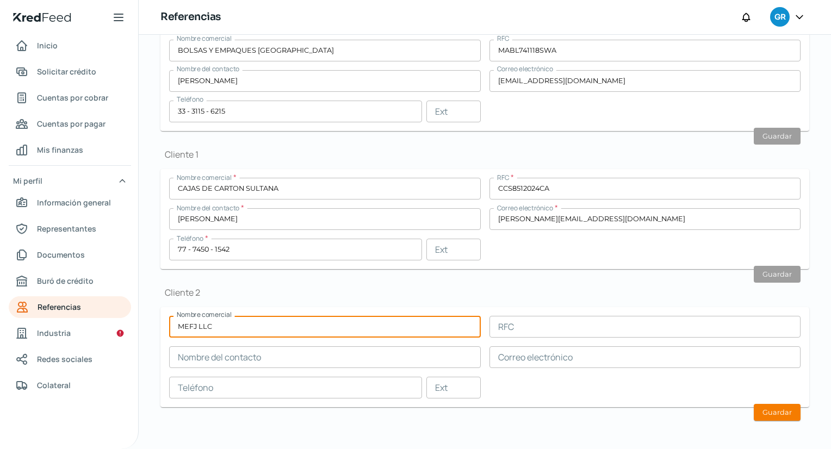
type input "MEFJ LLC"
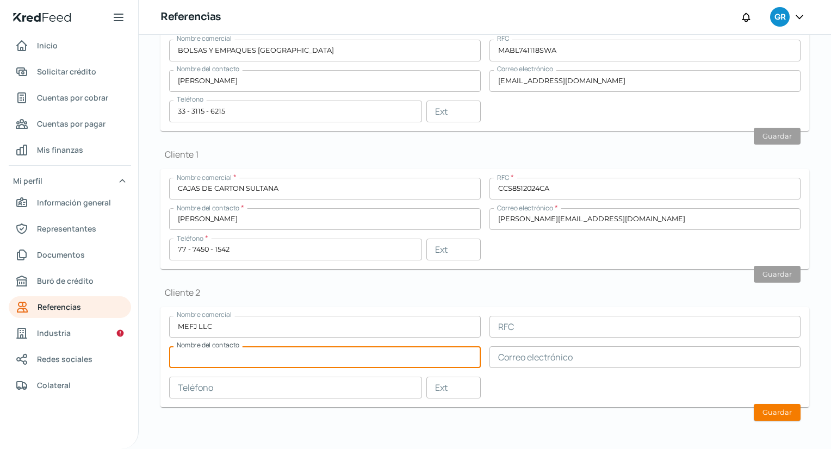
click at [379, 366] on input "text" at bounding box center [325, 358] width 312 height 22
type input "JAIME OLVERA ORTEGA"
click at [518, 357] on input "text" at bounding box center [646, 358] width 312 height 22
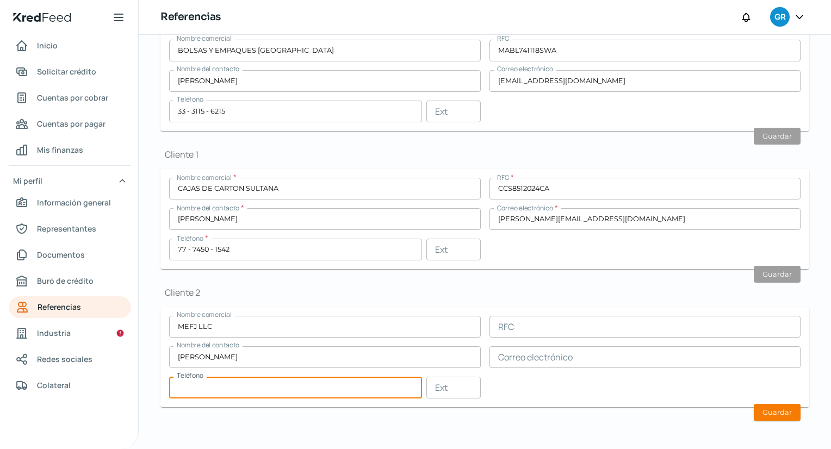
click at [393, 394] on input "text" at bounding box center [295, 388] width 253 height 22
type input "0"
click at [366, 394] on input "text" at bounding box center [295, 388] width 253 height 22
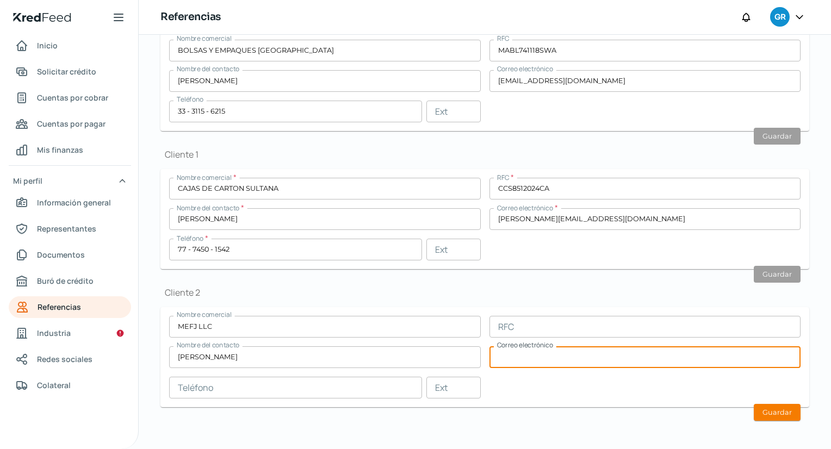
click at [514, 359] on input "text" at bounding box center [646, 358] width 312 height 22
type input "J"
type input "a"
type input "jaime.olvera@emfgusa.com"
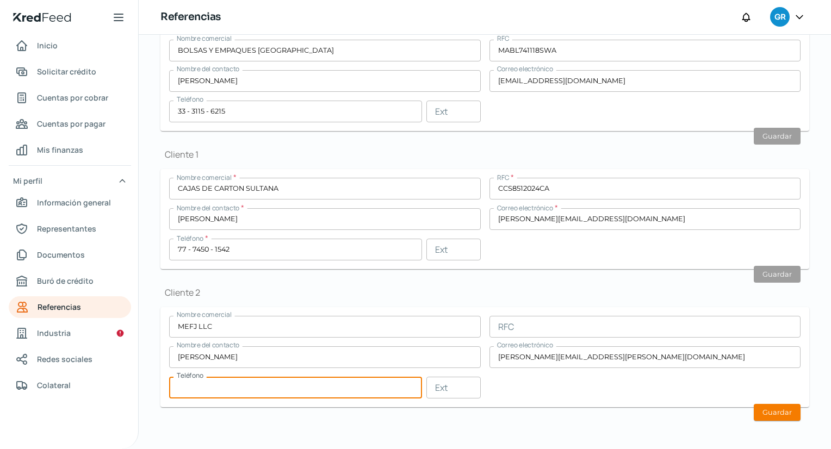
click at [180, 389] on input "text" at bounding box center [295, 388] width 253 height 22
type input "1"
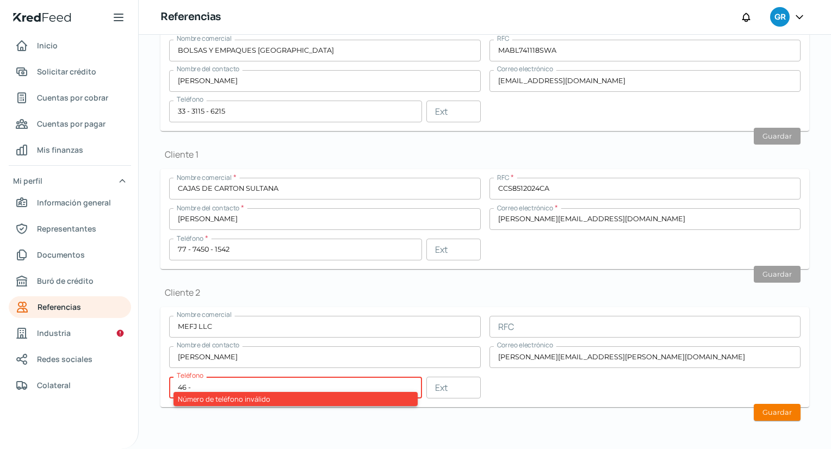
type input "4"
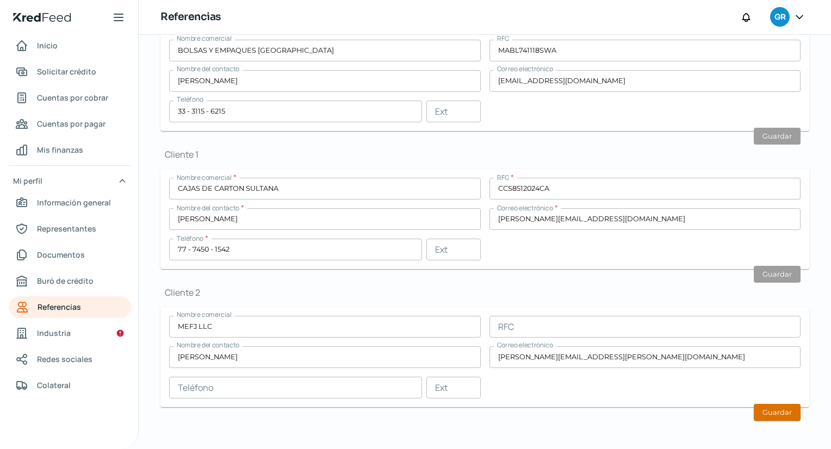
click at [765, 407] on button "Guardar" at bounding box center [777, 412] width 47 height 17
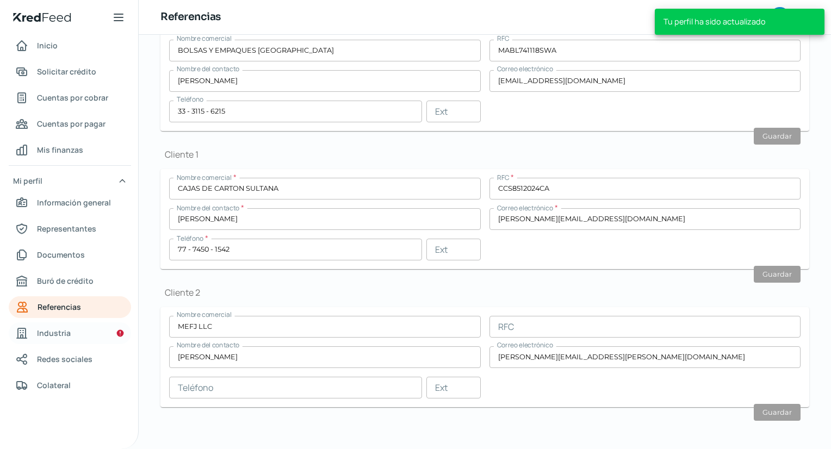
click at [72, 338] on link "Industria" at bounding box center [70, 334] width 122 height 22
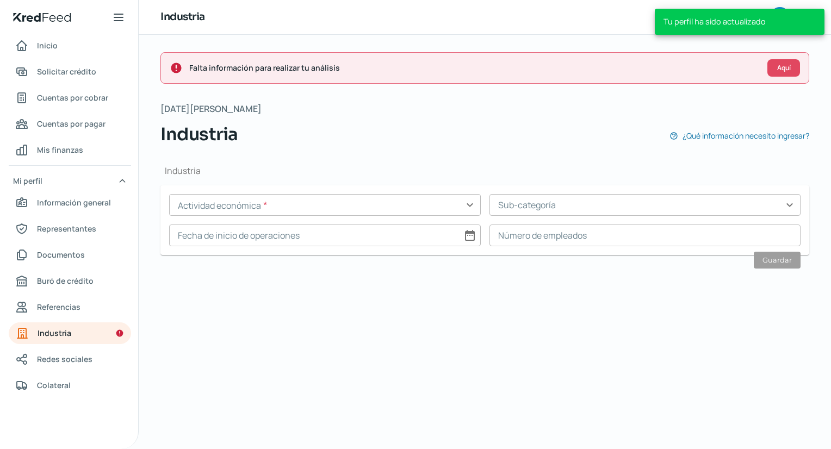
click at [358, 216] on div "Actividad económica * expand_more Sub-categoría expand_more Fecha de inicio de …" at bounding box center [485, 220] width 632 height 52
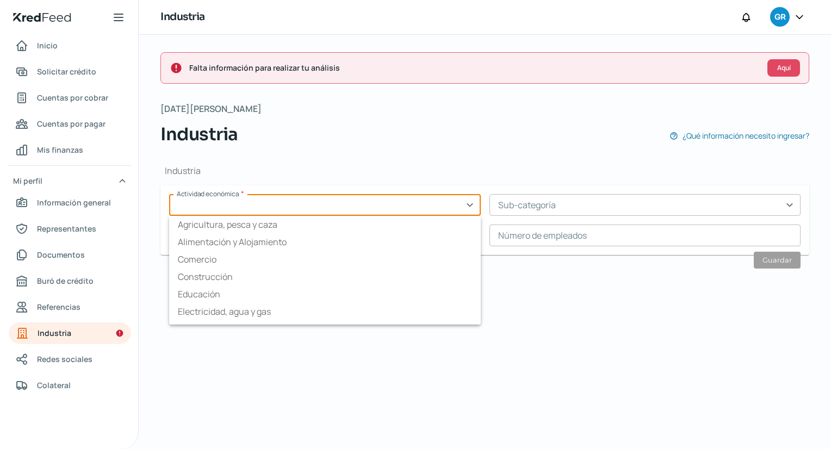
click at [478, 197] on input "text" at bounding box center [325, 205] width 312 height 22
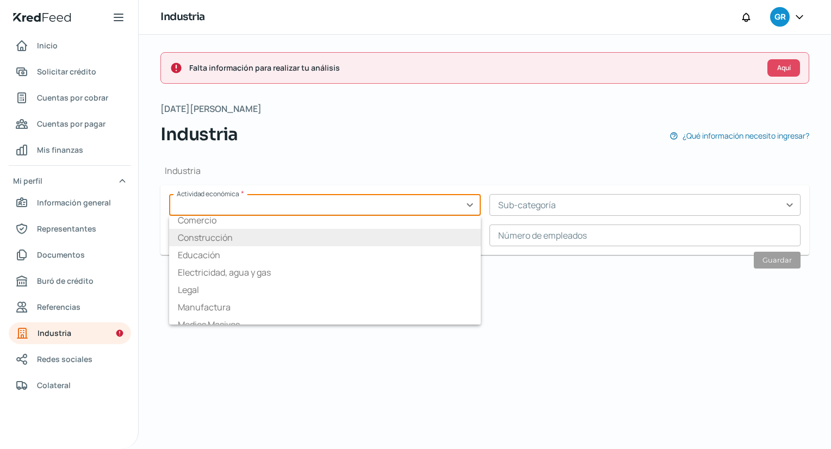
scroll to position [35, 0]
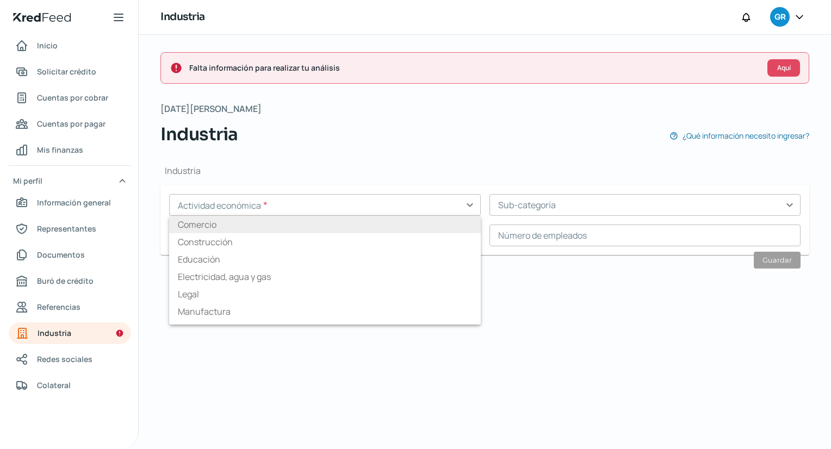
click at [231, 225] on li "Comercio" at bounding box center [325, 224] width 312 height 17
type input "Comercio"
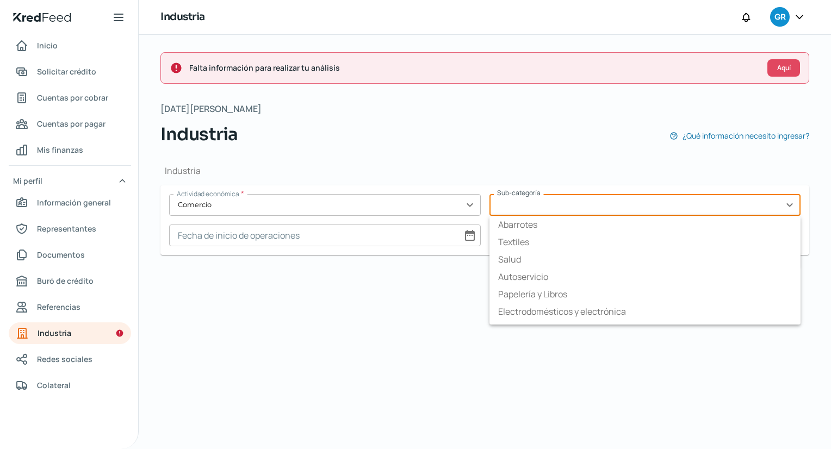
click at [601, 197] on input "text" at bounding box center [646, 205] width 312 height 22
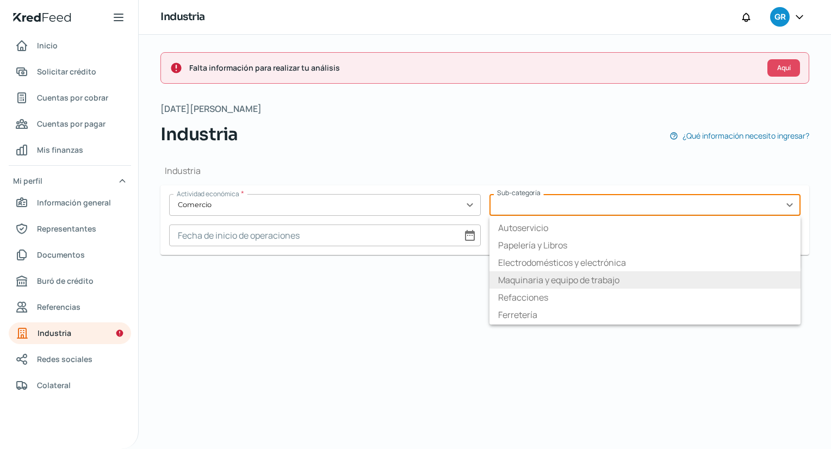
scroll to position [50, 0]
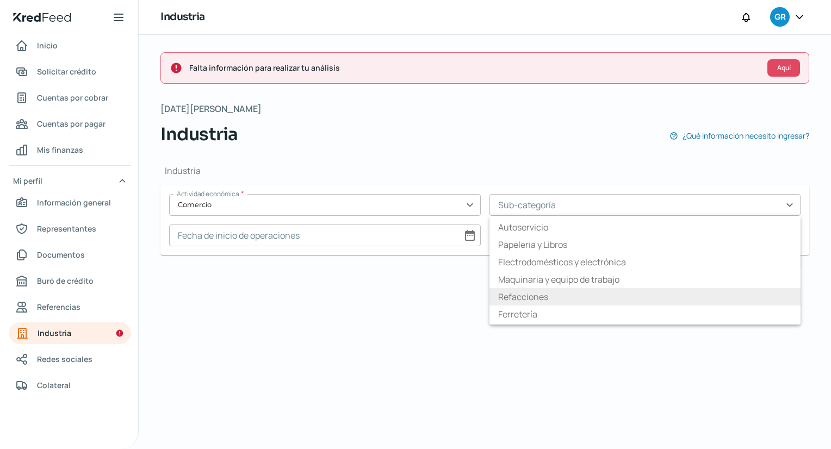
click at [574, 295] on li "Refacciones" at bounding box center [646, 296] width 312 height 17
type input "Refacciones"
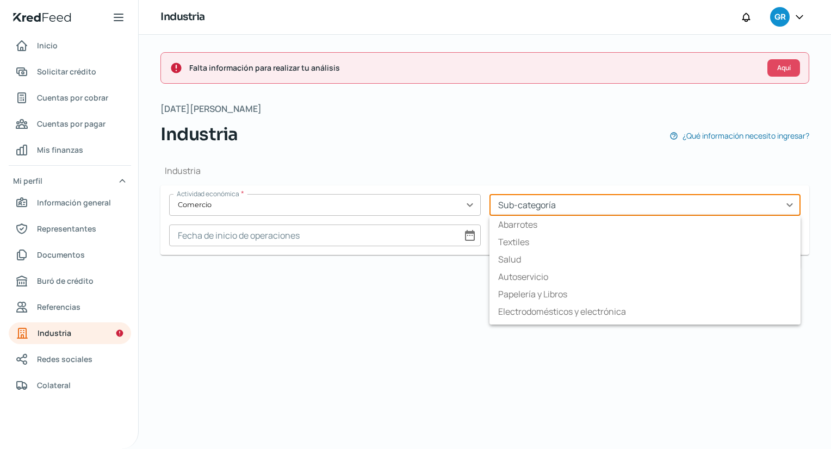
click at [781, 209] on input "text" at bounding box center [646, 205] width 312 height 22
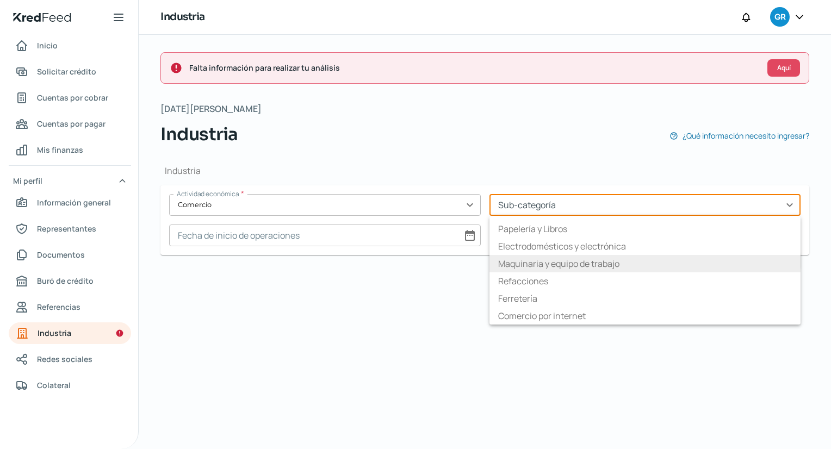
scroll to position [0, 0]
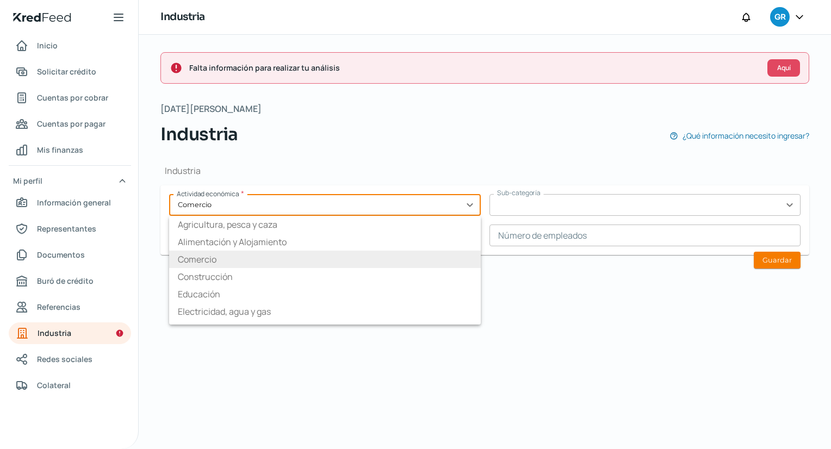
type input "Refacciones"
click at [464, 197] on input "text" at bounding box center [325, 205] width 312 height 22
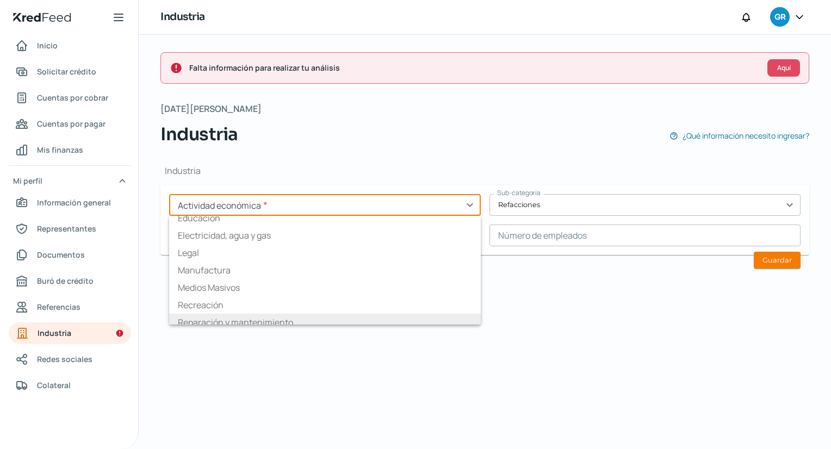
scroll to position [73, 0]
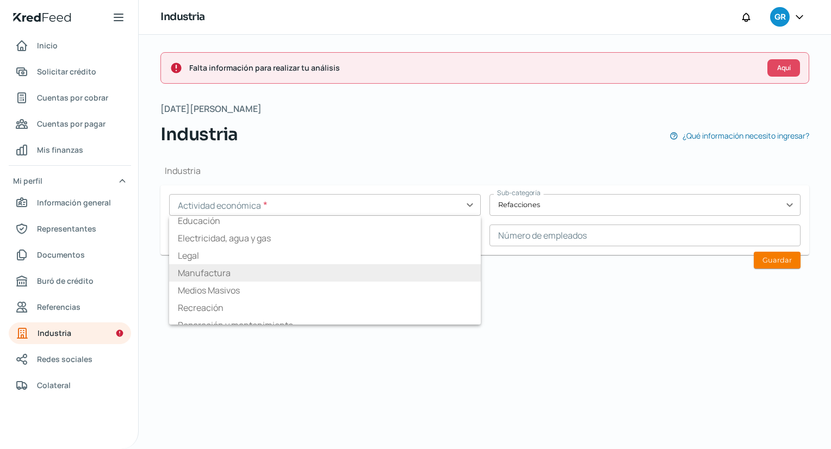
click at [203, 277] on li "Manufactura" at bounding box center [325, 272] width 312 height 17
type input "Manufactura"
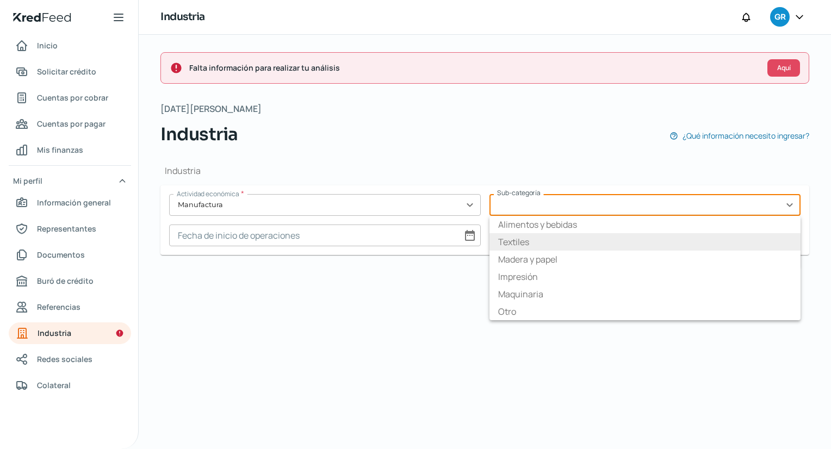
click at [592, 211] on input "text" at bounding box center [646, 205] width 312 height 22
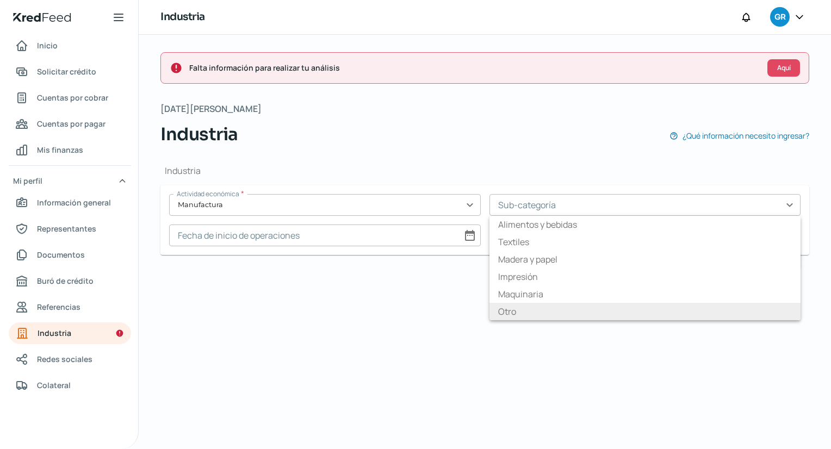
click at [567, 307] on li "Otro" at bounding box center [646, 311] width 312 height 17
type input "Otro"
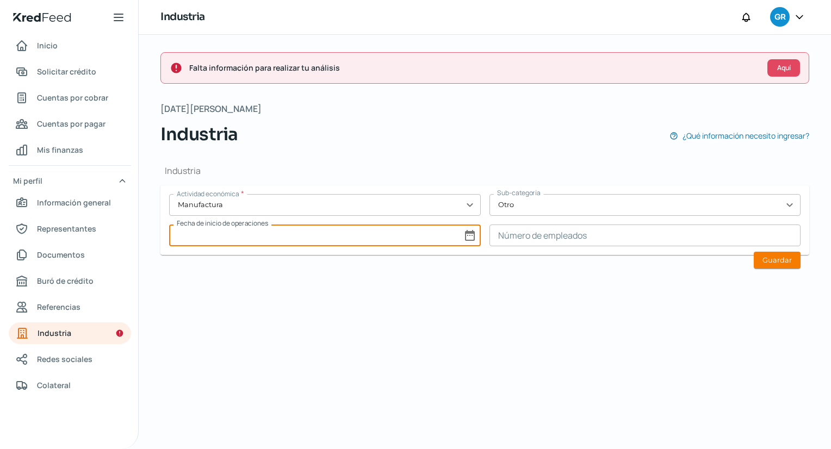
click at [428, 229] on input at bounding box center [325, 236] width 312 height 22
select select "7"
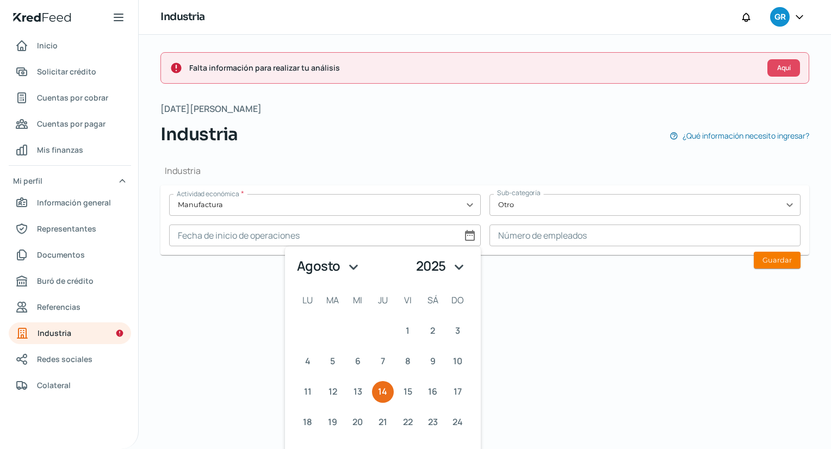
click at [351, 263] on select "enero febrero marzo abril mayo junio julio agosto septiembre octubre noviembre …" at bounding box center [330, 266] width 72 height 22
click at [455, 277] on div "agosto 2025 Month: enero febrero marzo abril mayo junio julio agosto septiembre…" at bounding box center [383, 364] width 178 height 218
click at [454, 269] on select "1925 1926 1927 1928 1929 1930 1931 1932 1933 1934 1935 1936 1937 1938 1939 1940…" at bounding box center [443, 266] width 58 height 22
select select "2024"
click at [414, 255] on select "1925 1926 1927 1928 1929 1930 1931 1932 1933 1934 1935 1936 1937 1938 1939 1940…" at bounding box center [443, 266] width 58 height 22
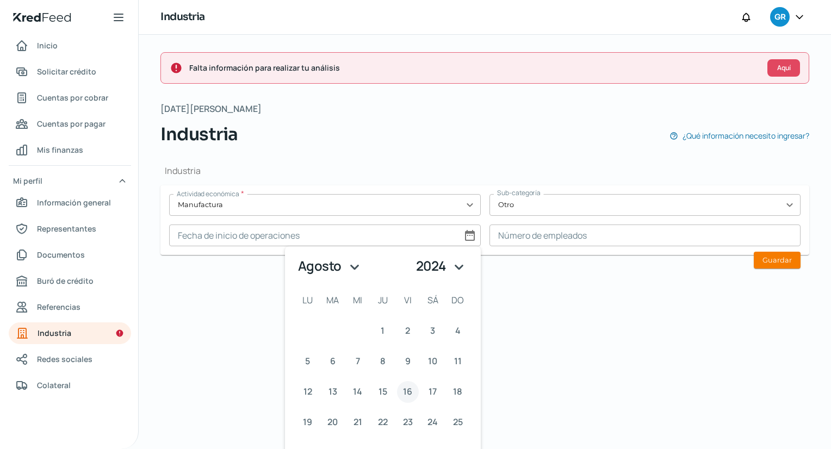
click at [408, 386] on span "16" at bounding box center [407, 392] width 9 height 16
type input "16/08/2024"
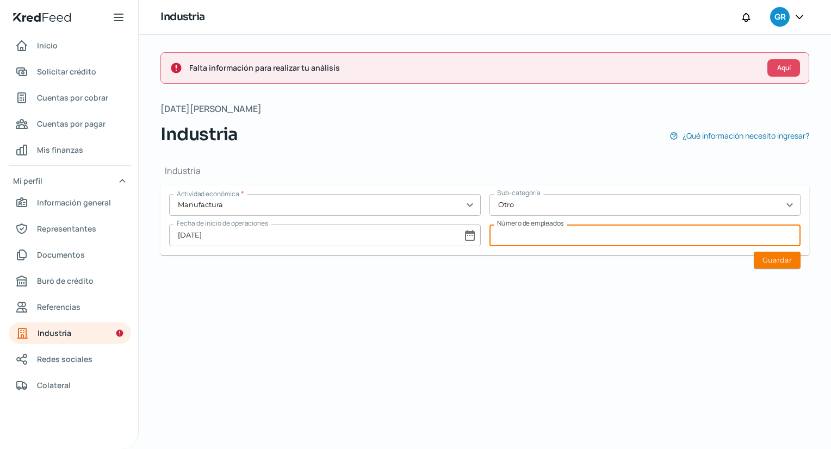
click at [663, 240] on input at bounding box center [646, 236] width 312 height 22
type input "2"
type input "3"
click at [792, 258] on button "Guardar" at bounding box center [777, 260] width 47 height 17
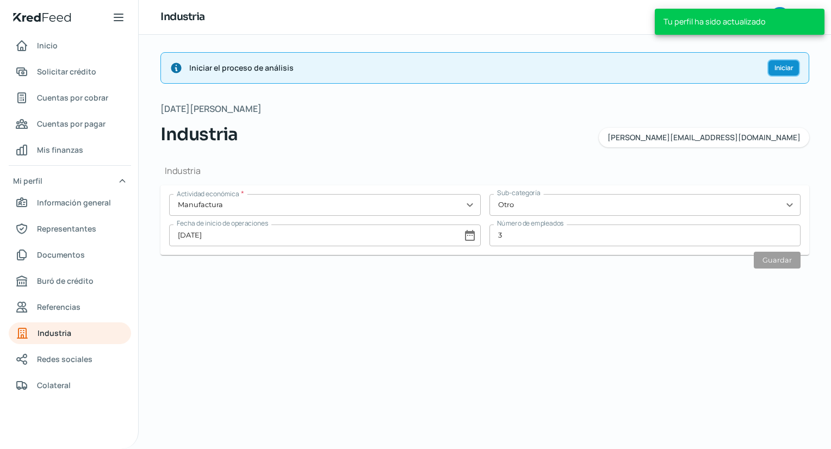
click at [780, 71] on span "Iniciar" at bounding box center [784, 68] width 19 height 7
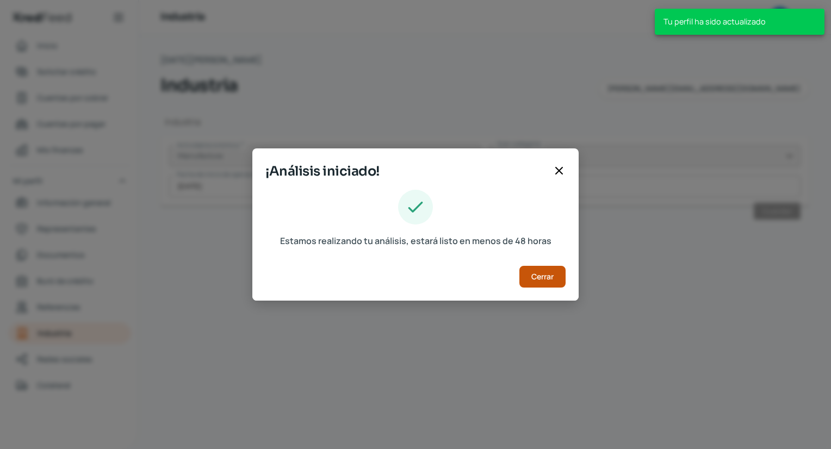
click at [552, 267] on div "Estamos realizando tu análisis, estará listo en menos de 48 horas Cerrar" at bounding box center [415, 246] width 326 height 112
click at [552, 267] on button "Cerrar" at bounding box center [543, 277] width 46 height 22
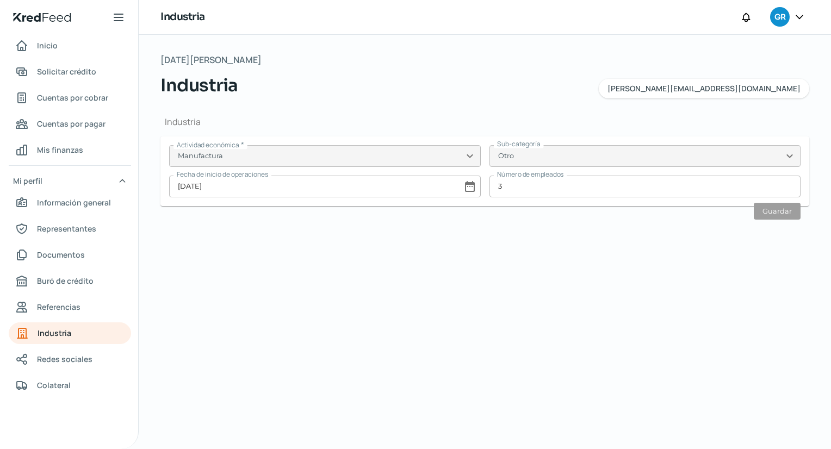
click at [799, 16] on icon at bounding box center [799, 16] width 11 height 11
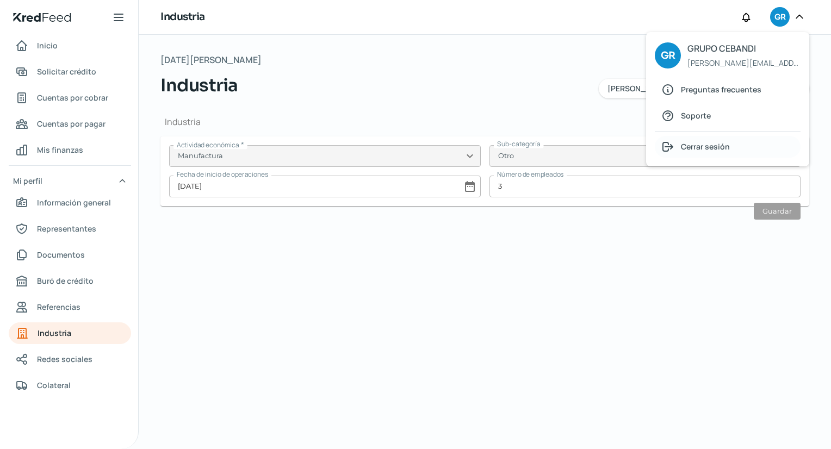
click at [720, 149] on span "Cerrar sesión" at bounding box center [705, 147] width 49 height 14
